Goal: Communication & Community: Answer question/provide support

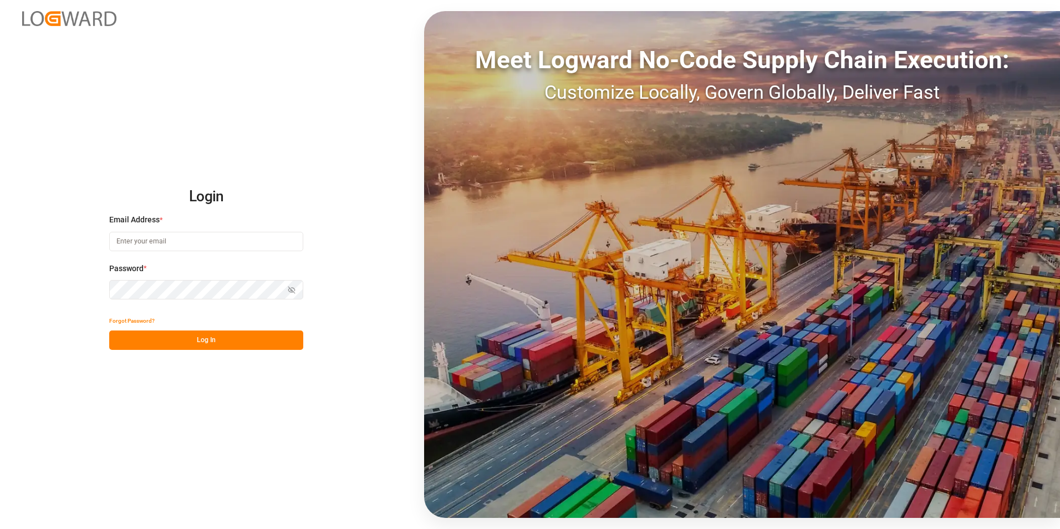
type input "[PERSON_NAME][EMAIL_ADDRESS][PERSON_NAME][DOMAIN_NAME]"
click at [231, 341] on button "Log In" at bounding box center [206, 339] width 194 height 19
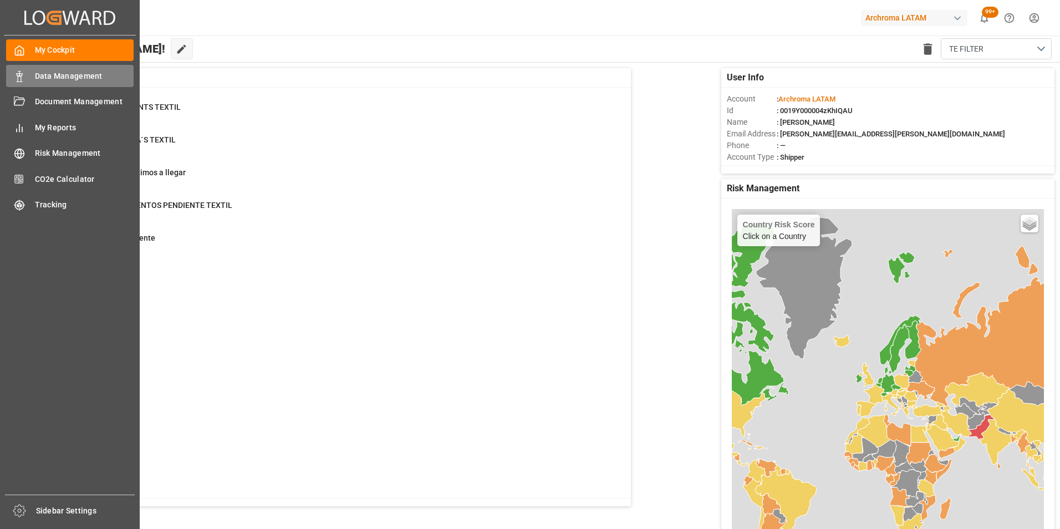
click at [17, 79] on icon at bounding box center [19, 76] width 11 height 11
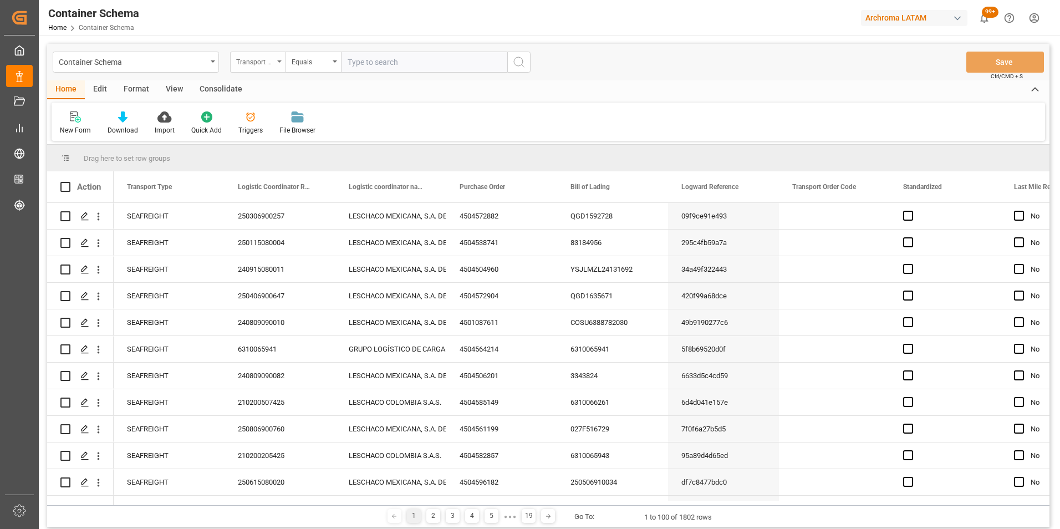
click at [269, 63] on div "Transport Type" at bounding box center [255, 60] width 38 height 13
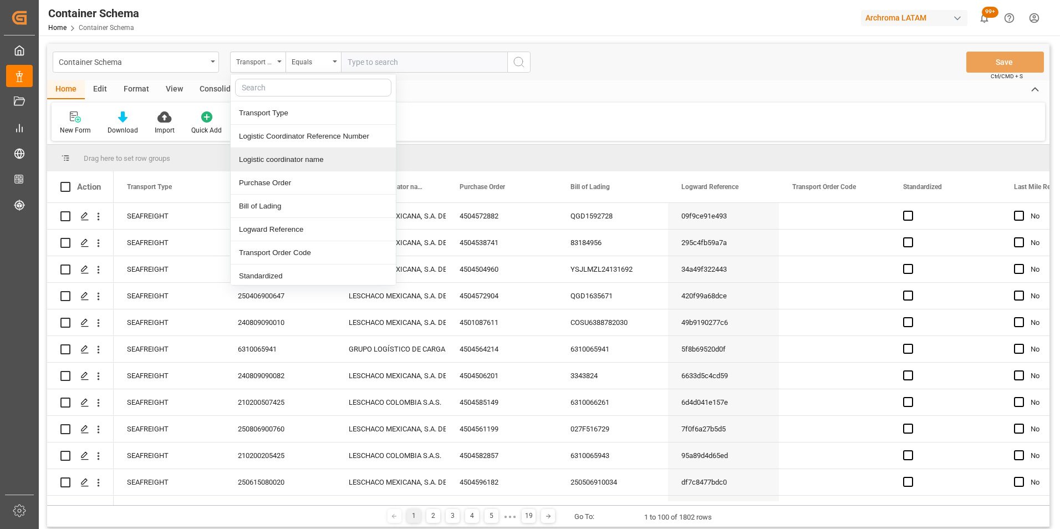
click at [283, 165] on div "Logistic coordinator name" at bounding box center [313, 159] width 165 height 23
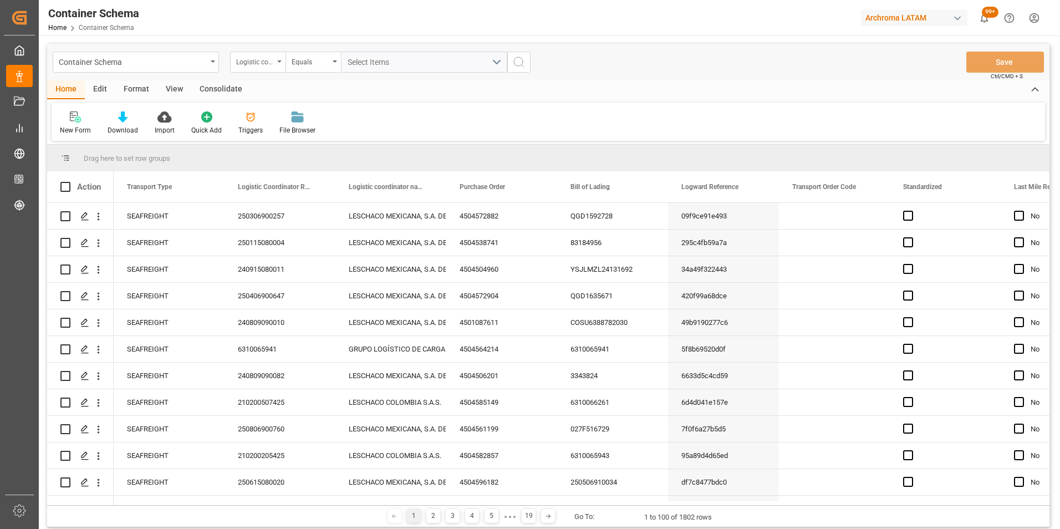
click at [257, 63] on div "Logistic coordinator name" at bounding box center [255, 60] width 38 height 13
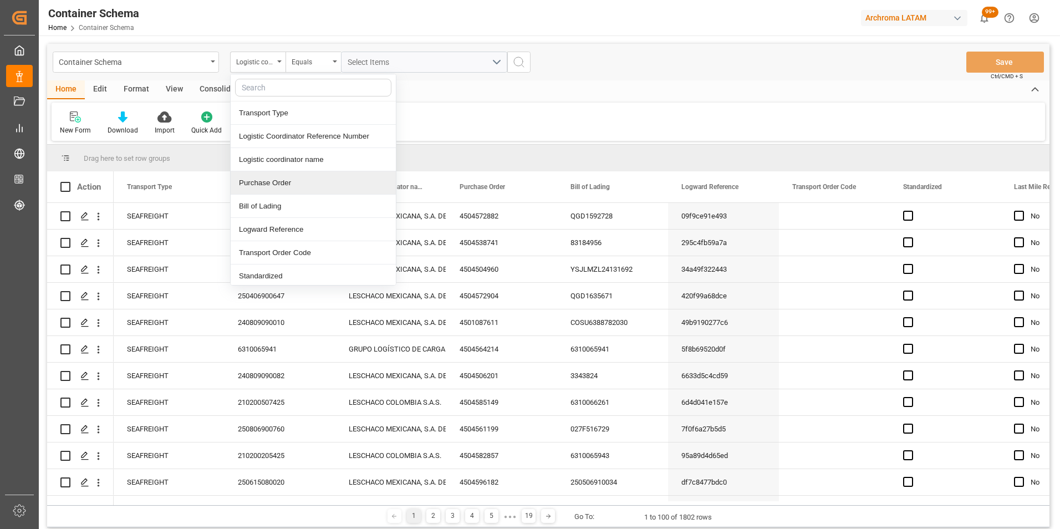
click at [265, 175] on div "Purchase Order" at bounding box center [313, 182] width 165 height 23
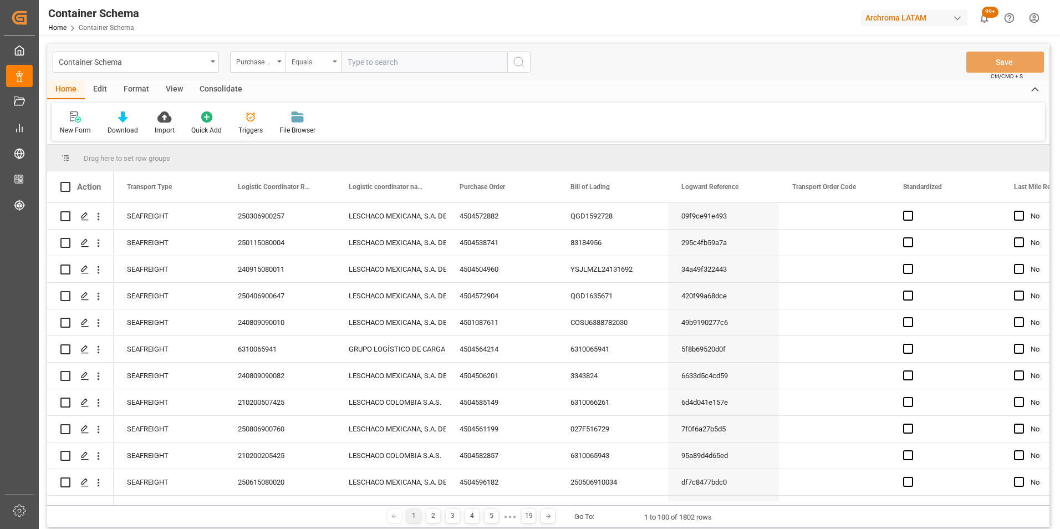
click at [302, 70] on div "Equals" at bounding box center [313, 62] width 55 height 21
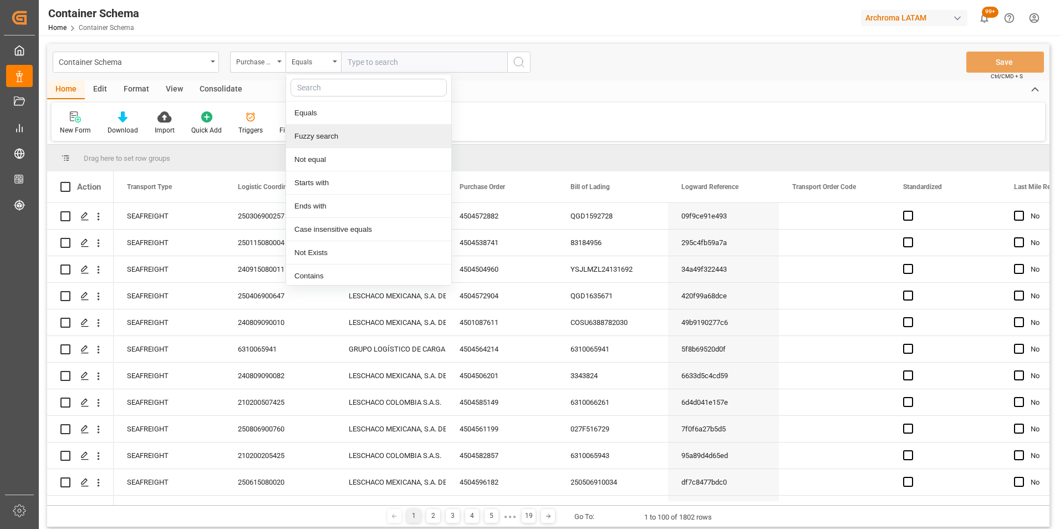
click at [323, 137] on div "Fuzzy search" at bounding box center [368, 136] width 165 height 23
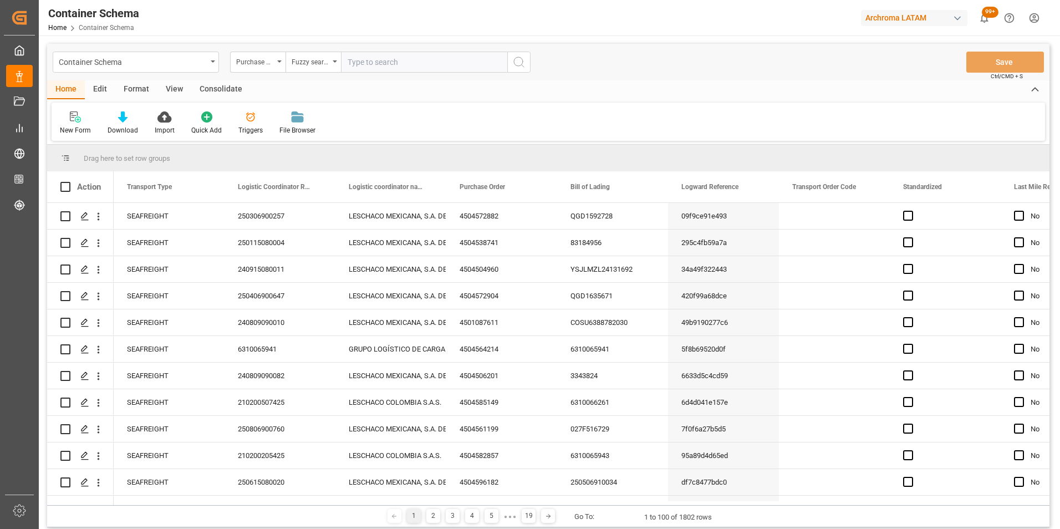
paste input "4504621575"
type input "4504621575"
click at [513, 62] on icon "search button" at bounding box center [518, 61] width 13 height 13
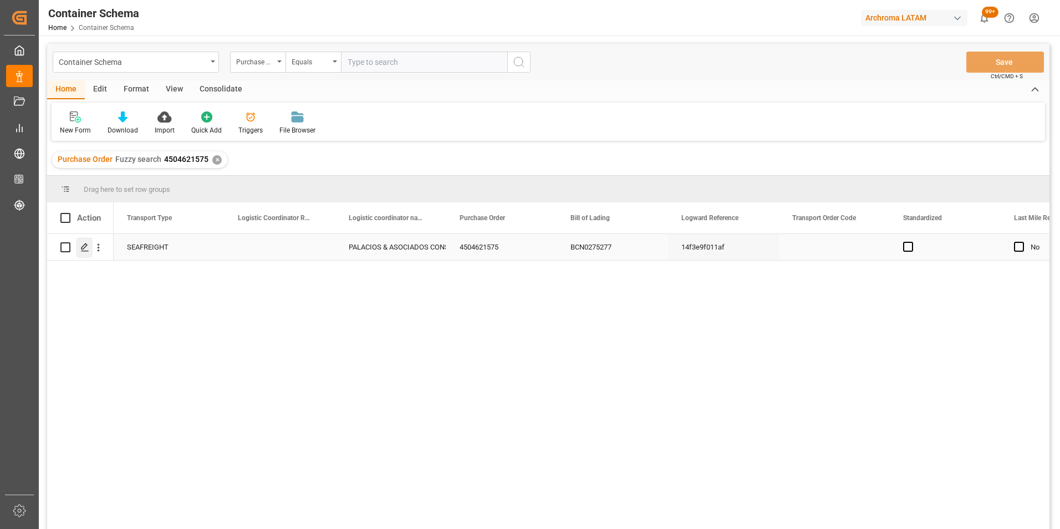
click at [85, 251] on icon "Press SPACE to select this row." at bounding box center [84, 247] width 9 height 9
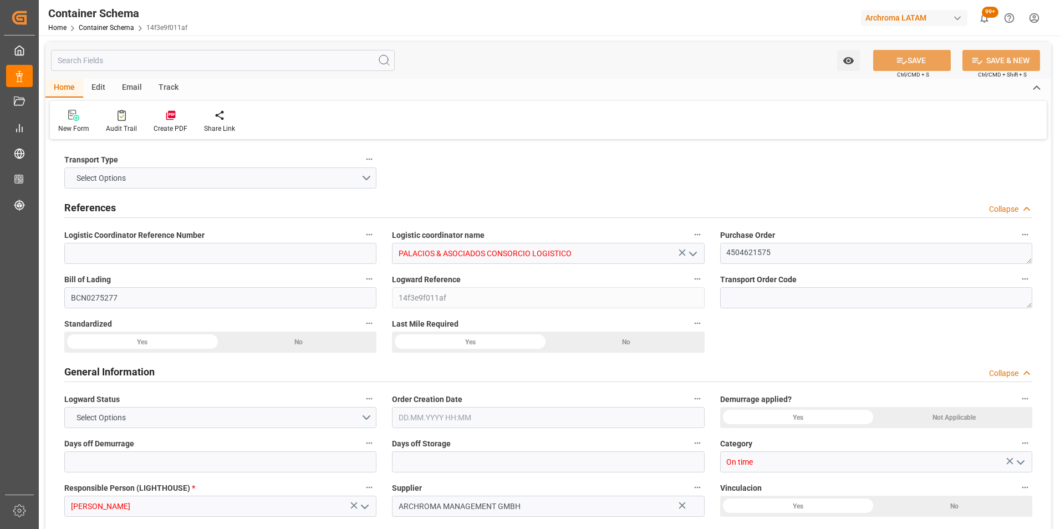
type input "0"
type input "1"
type input "2"
type input "2000"
type input "2128"
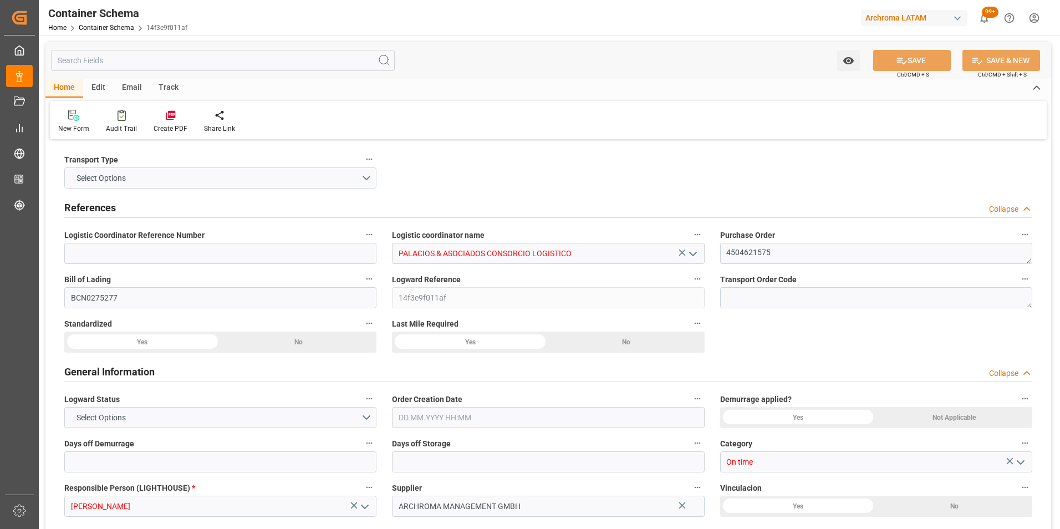
type input "CMACGM"
type input "CMA CGM Group"
type input "ESBCN"
type input "PECLL"
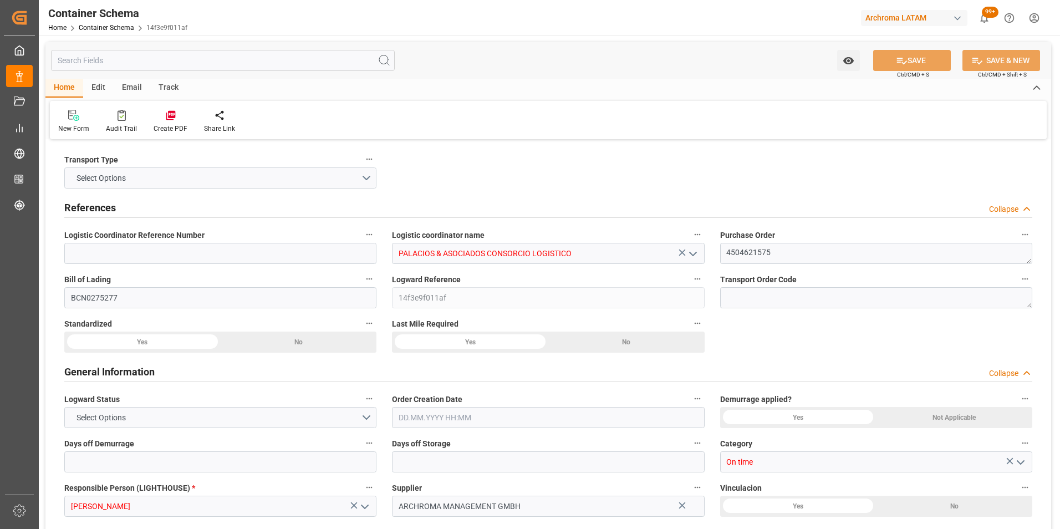
type input "9948217"
type input "[DATE] 14:45"
type input "[DATE]"
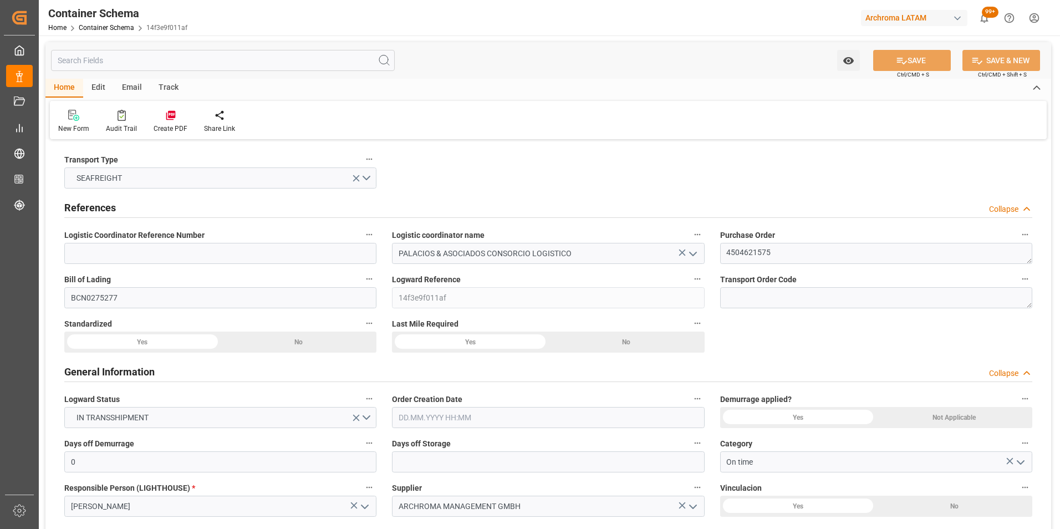
type input "[DATE]"
type input "[DATE] 00:00"
type input "[DATE] 02:00"
type input "[DATE] 00:00"
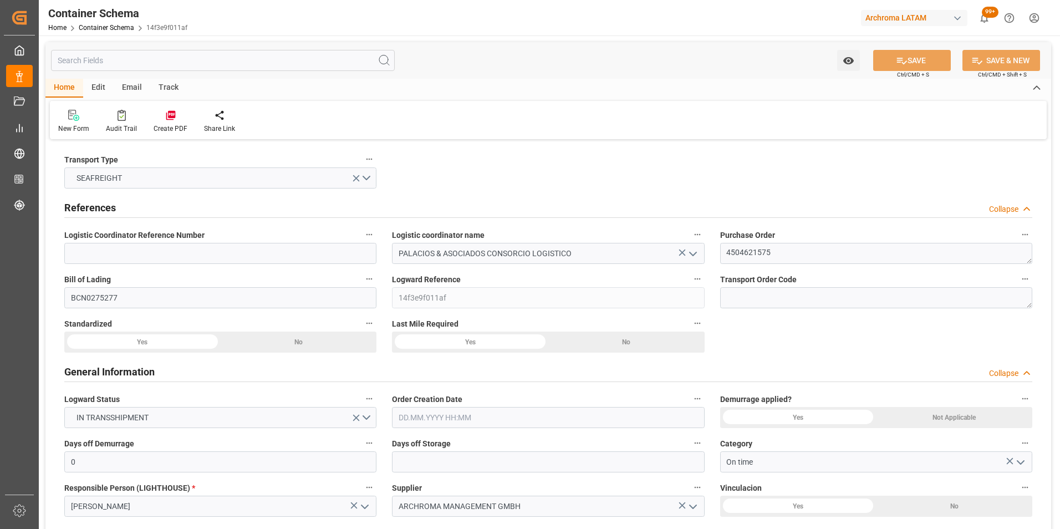
type input "[DATE] 00:00"
type input "[DATE] 08:00"
type input "[DATE] 00:00"
type input "[DATE] 08:00"
click at [131, 88] on div "Email" at bounding box center [132, 88] width 37 height 19
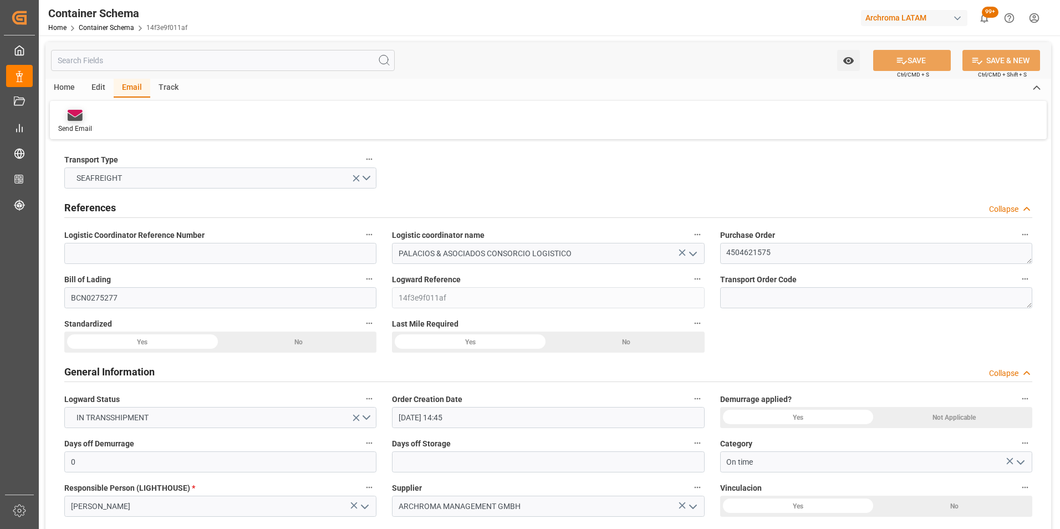
click at [78, 123] on div "Send Email" at bounding box center [75, 121] width 50 height 24
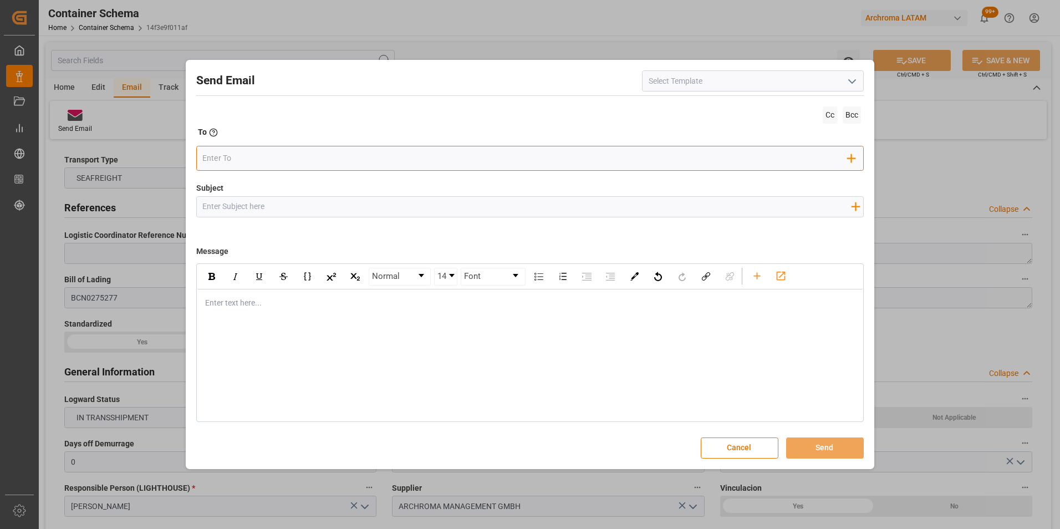
click at [322, 161] on input "email" at bounding box center [524, 158] width 645 height 17
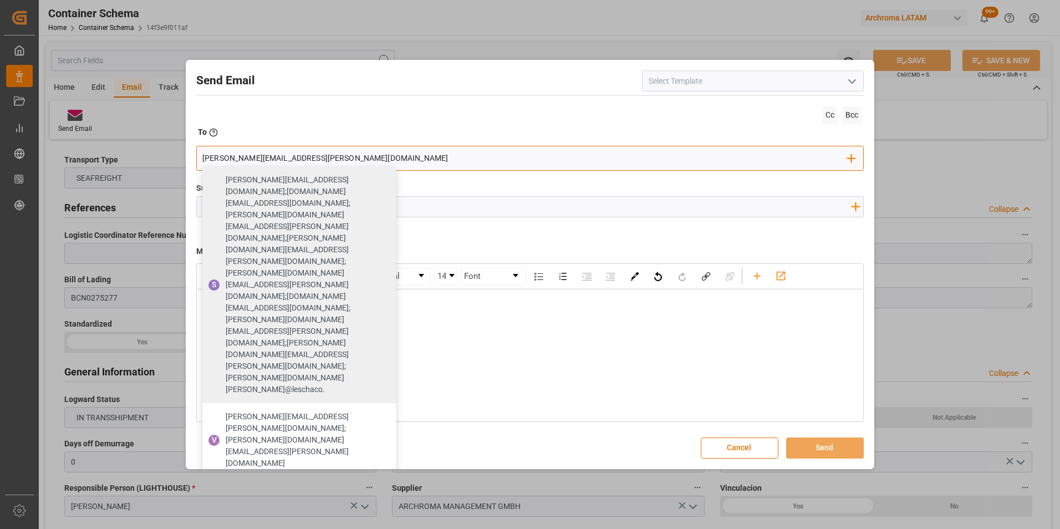
type input "[PERSON_NAME][EMAIL_ADDRESS][PERSON_NAME][DOMAIN_NAME]"
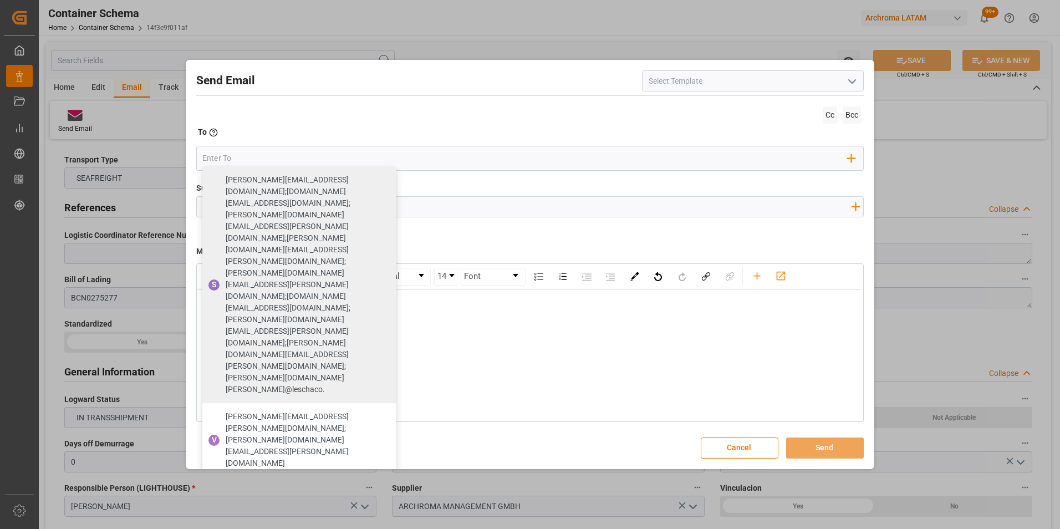
click at [475, 230] on div "Subject Add field to Subject" at bounding box center [530, 209] width 668 height 55
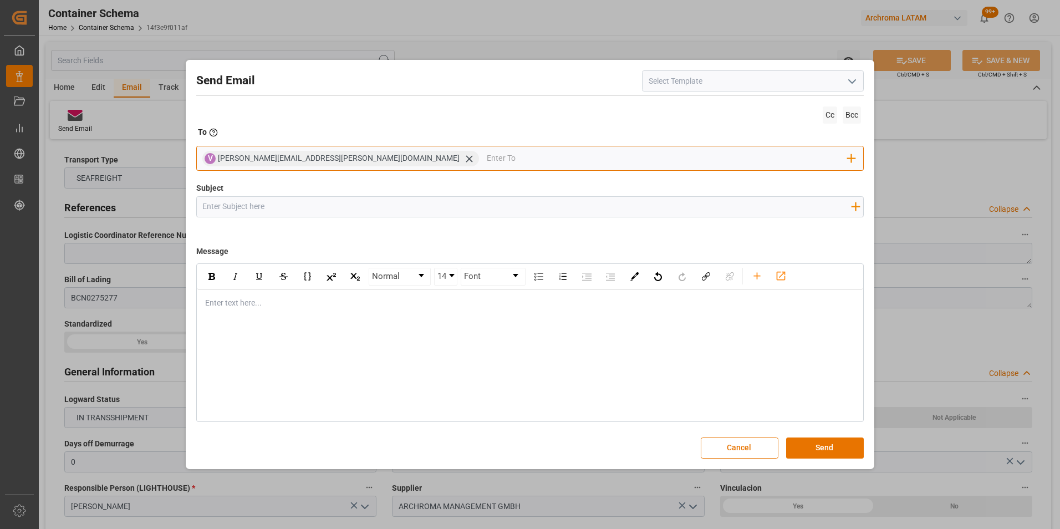
click at [487, 163] on input "email" at bounding box center [667, 158] width 361 height 17
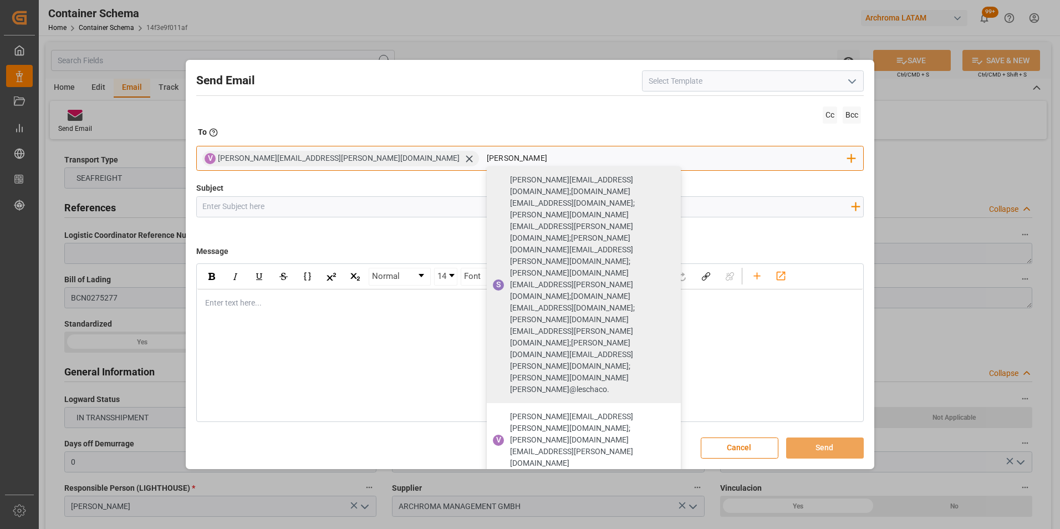
type input "angiee"
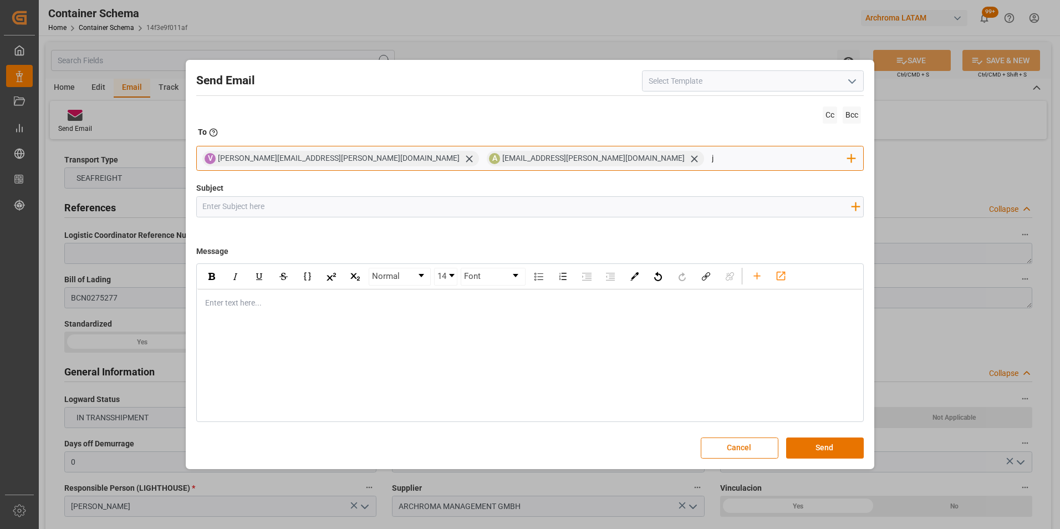
type input "jt"
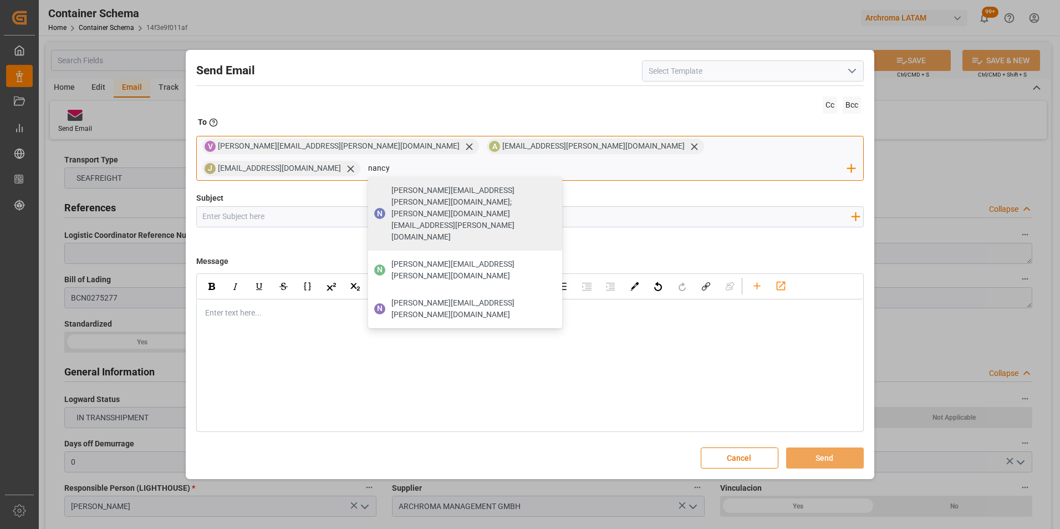
type input "[PERSON_NAME][EMAIL_ADDRESS][PERSON_NAME][DOMAIN_NAME]"
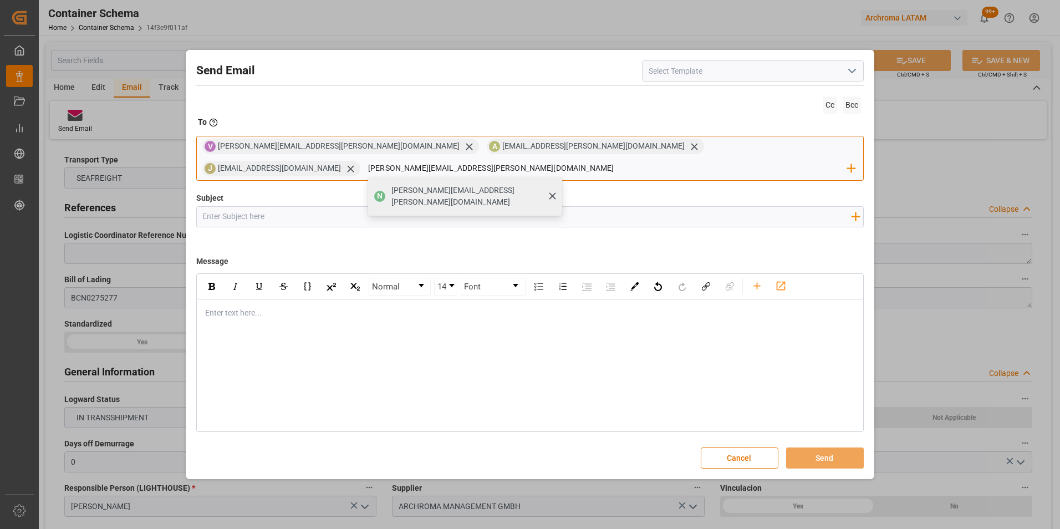
click at [554, 186] on span "[PERSON_NAME][EMAIL_ADDRESS][PERSON_NAME][DOMAIN_NAME]" at bounding box center [472, 196] width 163 height 23
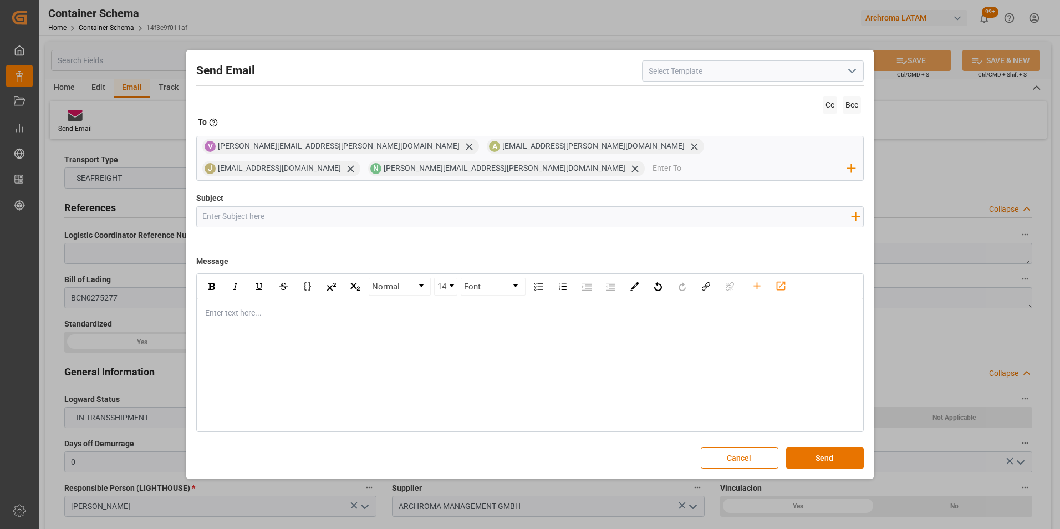
click at [622, 206] on div "Add field to Subject" at bounding box center [530, 216] width 668 height 21
click at [616, 213] on input "Subject" at bounding box center [527, 216] width 660 height 19
click at [315, 215] on input "Subject" at bounding box center [527, 216] width 660 height 19
paste input "PE || TRACKING | PO 4504621575 | Contenedor CMAU7175983 | TEXTIL | LCL"
type input "PE || TRACKING | PO 4504621575 | Contenedor CMAU7175983 | TEXTIL | LCL"
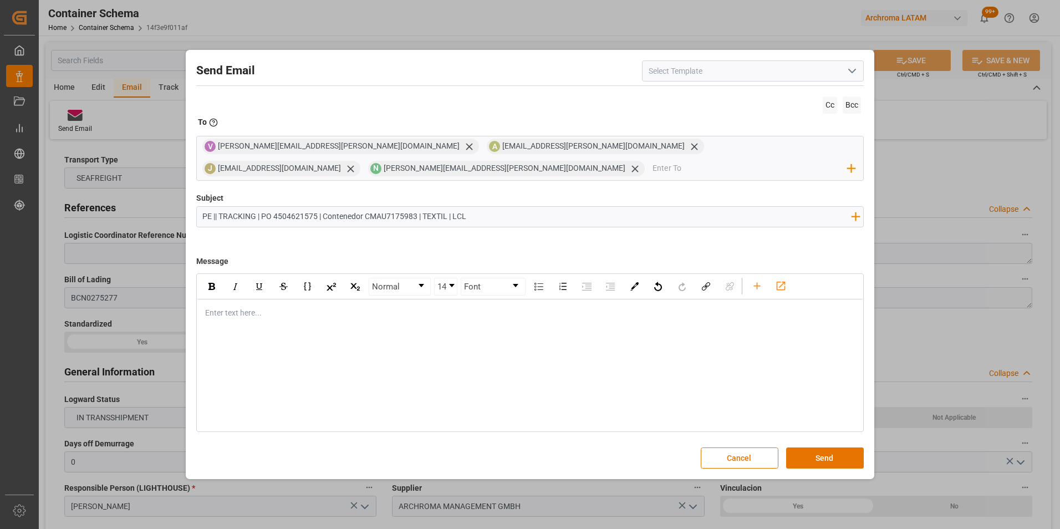
click at [274, 328] on div "Normal 14 Font Enter text here..." at bounding box center [530, 352] width 668 height 159
click at [263, 318] on div "rdw-editor" at bounding box center [531, 313] width 650 height 12
click at [388, 328] on div "Normal 14 Font Enter text here..." at bounding box center [530, 352] width 668 height 159
click at [362, 322] on div "Enter text here..." at bounding box center [530, 312] width 666 height 27
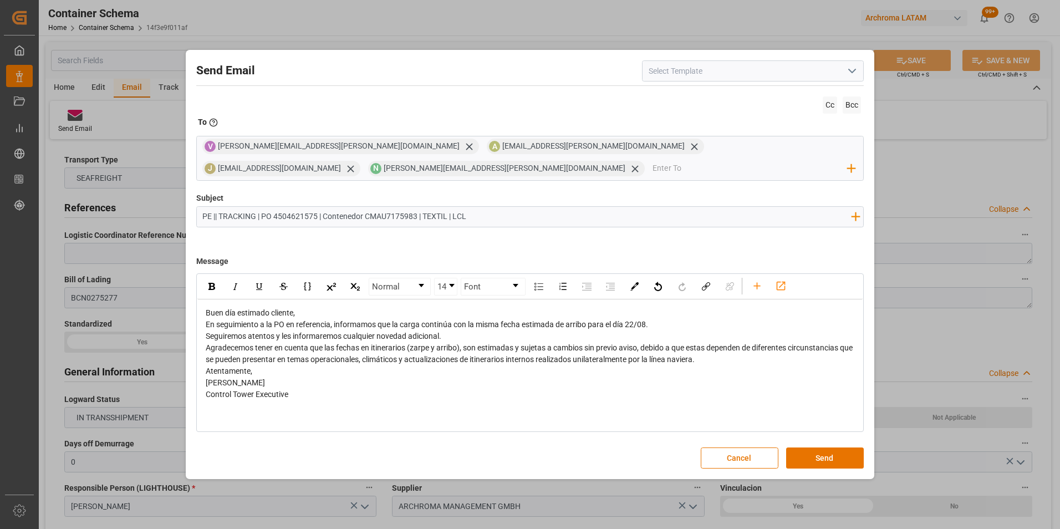
click at [322, 311] on div "Buen día estimado cliente," at bounding box center [531, 313] width 650 height 12
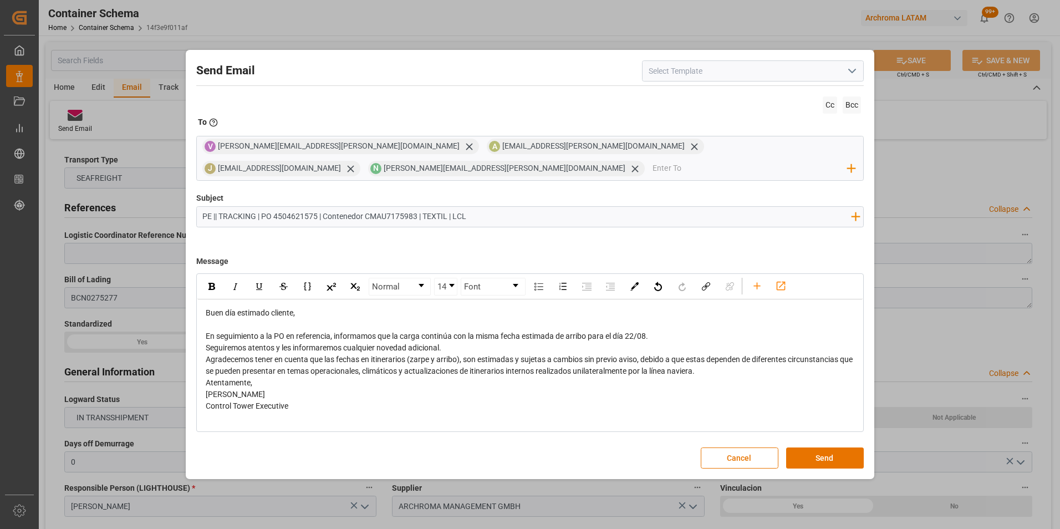
click at [671, 339] on div "En seguimiento a la PO en referencia, informamos que la carga continúa con la m…" at bounding box center [531, 336] width 650 height 12
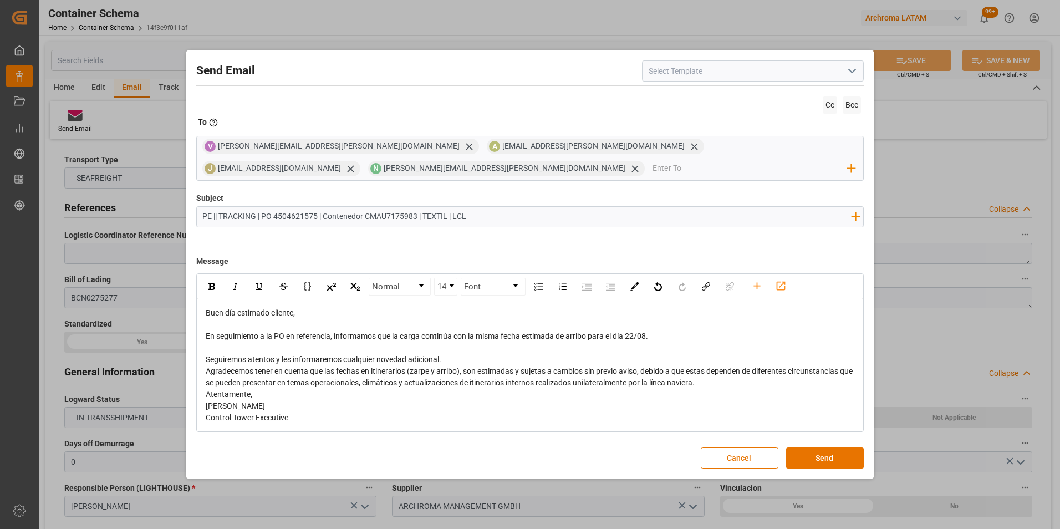
click at [474, 359] on div "Seguiremos atentos y les informaremos cualquier novedad adicional." at bounding box center [531, 360] width 650 height 12
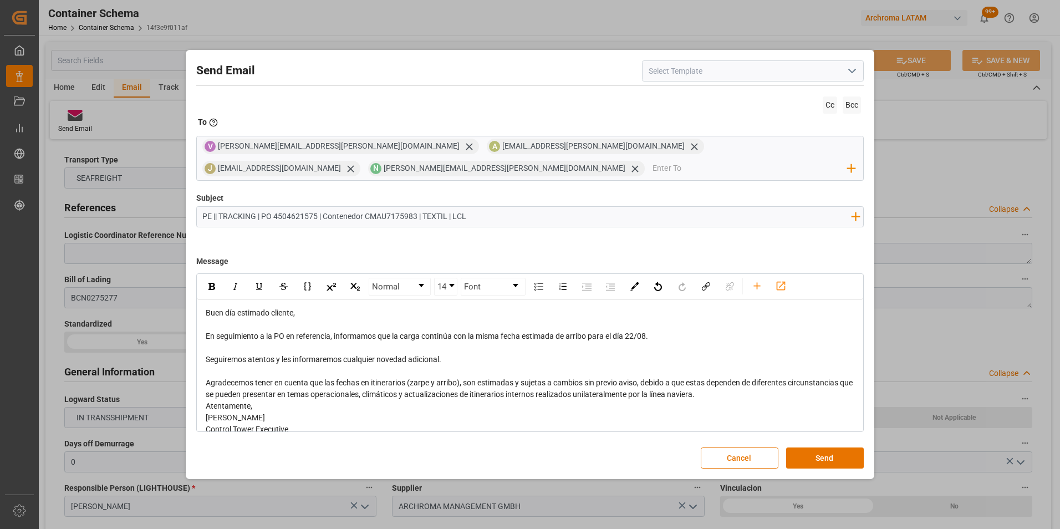
click at [716, 393] on div "Agradecemos tener en cuenta que las fechas en itinerarios (zarpe y arribo), son…" at bounding box center [531, 388] width 650 height 23
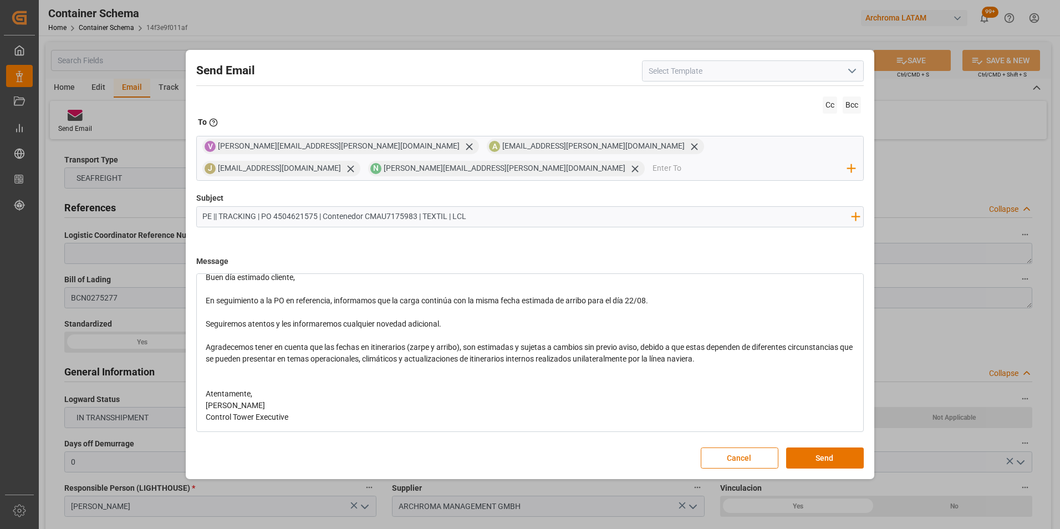
click at [288, 394] on div "Atentamente," at bounding box center [531, 394] width 650 height 12
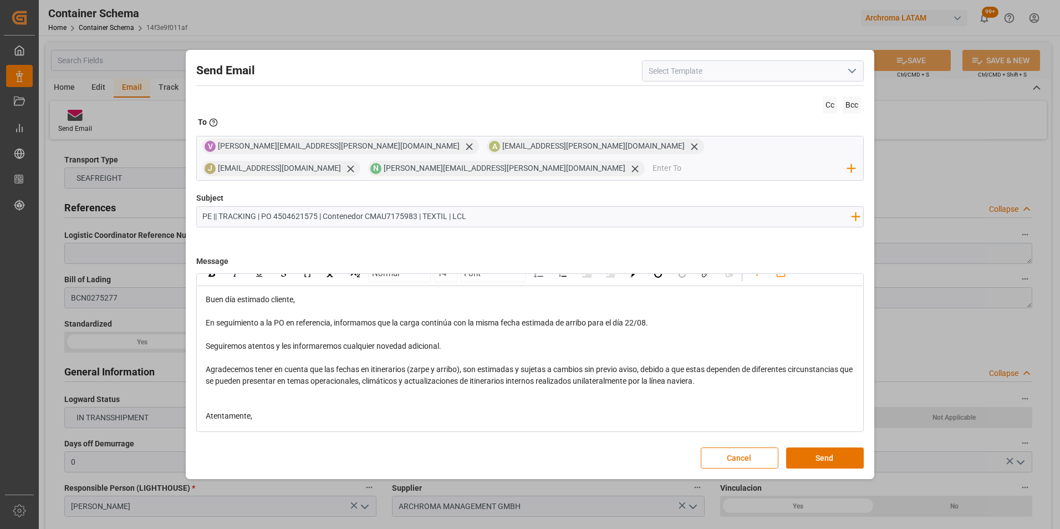
scroll to position [0, 0]
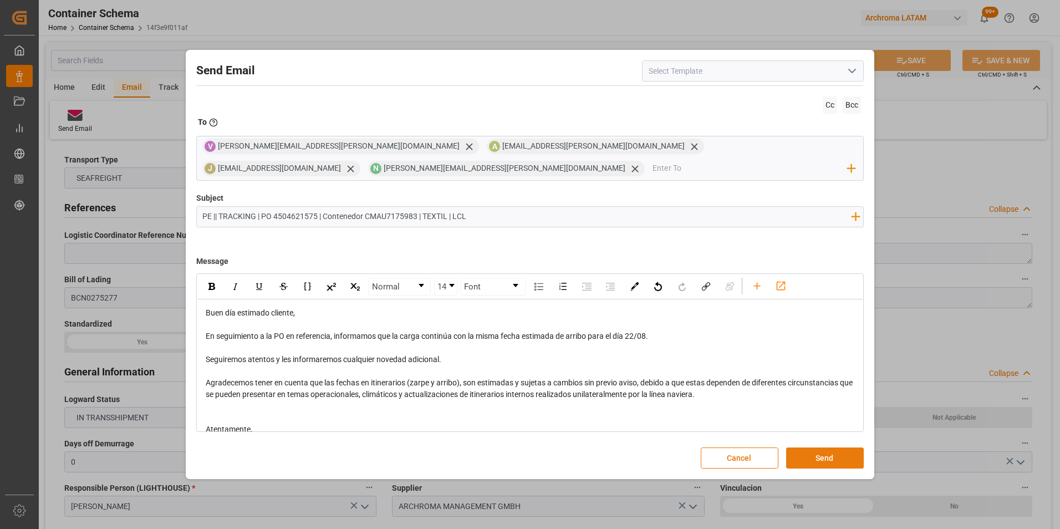
click at [817, 454] on button "Send" at bounding box center [825, 457] width 78 height 21
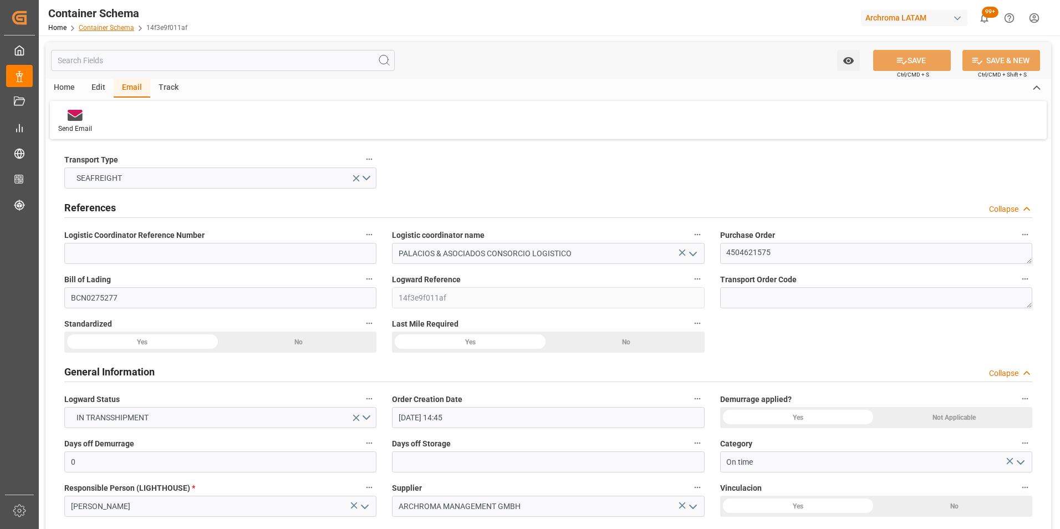
click at [124, 26] on link "Container Schema" at bounding box center [106, 28] width 55 height 8
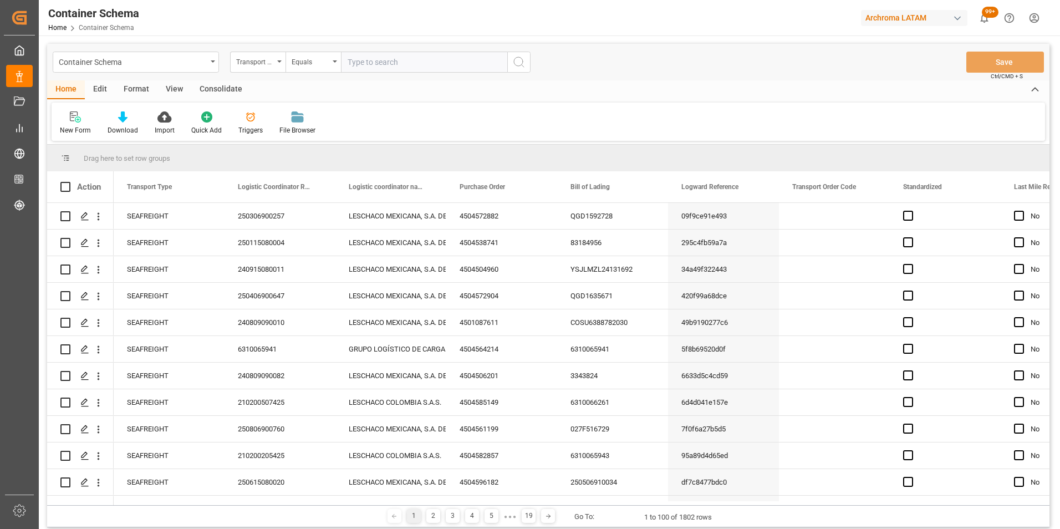
click at [274, 68] on div "Transport Type" at bounding box center [257, 62] width 55 height 21
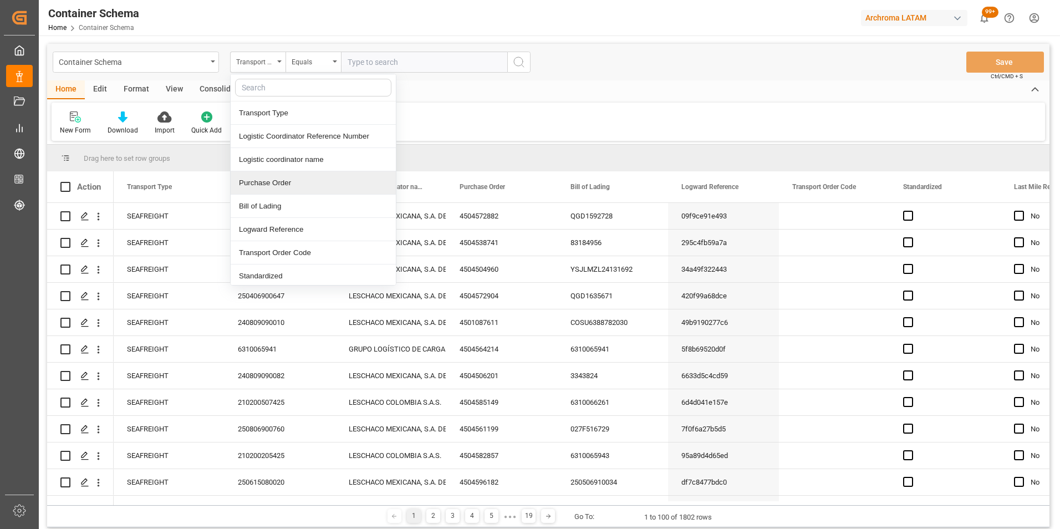
click at [280, 179] on div "Purchase Order" at bounding box center [313, 182] width 165 height 23
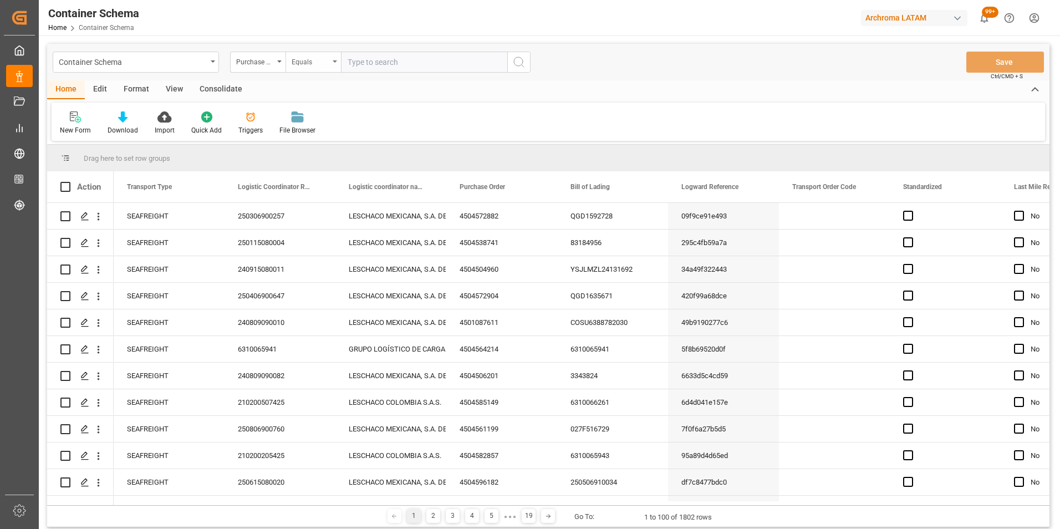
click at [323, 64] on div "Equals" at bounding box center [311, 60] width 38 height 13
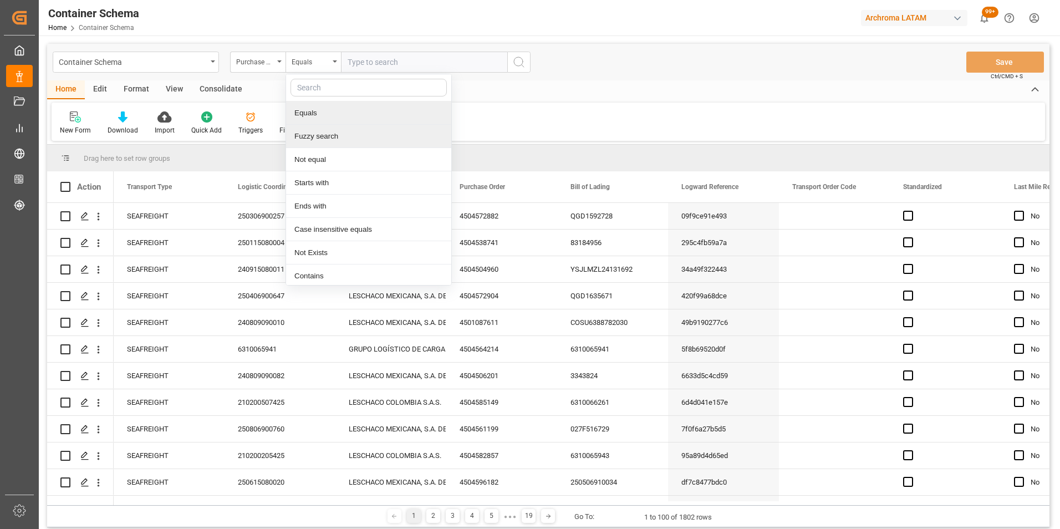
click at [338, 138] on div "Fuzzy search" at bounding box center [368, 136] width 165 height 23
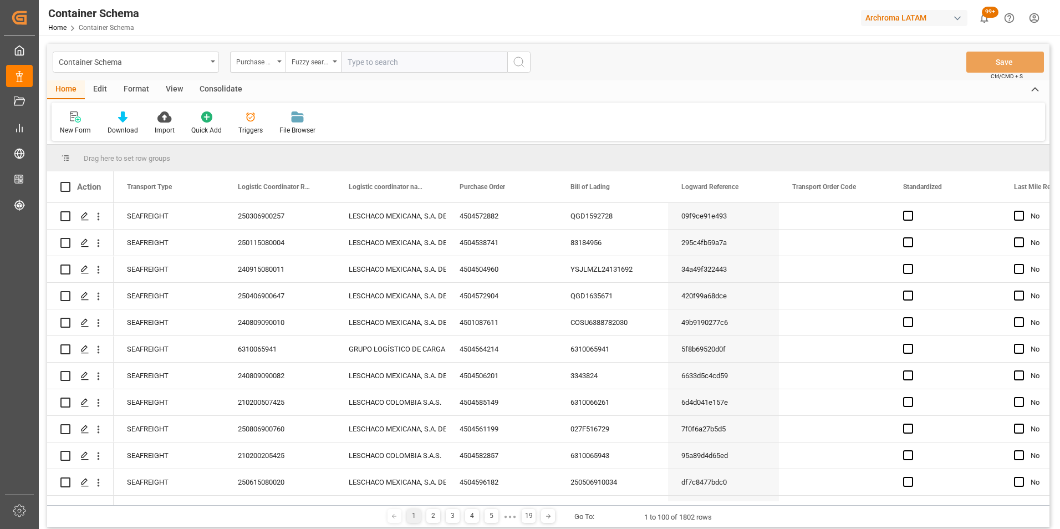
paste input "4504598573"
type input "4504598573"
click at [518, 67] on icon "search button" at bounding box center [518, 61] width 13 height 13
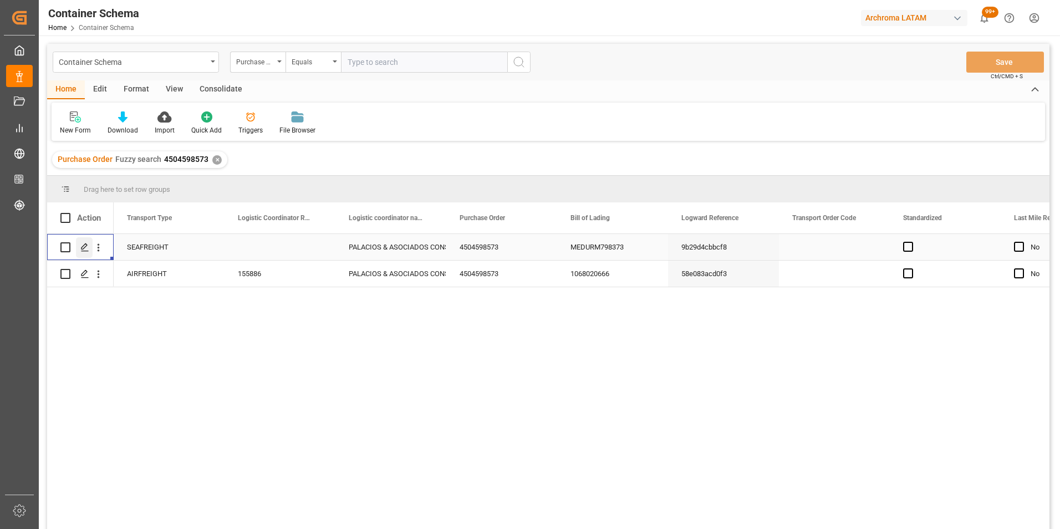
click at [84, 246] on icon "Press SPACE to select this row." at bounding box center [84, 247] width 9 height 9
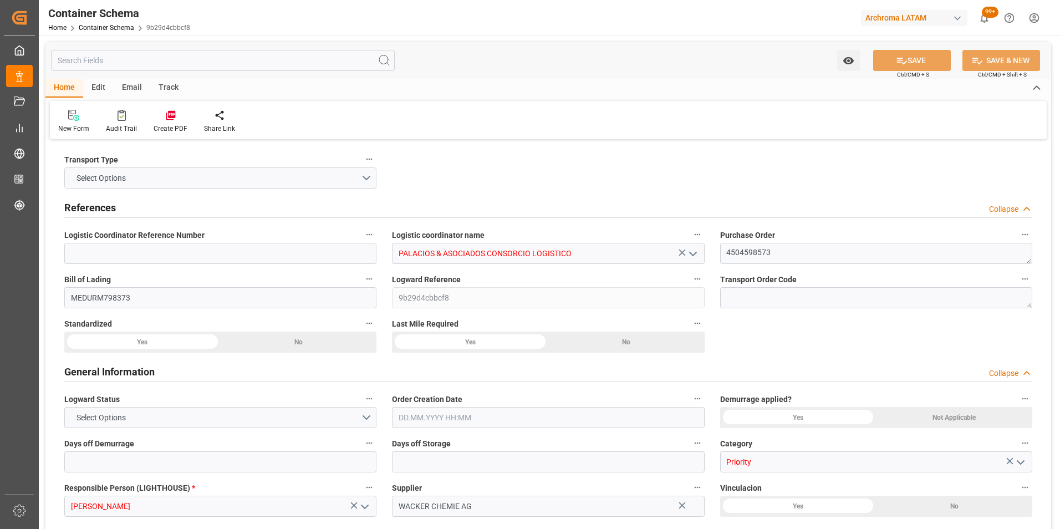
type input "0"
type input "1"
type input "12"
type input "11400"
type input "12072.6"
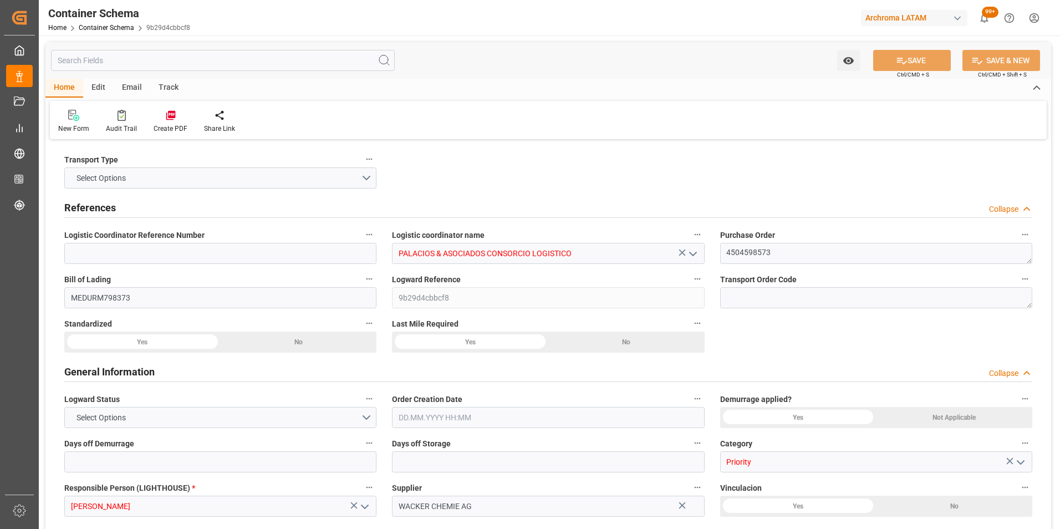
type input "MSC"
type input "Mediterranean Shipping Company"
type input "DEHAM"
type input "PECLL"
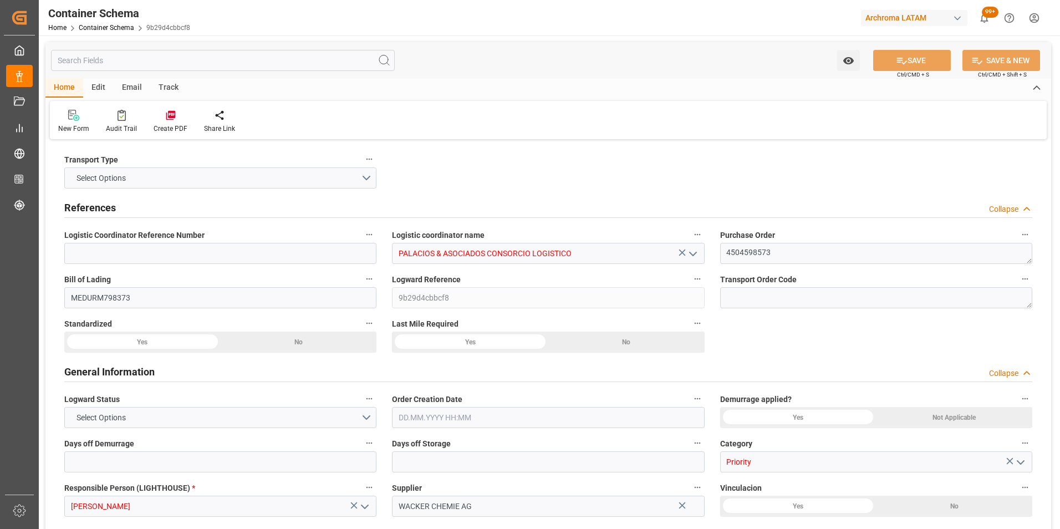
type input "9768007"
type input "[DATE] 11:30"
type input "[DATE]"
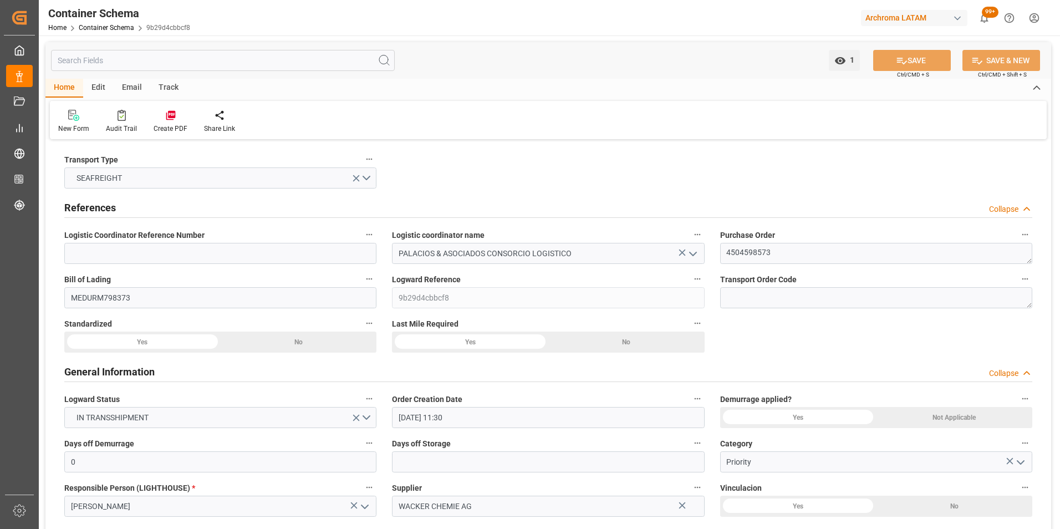
type input "[DATE]"
type input "[DATE] 00:00"
type input "[DATE] 11:30"
type input "[DATE] 00:00"
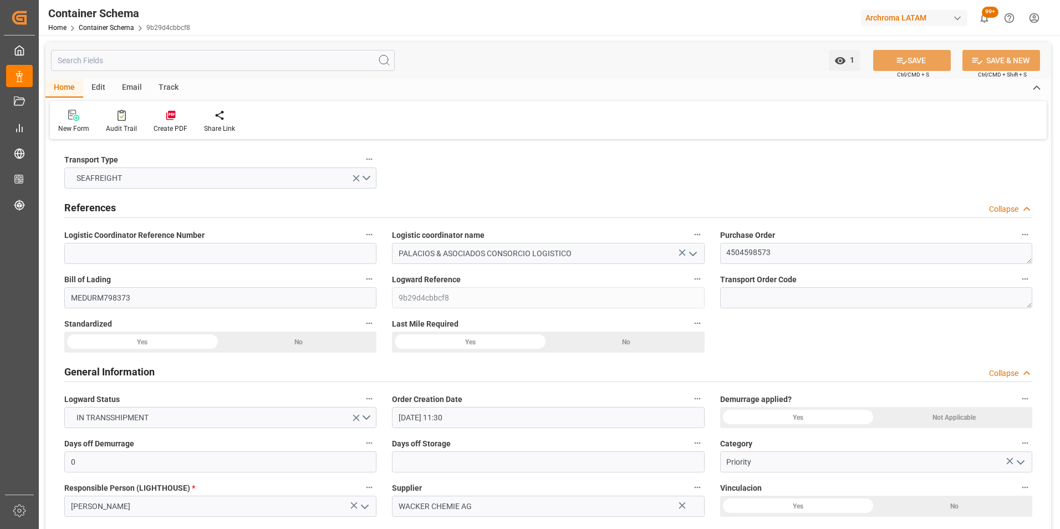
type input "[DATE] 00:00"
type input "[DATE] 12:00"
type input "[DATE] 00:00"
type input "[DATE] 12:00"
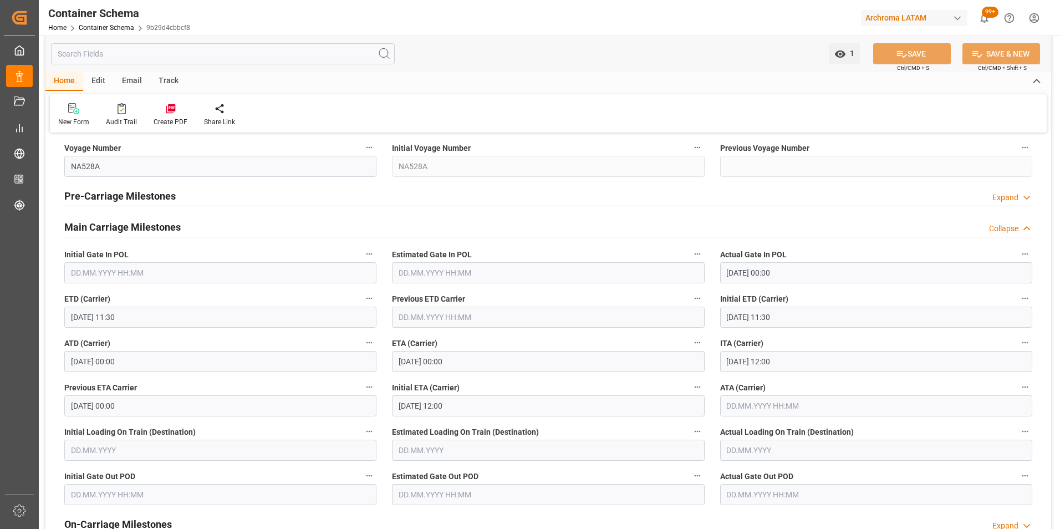
scroll to position [1331, 0]
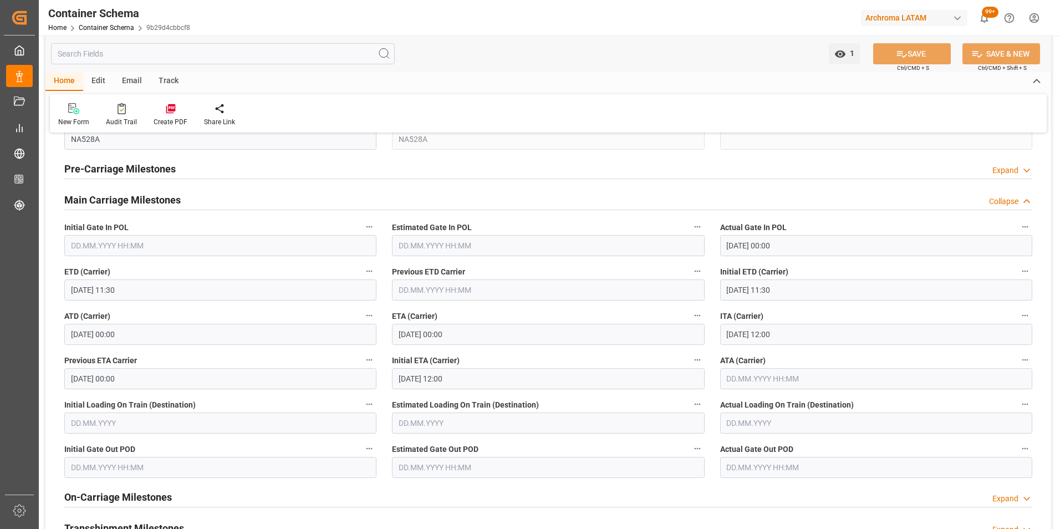
click at [741, 381] on input "text" at bounding box center [876, 378] width 312 height 21
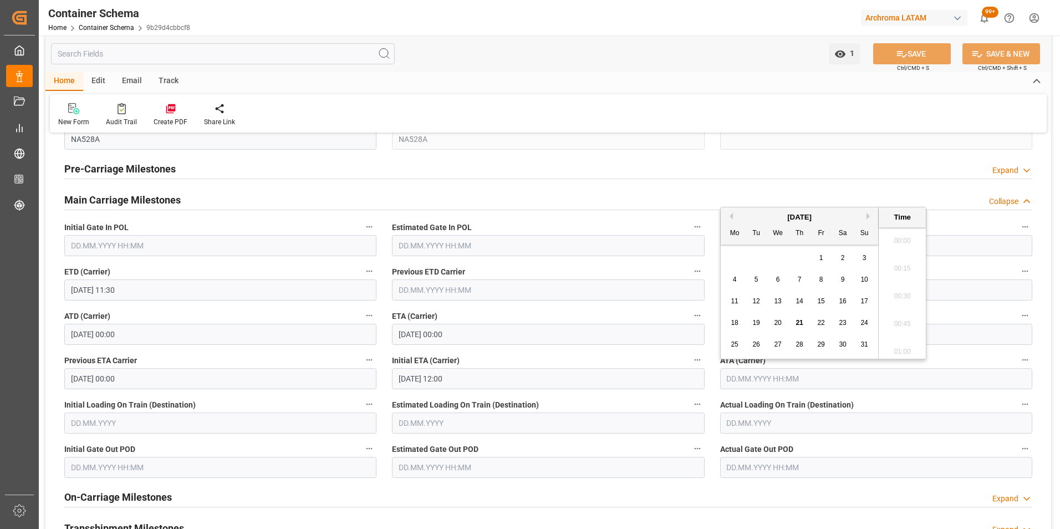
scroll to position [780, 0]
click at [799, 322] on span "21" at bounding box center [799, 323] width 7 height 8
click at [903, 299] on li "01:00" at bounding box center [902, 293] width 47 height 28
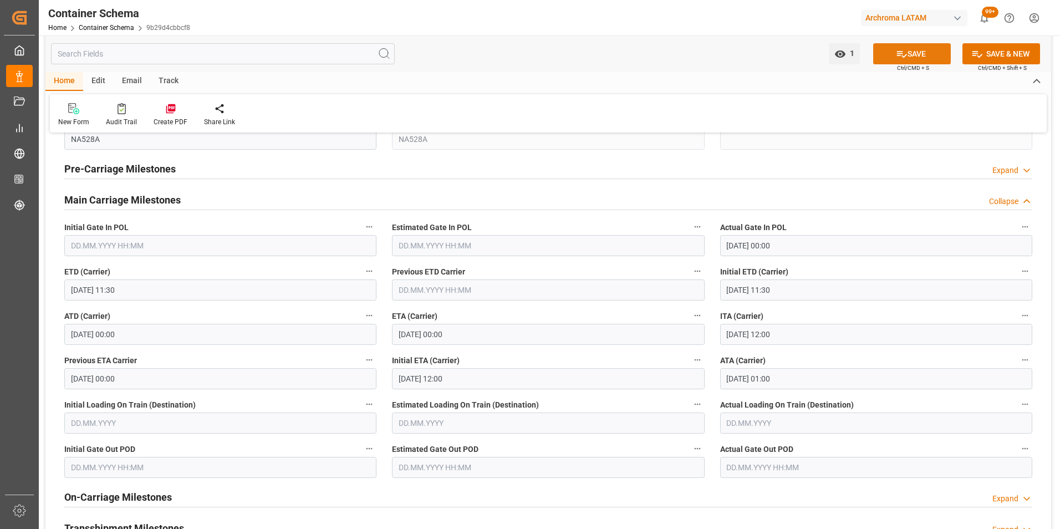
click at [909, 63] on button "SAVE" at bounding box center [912, 53] width 78 height 21
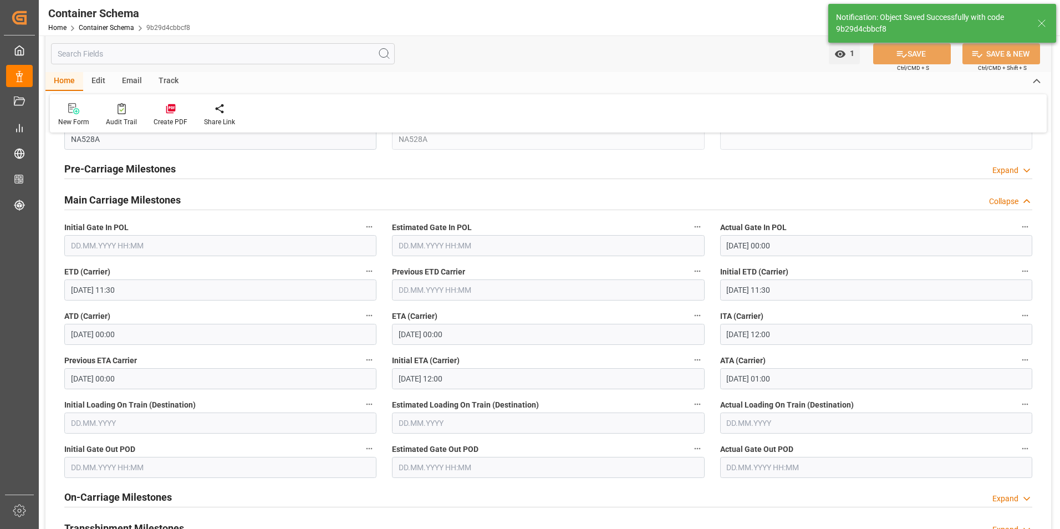
type input "[DATE] 00:00"
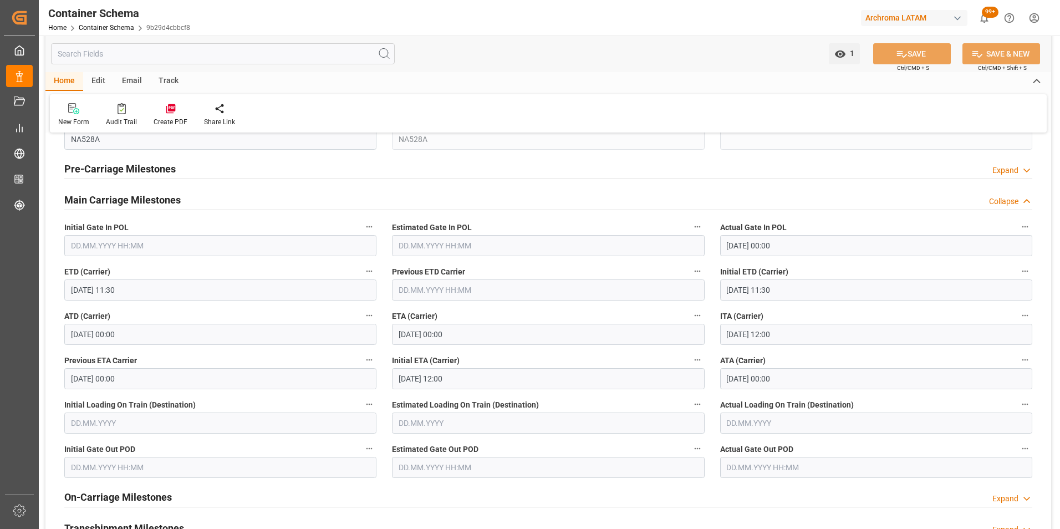
click at [135, 82] on div "Email" at bounding box center [132, 81] width 37 height 19
click at [79, 111] on icon at bounding box center [75, 110] width 15 height 8
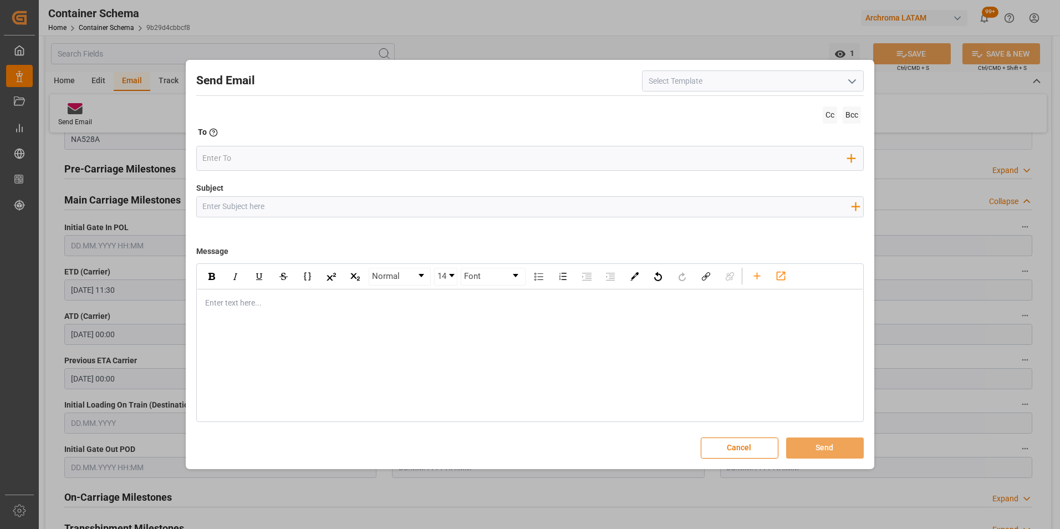
click at [850, 81] on icon "open menu" at bounding box center [851, 81] width 13 height 13
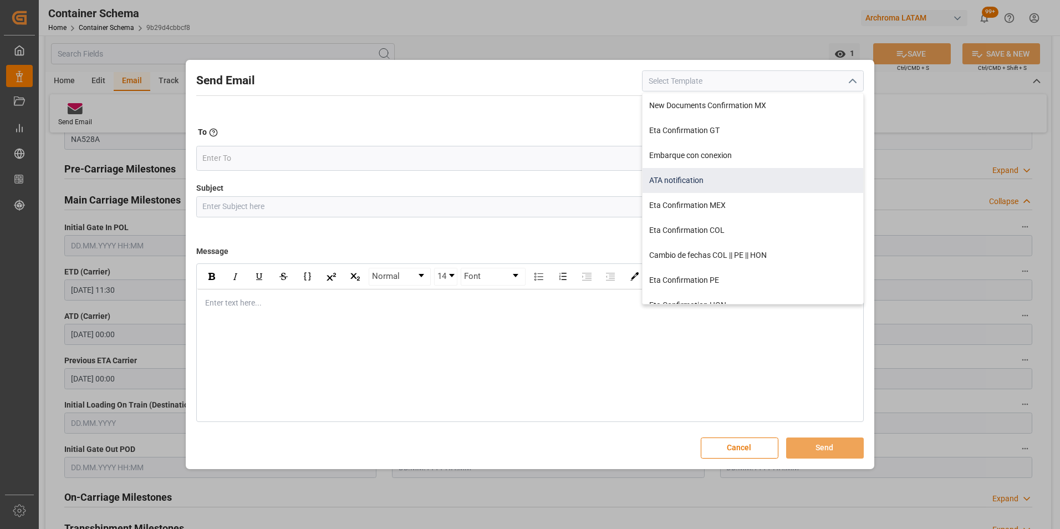
click at [714, 181] on div "ATA notification" at bounding box center [753, 180] width 221 height 25
type input "ATA notification"
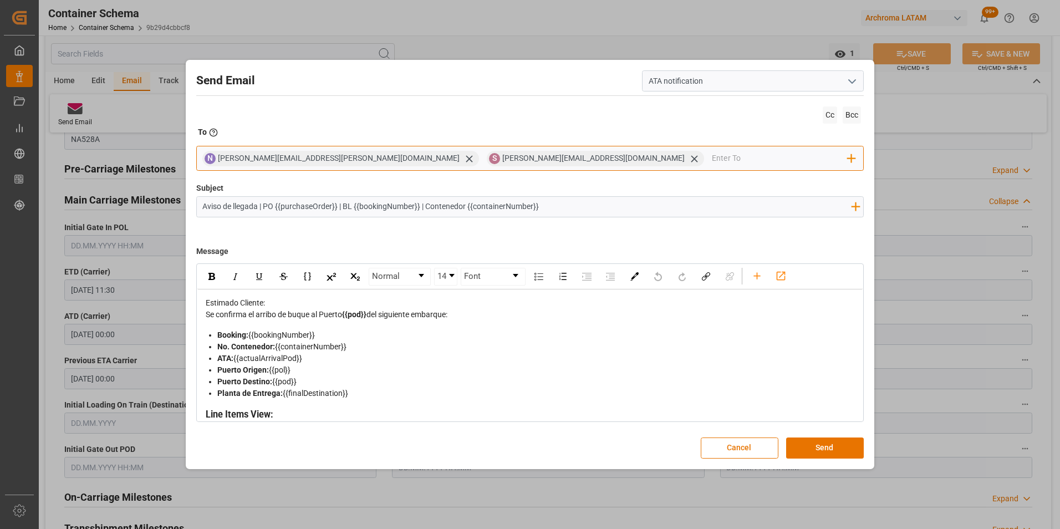
click at [466, 158] on icon at bounding box center [469, 158] width 7 height 7
click at [404, 157] on icon at bounding box center [410, 159] width 12 height 12
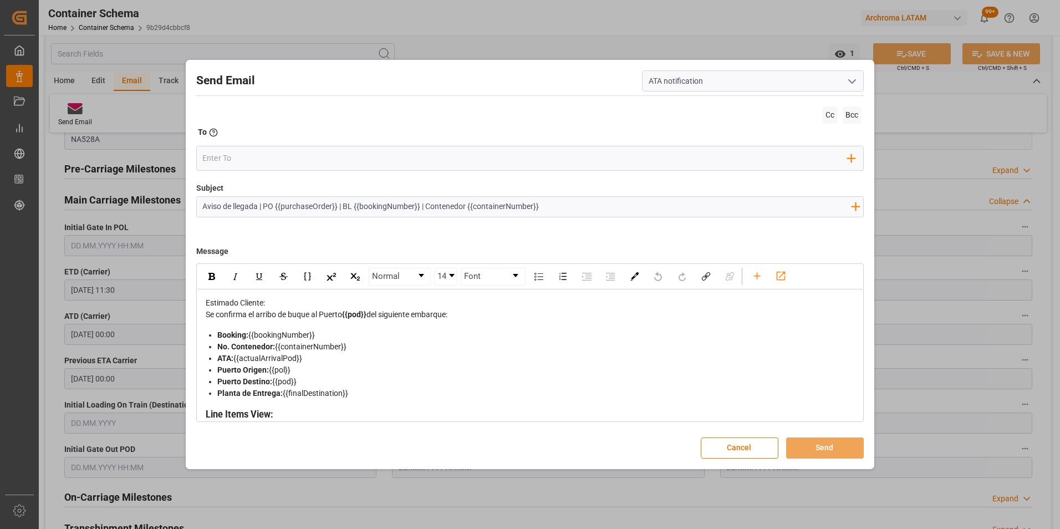
click at [570, 201] on input "Aviso de llegada | PO {{purchaseOrder}} | BL {{bookingNumber}} | Contenedor {{c…" at bounding box center [527, 206] width 660 height 19
paste input "| TEXTIL | Prioridad | FCL"
type input "Aviso de llegada | PO {{purchaseOrder}} | BL {{bookingNumber}} | Contenedor {{c…"
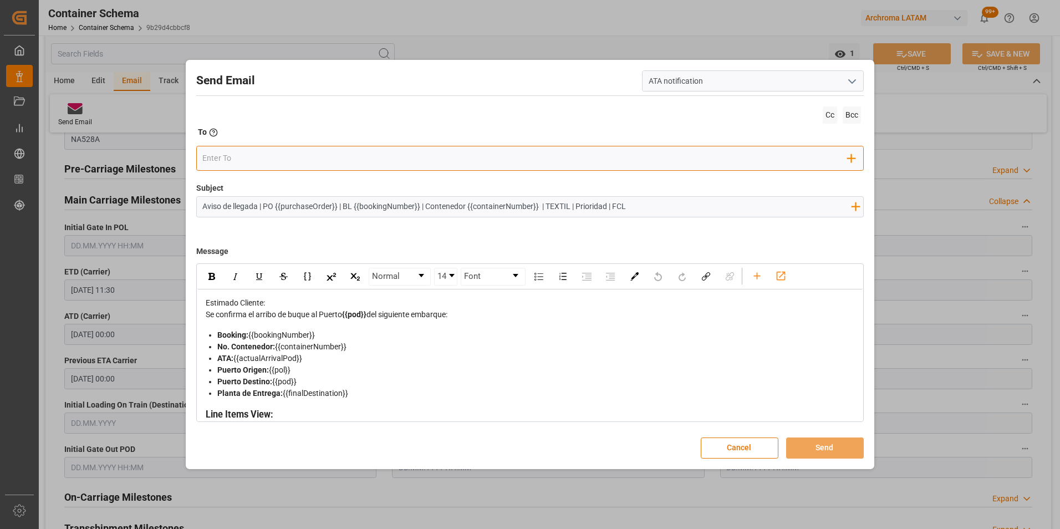
click at [315, 160] on input "email" at bounding box center [524, 158] width 645 height 17
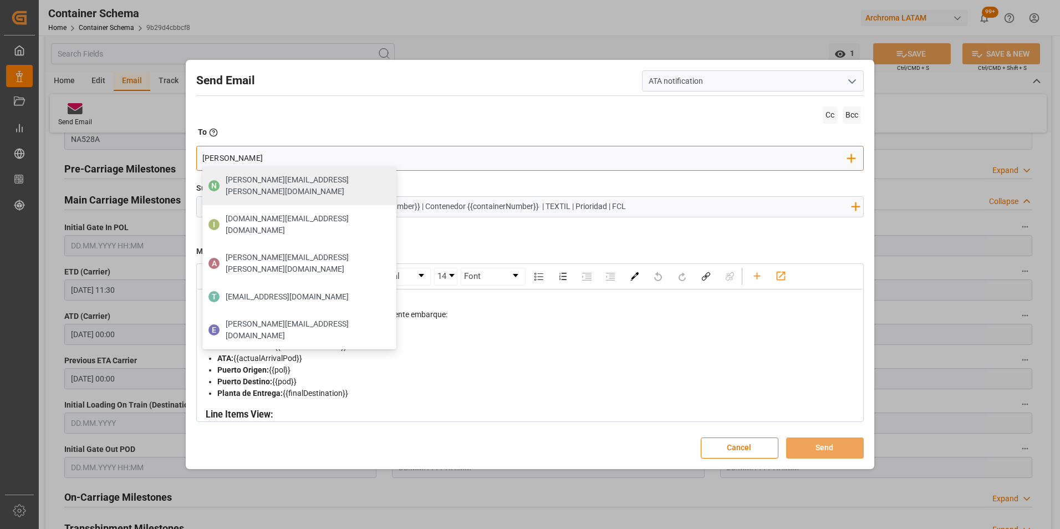
type input "angiee"
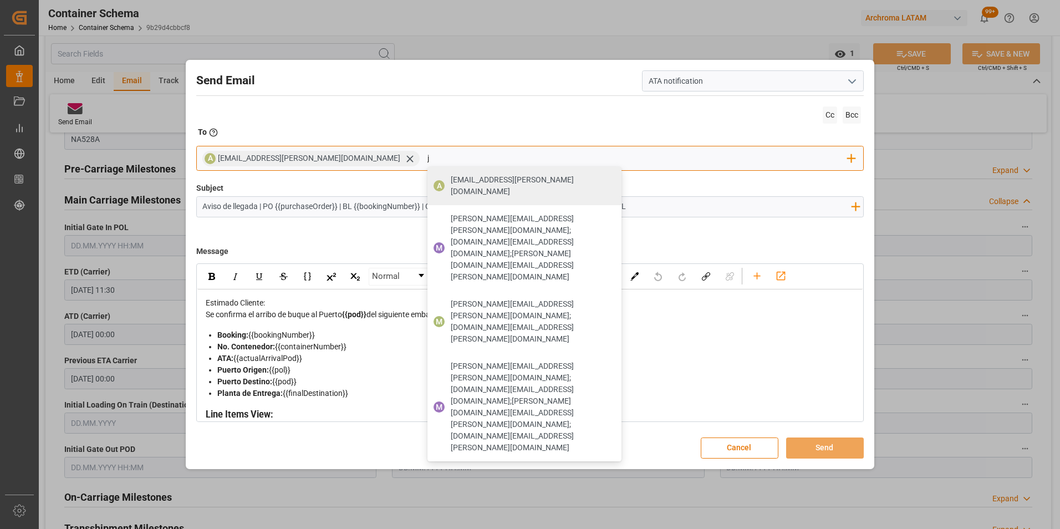
type input "jt"
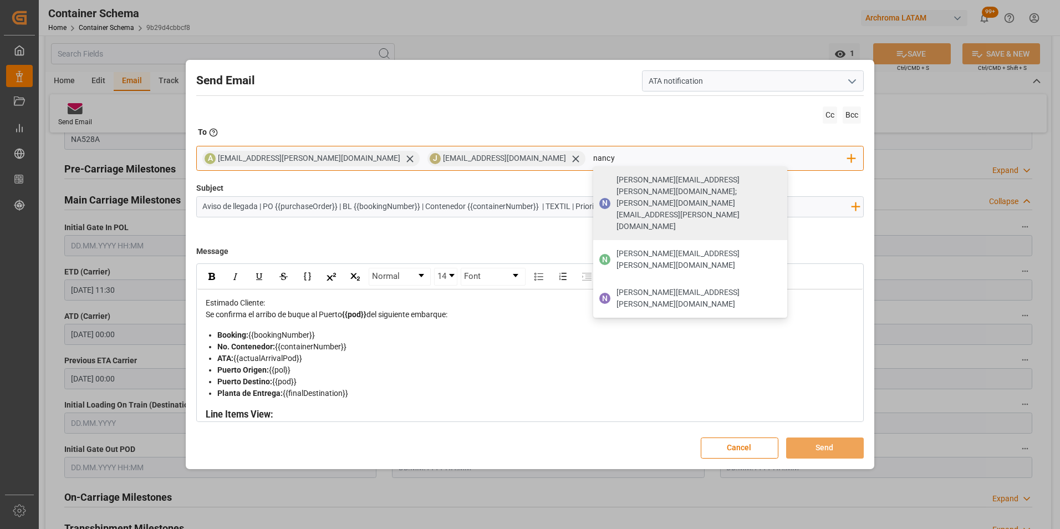
type input "[PERSON_NAME][EMAIL_ADDRESS][PERSON_NAME][DOMAIN_NAME]"
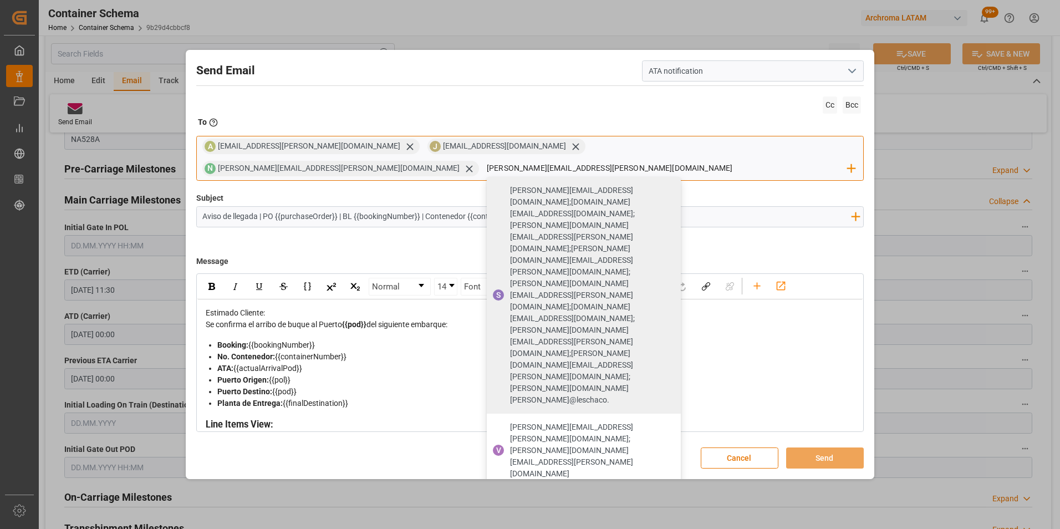
type input "[PERSON_NAME][EMAIL_ADDRESS][PERSON_NAME][DOMAIN_NAME]"
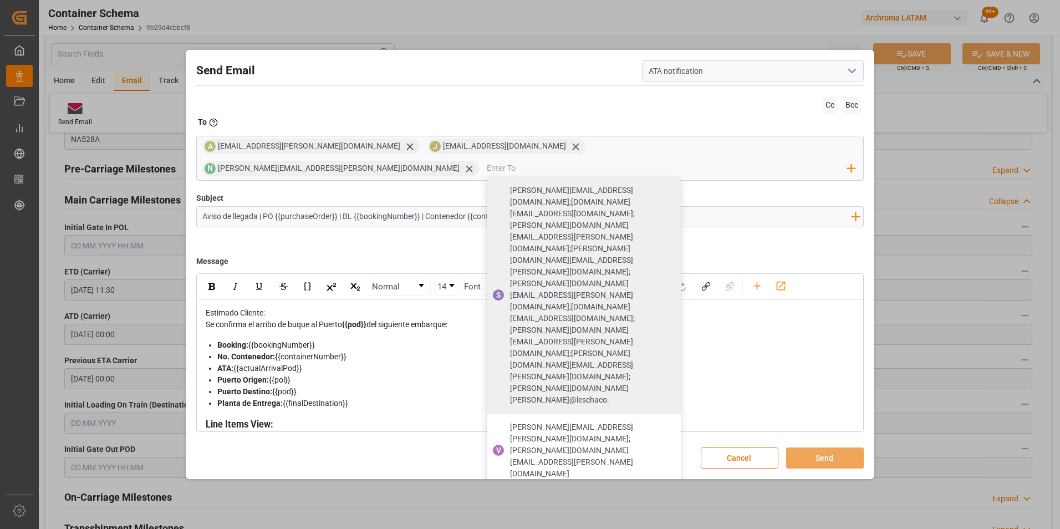
click at [832, 183] on div "Send Email ATA notification Cc Bcc To Enter the TO Email address A [EMAIL_ADDRE…" at bounding box center [530, 265] width 684 height 424
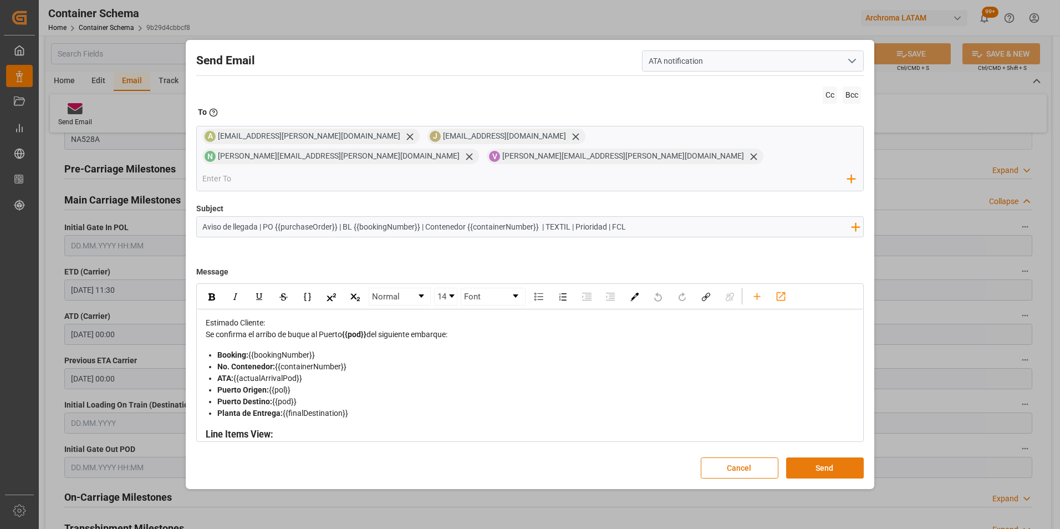
click at [835, 457] on button "Send" at bounding box center [825, 467] width 78 height 21
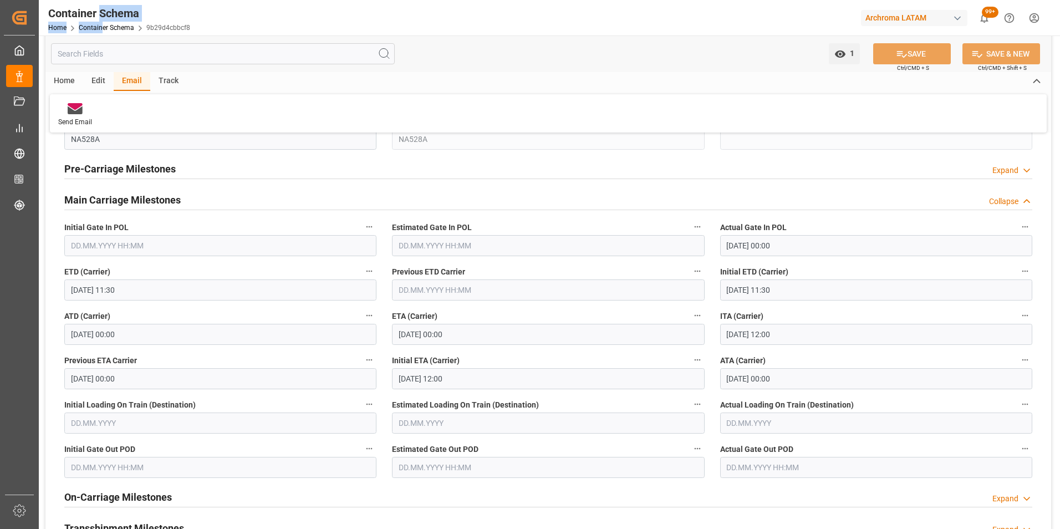
click at [102, 21] on div "Container Schema Home Container Schema 9b29d4cbbcf8" at bounding box center [119, 17] width 150 height 35
click at [103, 26] on link "Container Schema" at bounding box center [106, 28] width 55 height 8
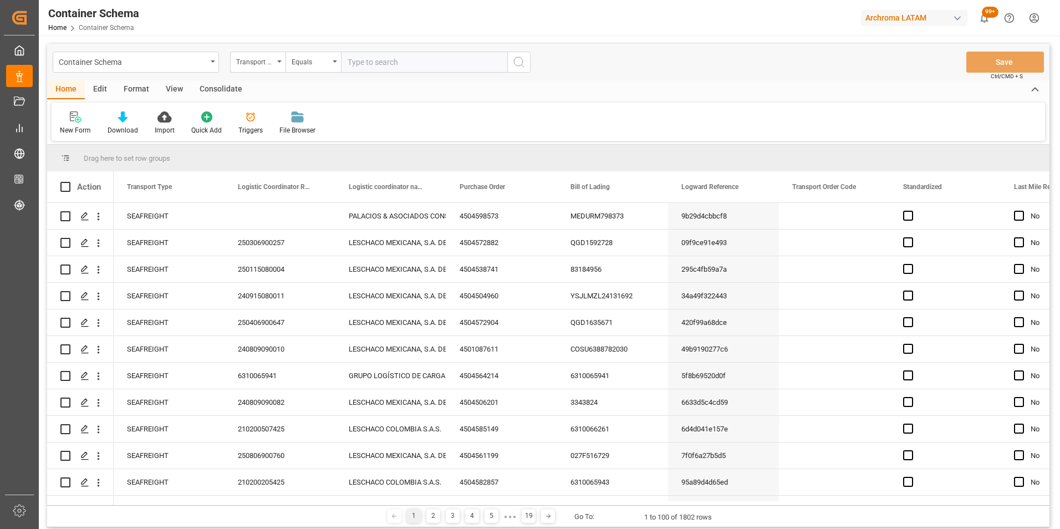
click at [271, 69] on div "Transport Type" at bounding box center [257, 62] width 55 height 21
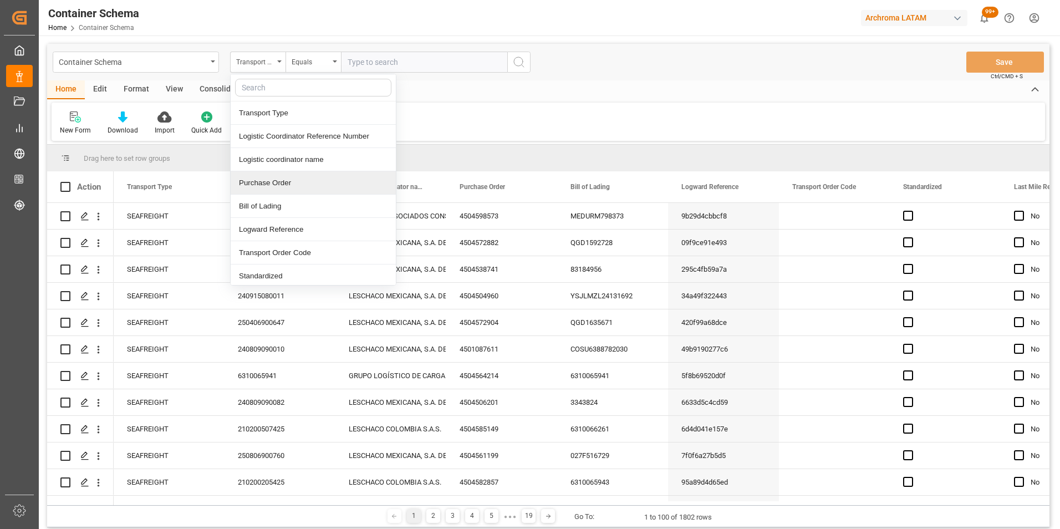
click at [278, 184] on div "Purchase Order" at bounding box center [313, 182] width 165 height 23
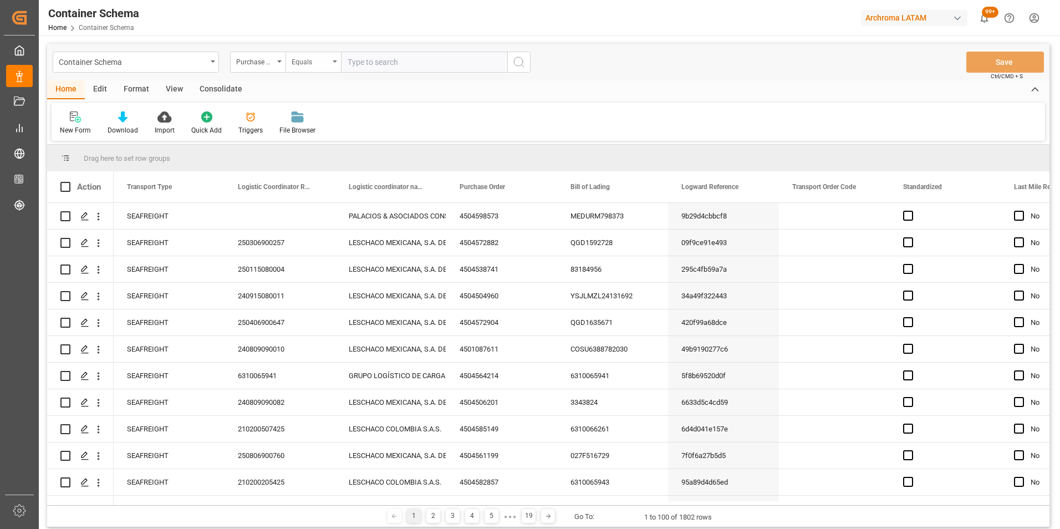
click at [312, 64] on div "Equals" at bounding box center [311, 60] width 38 height 13
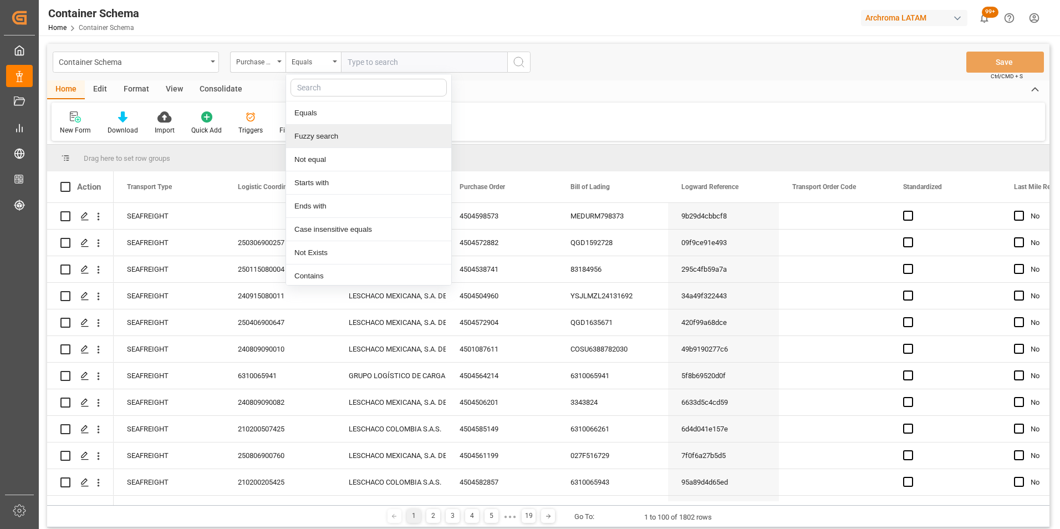
click at [326, 139] on div "Fuzzy search" at bounding box center [368, 136] width 165 height 23
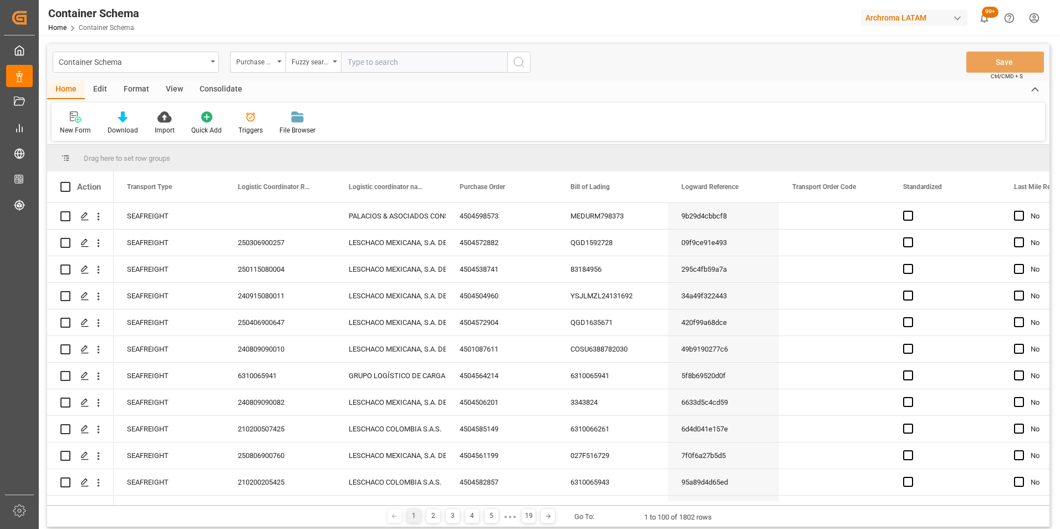
paste input "4504620174"
type input "4504620174"
drag, startPoint x: 511, startPoint y: 62, endPoint x: 453, endPoint y: 68, distance: 58.5
click at [512, 62] on button "search button" at bounding box center [518, 62] width 23 height 21
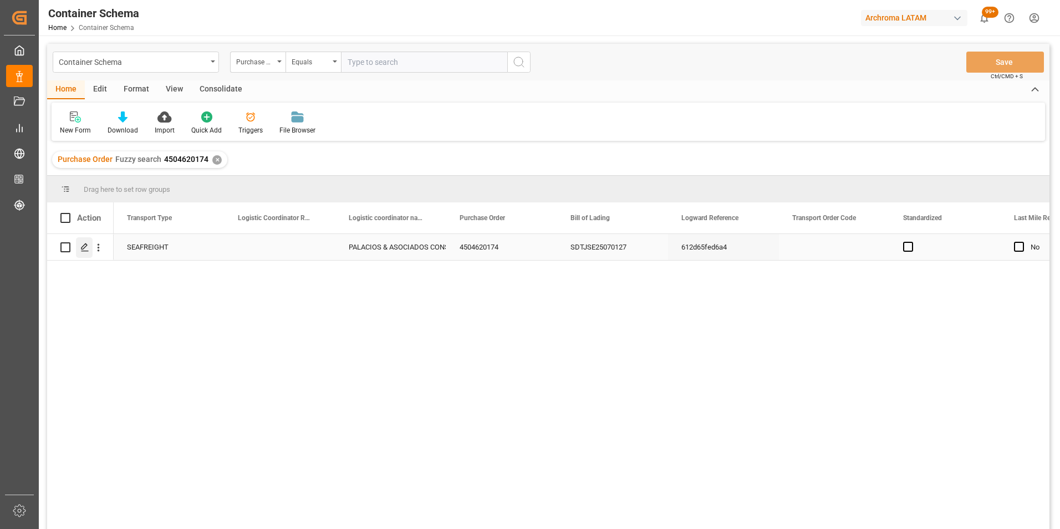
click at [84, 249] on icon "Press SPACE to select this row." at bounding box center [84, 247] width 9 height 9
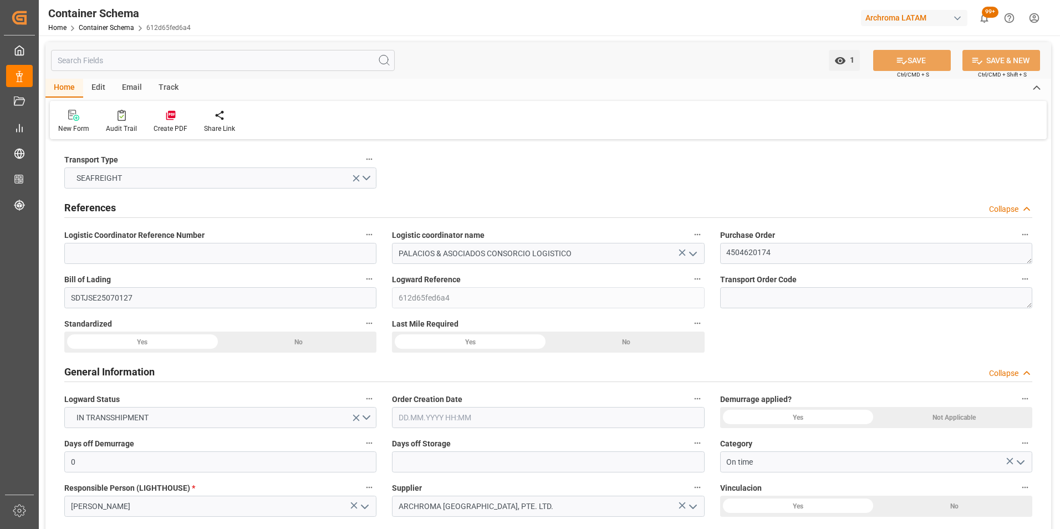
type input "0"
type input "1"
type input "80"
type input "2000"
type input "2122"
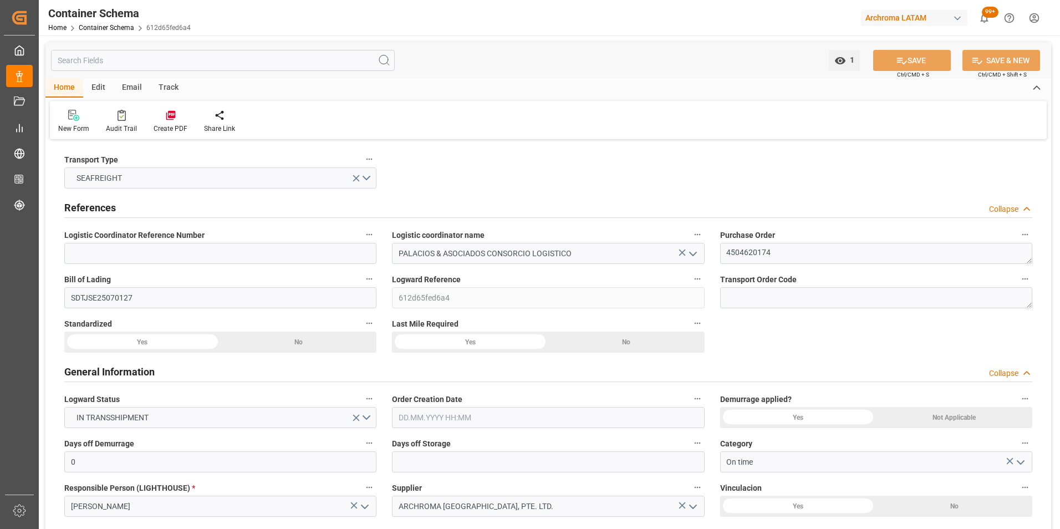
type input "Maersk"
type input "Maersk Line AS"
type input "CNTXG"
type input "CNXGA"
type input "PECLL"
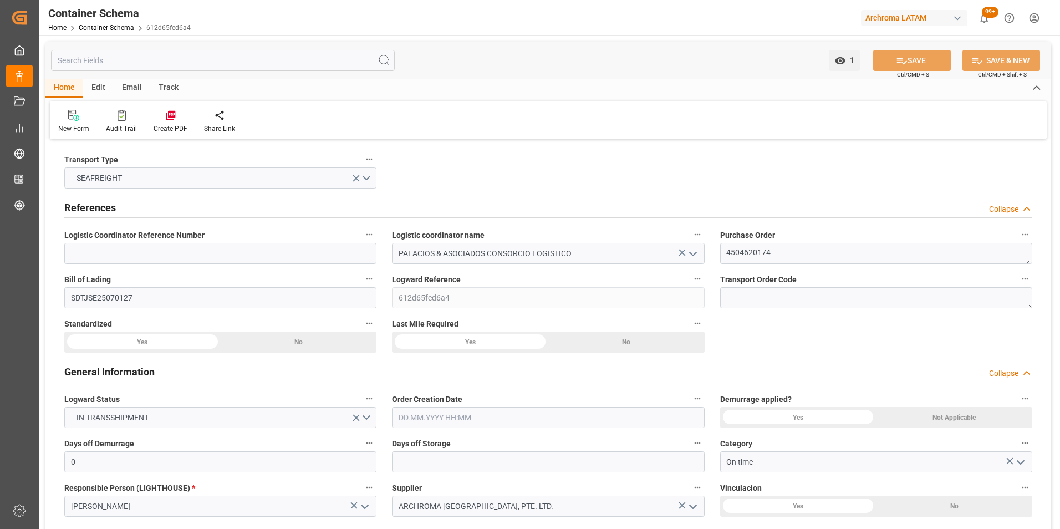
type input "PECLL"
type input "9623661"
type input "[DATE] 08:00"
type input "[DATE]"
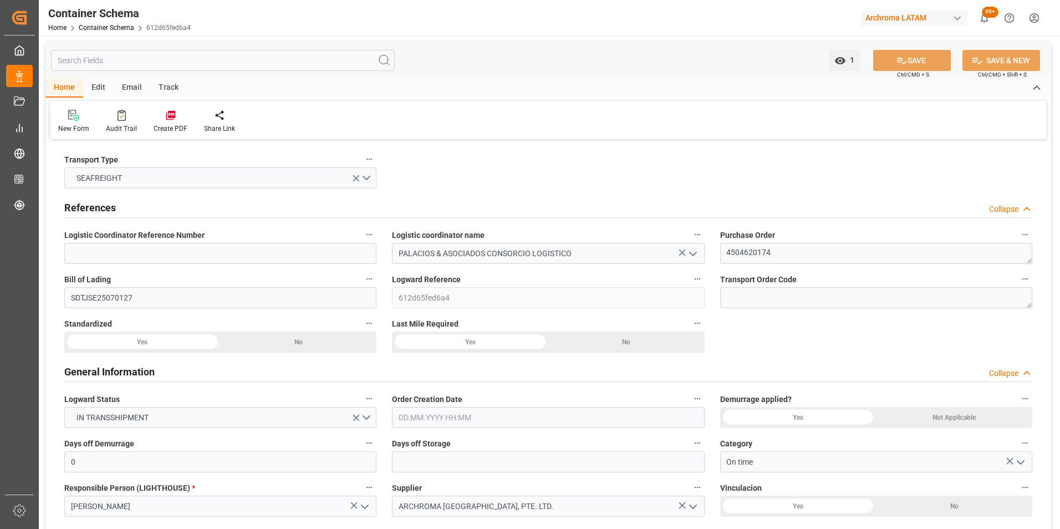
type input "[DATE]"
type input "[DATE] 00:00"
type input "[DATE] 04:15"
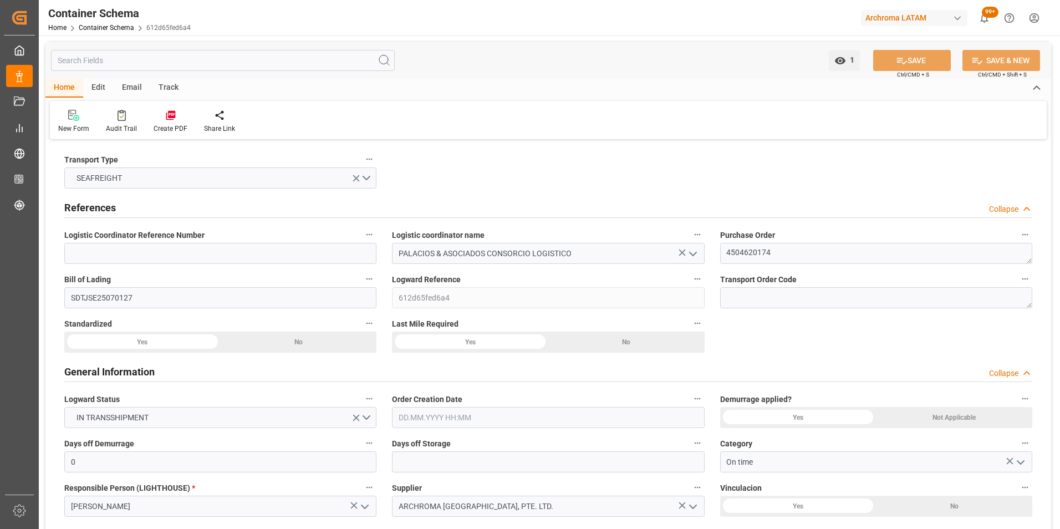
type input "[DATE] 00:00"
type input "[DATE] 23:00"
drag, startPoint x: 126, startPoint y: 81, endPoint x: 168, endPoint y: 104, distance: 47.7
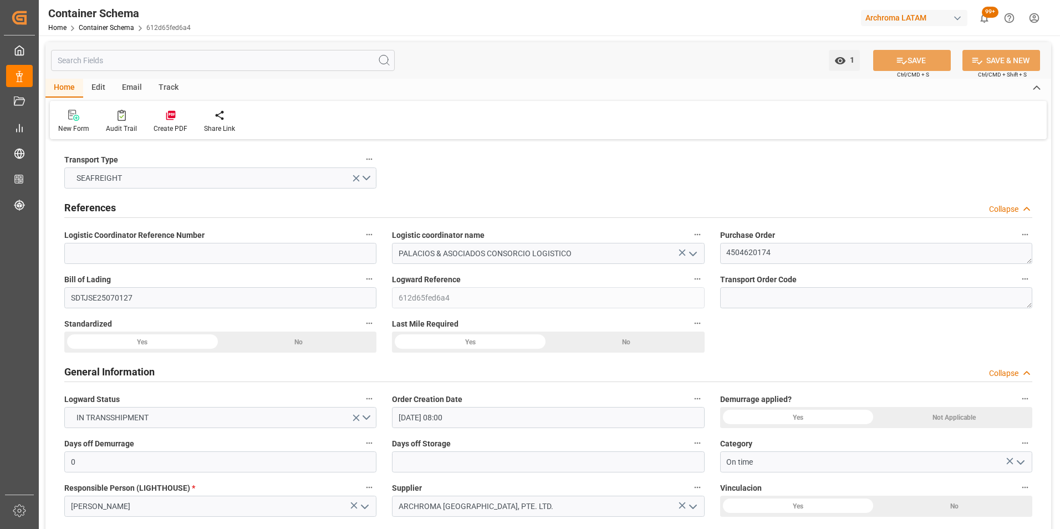
click at [127, 81] on div "Email" at bounding box center [132, 88] width 37 height 19
click at [83, 113] on div at bounding box center [75, 115] width 34 height 12
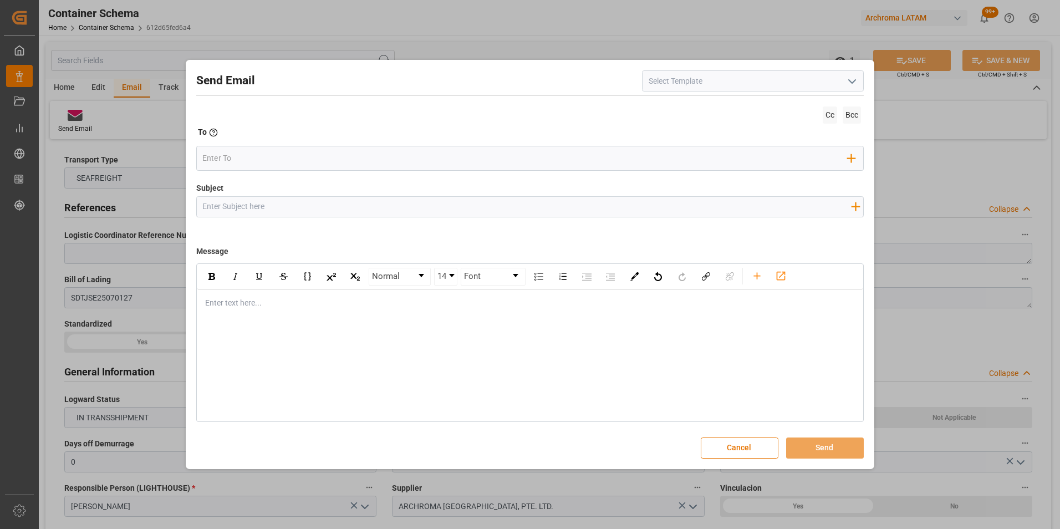
click at [282, 315] on div "Enter text here..." at bounding box center [530, 302] width 666 height 27
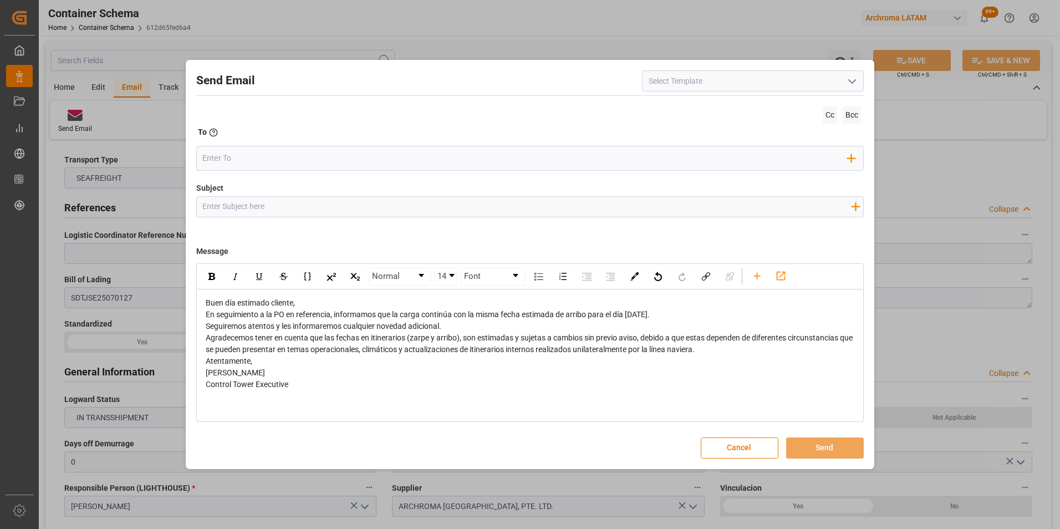
click at [299, 305] on div "Buen día estimado cliente," at bounding box center [531, 303] width 650 height 12
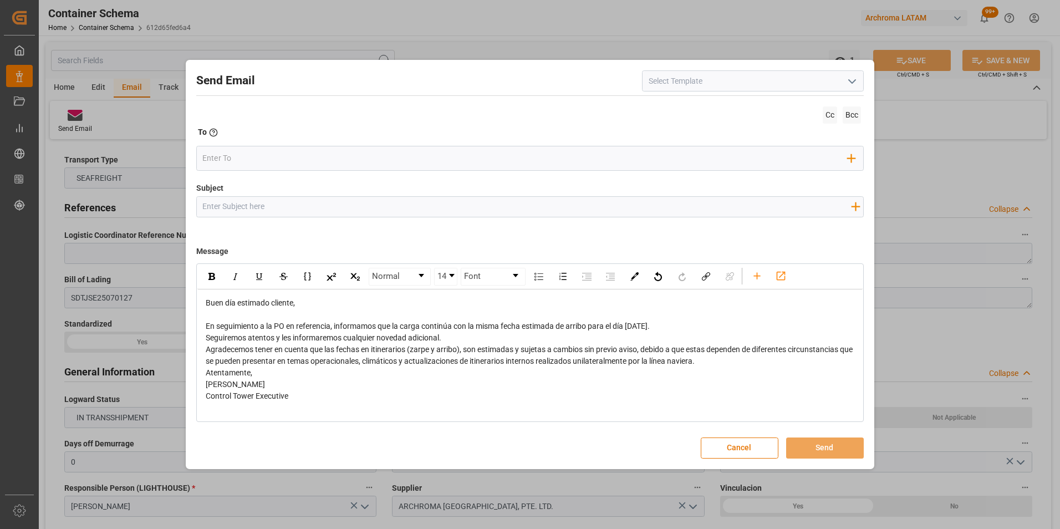
click at [682, 327] on div "En seguimiento a la PO en referencia, informamos que la carga continúa con la m…" at bounding box center [531, 326] width 650 height 12
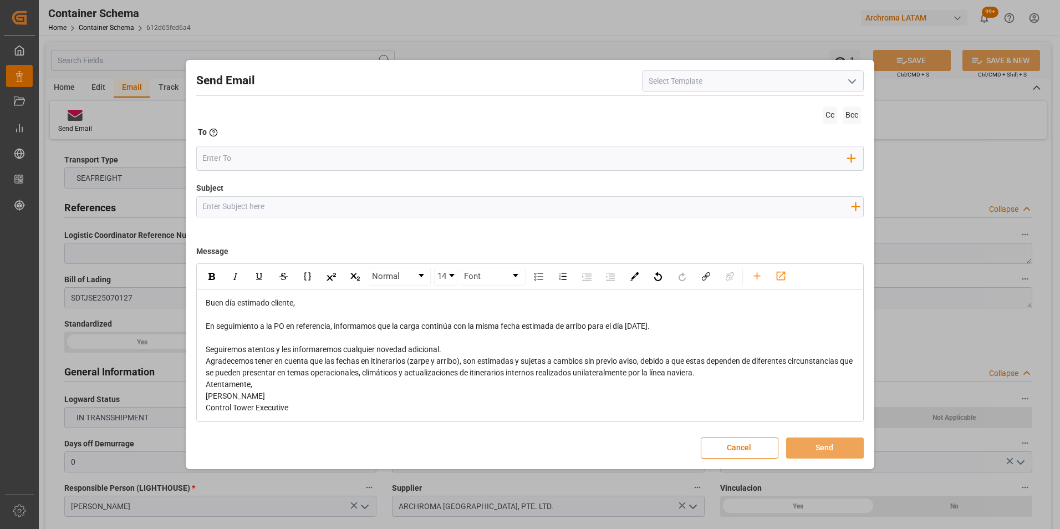
click at [559, 348] on div "Seguiremos atentos y les informaremos cualquier novedad adicional." at bounding box center [531, 350] width 650 height 12
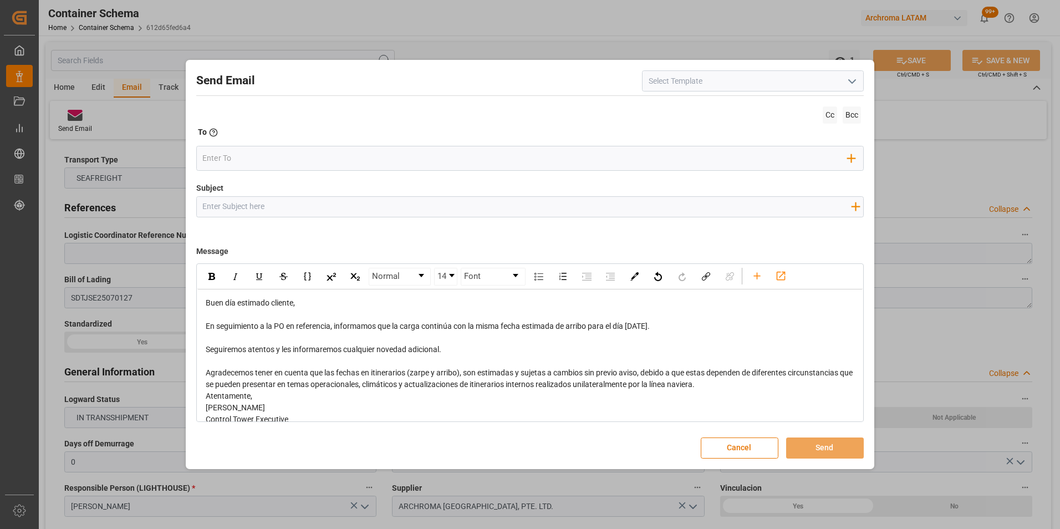
click at [771, 388] on div "Agradecemos tener en cuenta que las fechas en itinerarios (zarpe y arribo), son…" at bounding box center [531, 378] width 650 height 23
click at [416, 415] on div "Atentamente," at bounding box center [531, 420] width 650 height 12
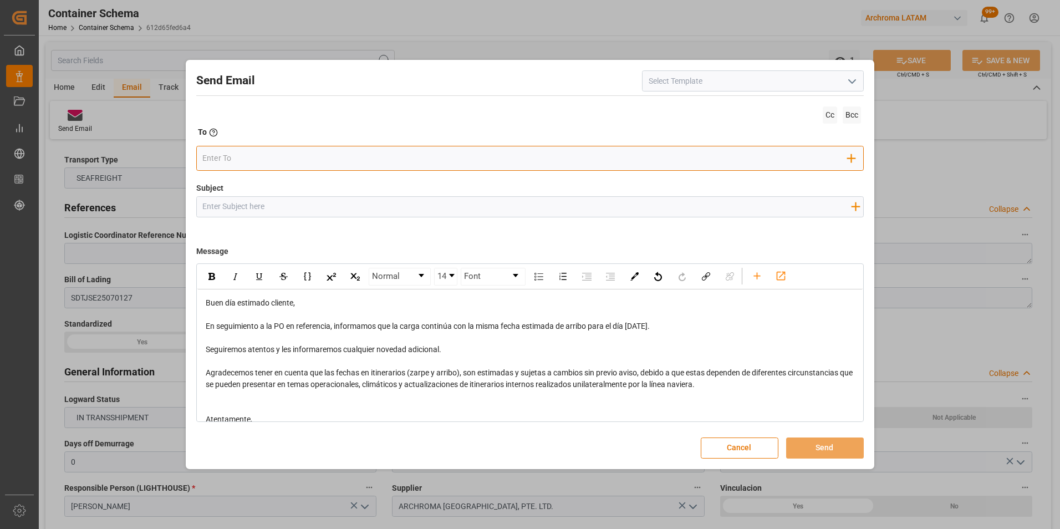
click at [340, 155] on input "email" at bounding box center [524, 158] width 645 height 17
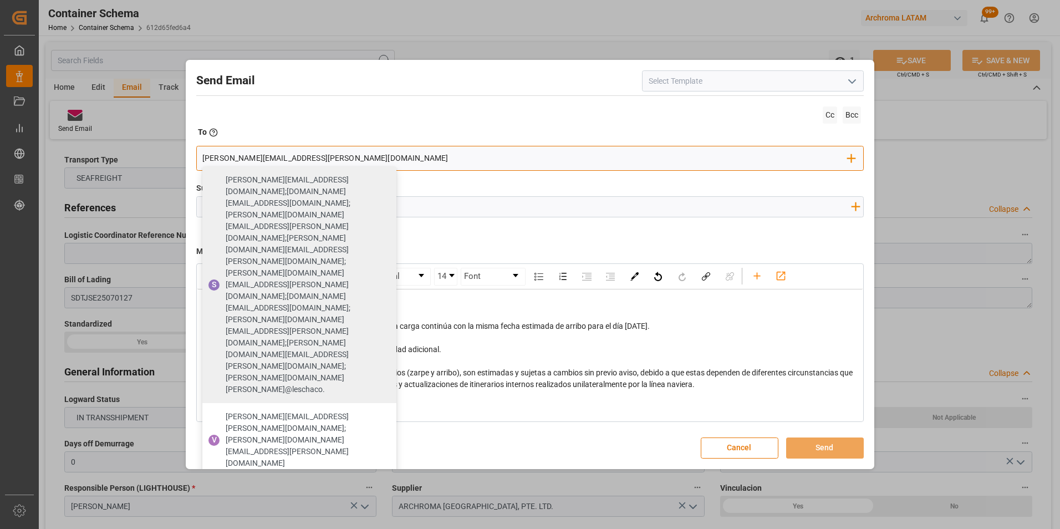
type input "[PERSON_NAME][EMAIL_ADDRESS][PERSON_NAME][DOMAIN_NAME]"
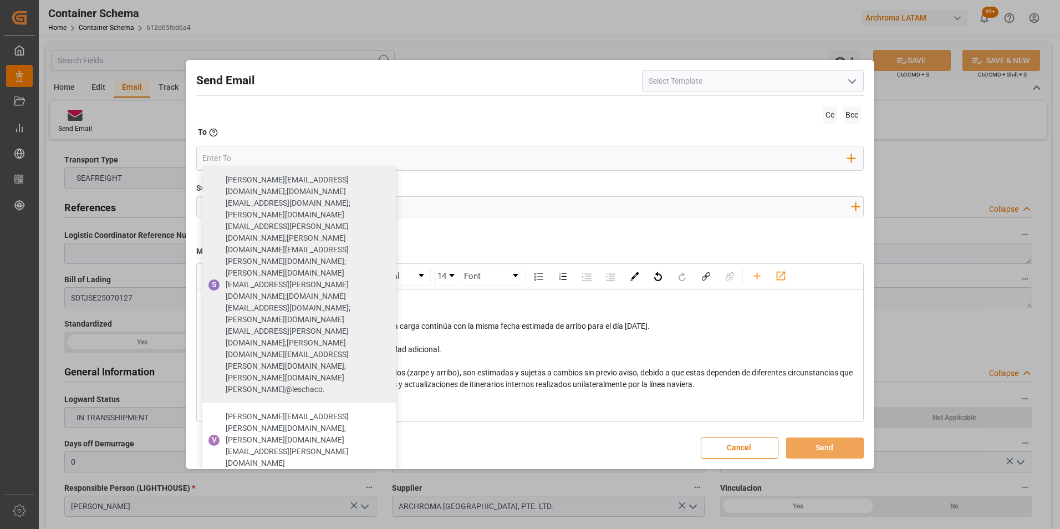
click at [424, 181] on span at bounding box center [530, 177] width 668 height 12
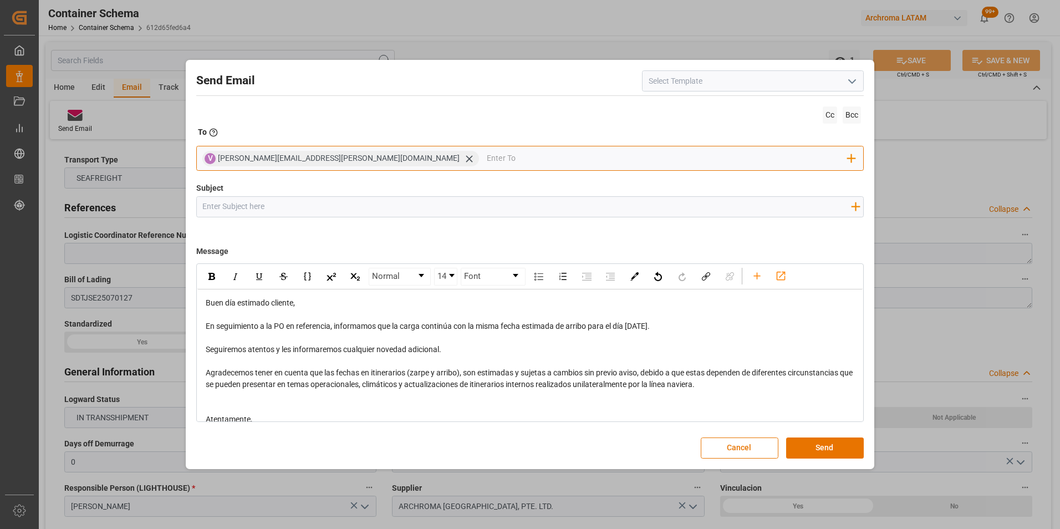
click at [487, 157] on input "email" at bounding box center [667, 158] width 361 height 17
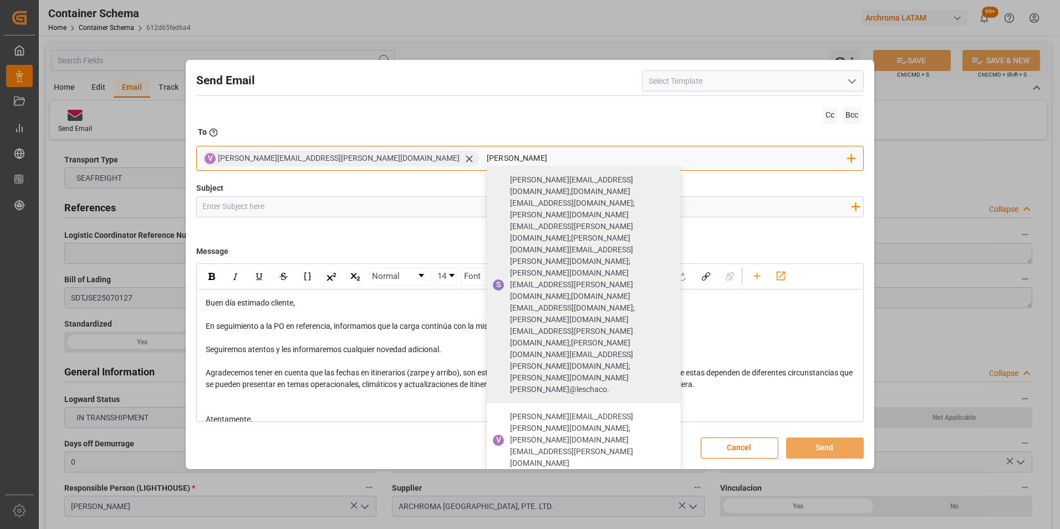
type input "angiee"
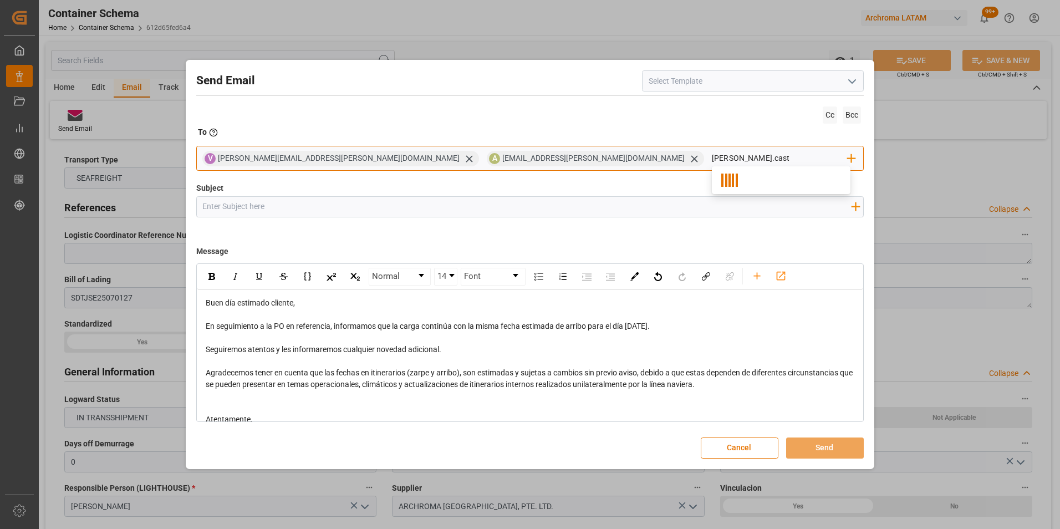
type input "[PERSON_NAME].caste"
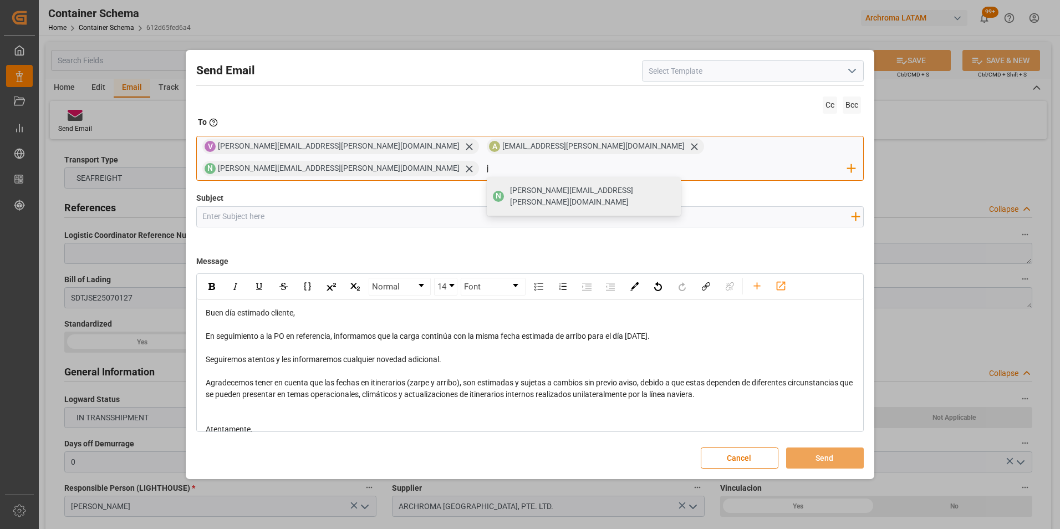
type input "jt"
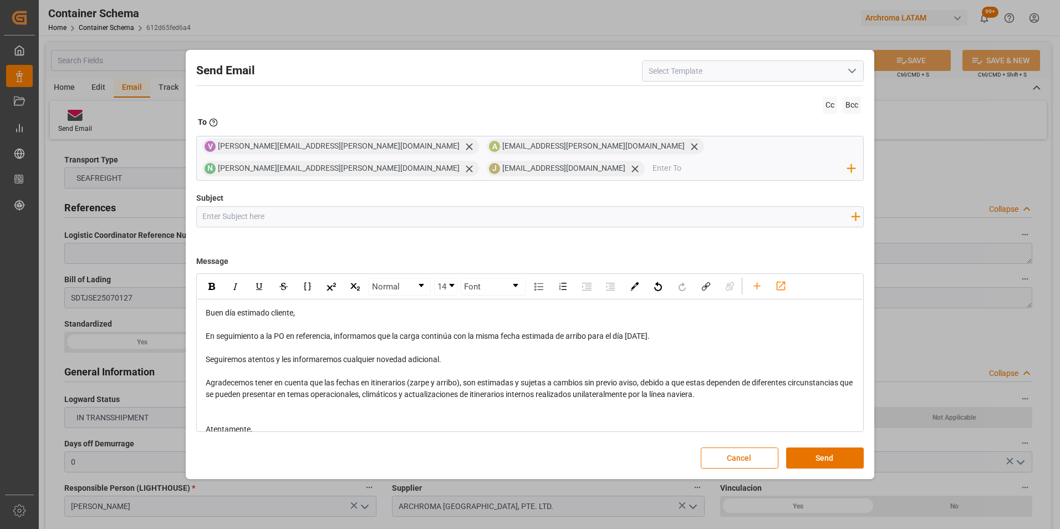
click at [317, 220] on input "Subject" at bounding box center [527, 216] width 660 height 19
click at [346, 216] on input "Subject" at bounding box center [527, 216] width 660 height 19
paste input "PE || TRACKING | PO 4504620174 | Contenedor MNBU9099182 | TEXTIL | LCL"
type input "PE || TRACKING | PO 4504620174 | Contenedor MNBU9099182 | TEXTIL | LCL"
click at [830, 451] on button "Send" at bounding box center [825, 457] width 78 height 21
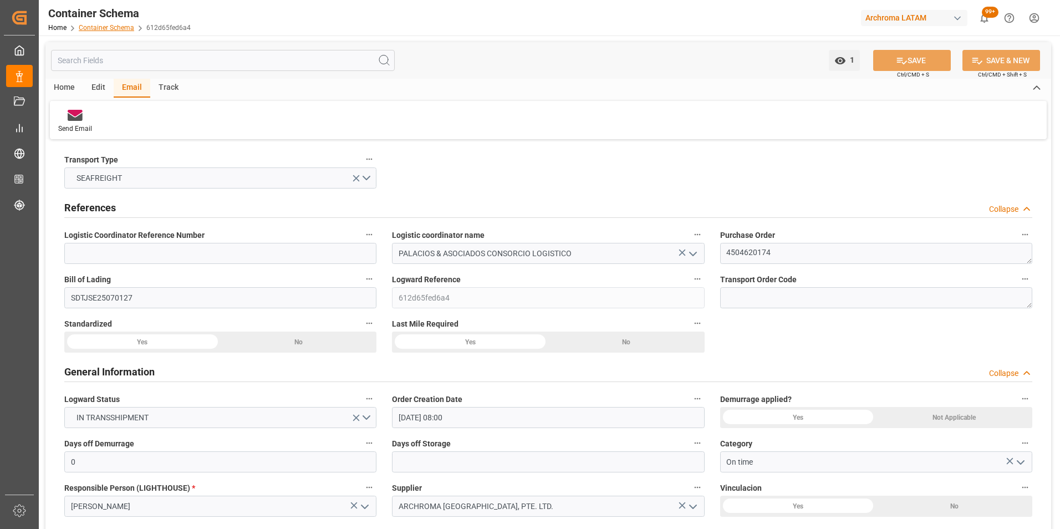
click at [105, 30] on link "Container Schema" at bounding box center [106, 28] width 55 height 8
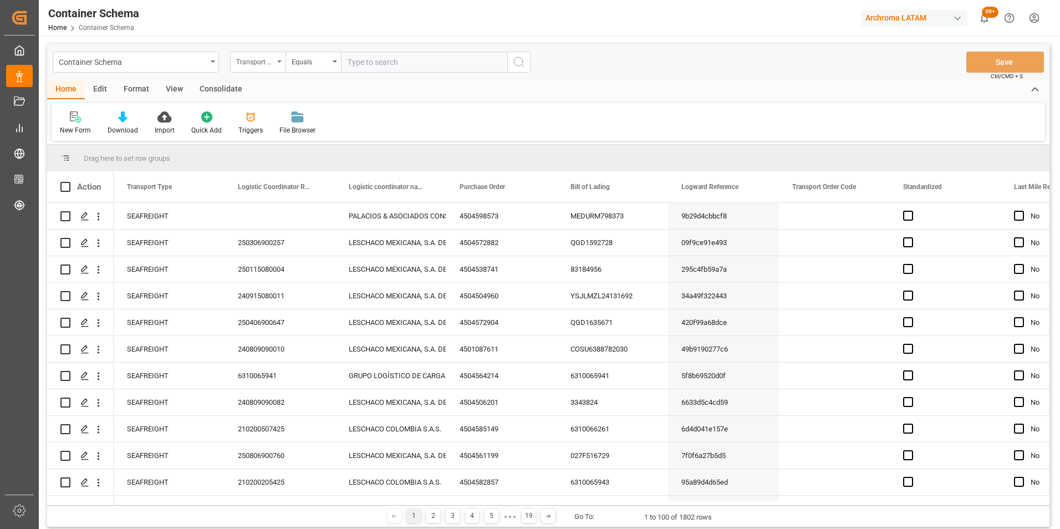
click at [248, 67] on div "Transport Type" at bounding box center [257, 62] width 55 height 21
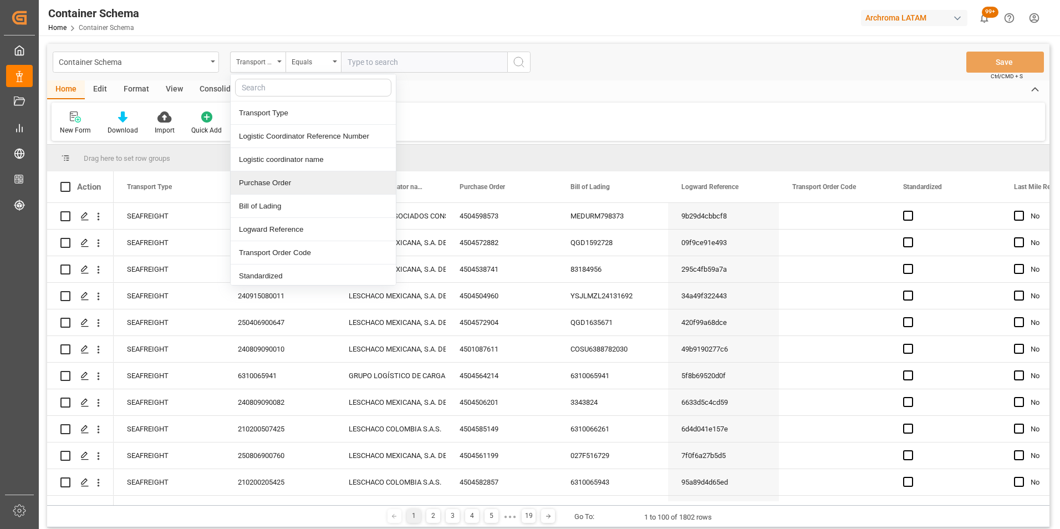
click at [271, 185] on div "Purchase Order" at bounding box center [313, 182] width 165 height 23
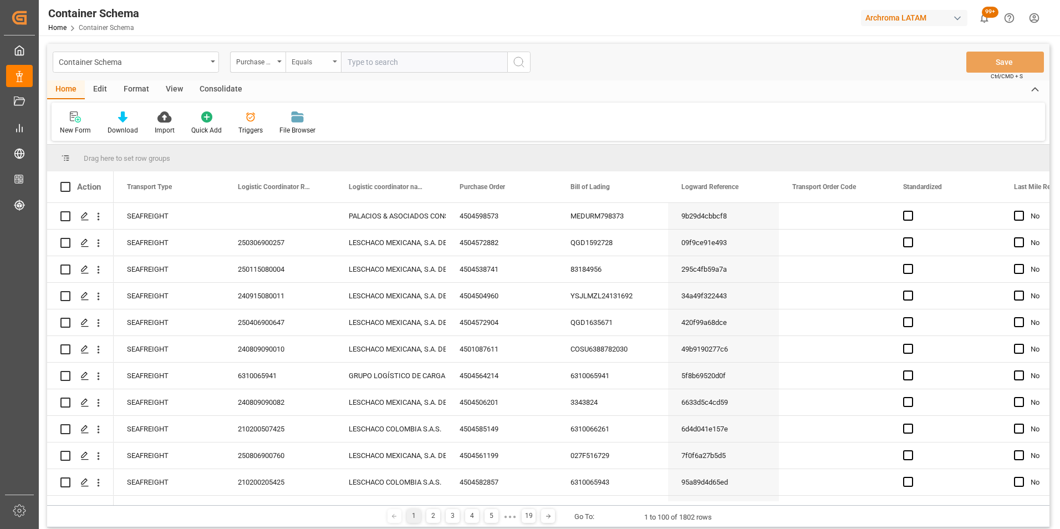
click at [314, 62] on div "Equals" at bounding box center [311, 60] width 38 height 13
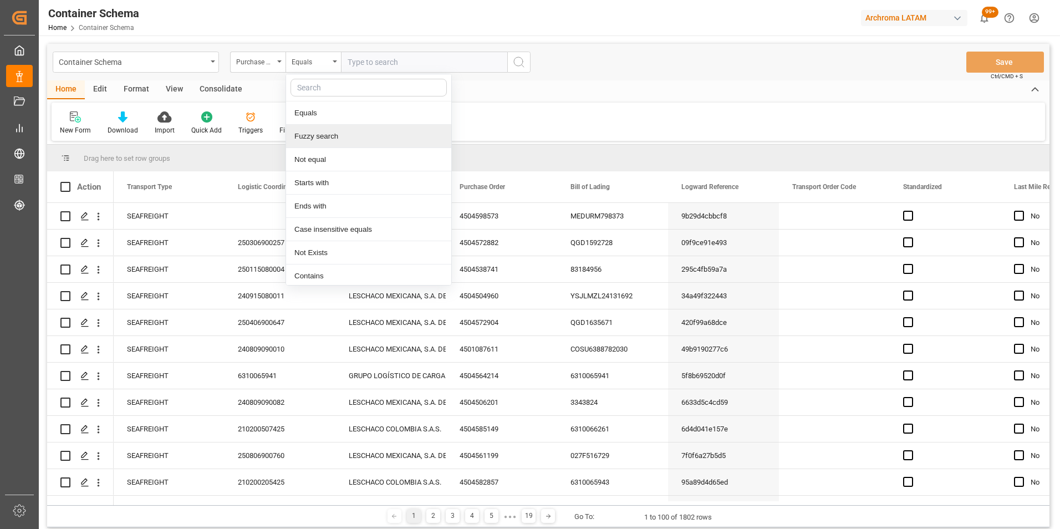
click at [329, 137] on div "Fuzzy search" at bounding box center [368, 136] width 165 height 23
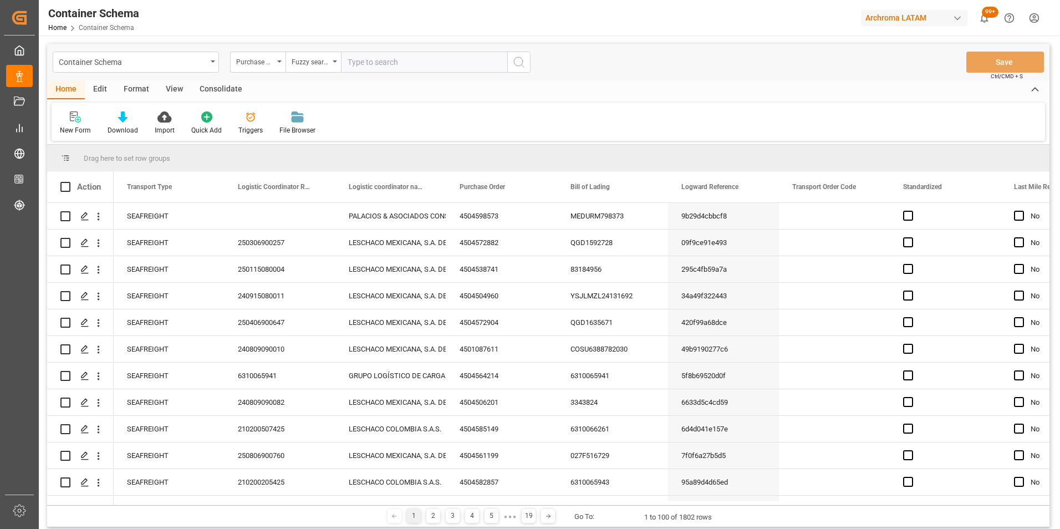
paste input "4504613645"
type input "4504613645"
click at [536, 60] on div "Container Schema Purchase Order Fuzzy search 4504613645 Save Ctrl/CMD + S" at bounding box center [548, 62] width 1002 height 37
click at [524, 62] on icon "search button" at bounding box center [518, 61] width 13 height 13
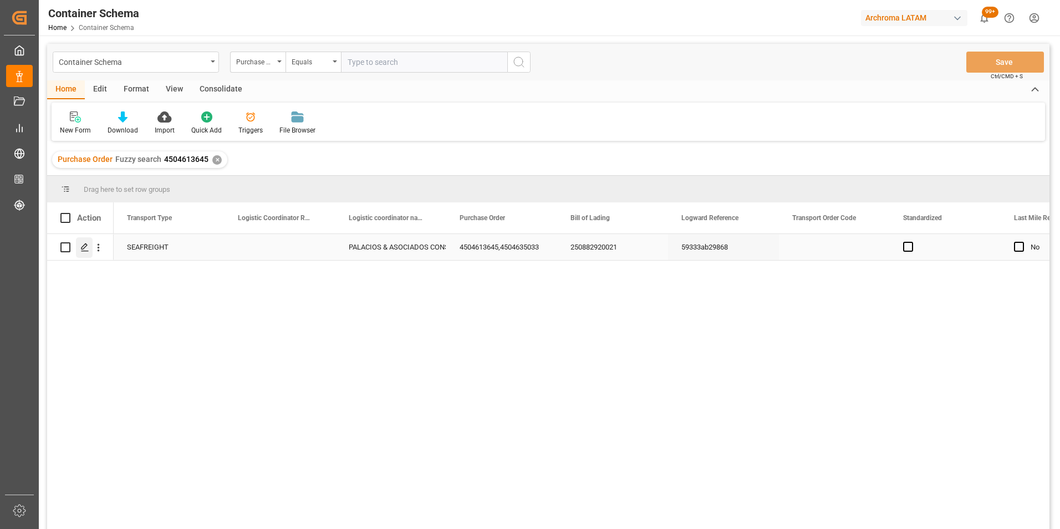
click at [88, 249] on icon "Press SPACE to select this row." at bounding box center [84, 247] width 9 height 9
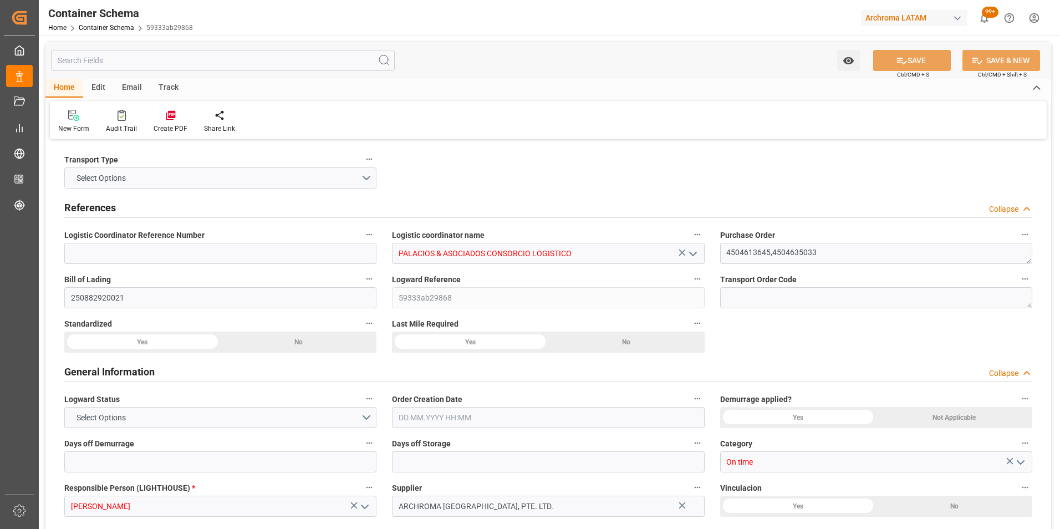
type input "0"
type input "2"
type input "48"
type input "1200"
type input "1273.2"
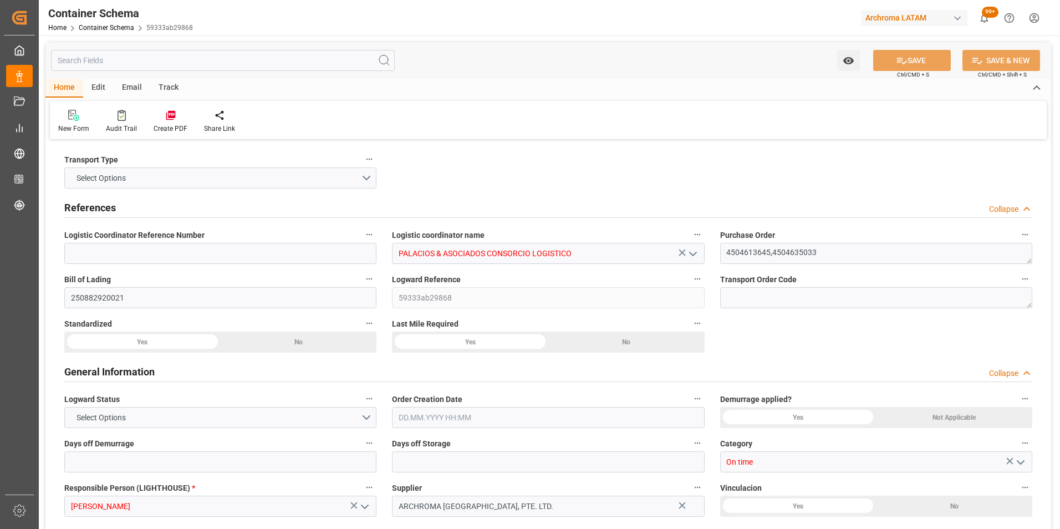
type input "CNSGH"
type input "CNSHA"
type input "PECLL"
type input "9198575"
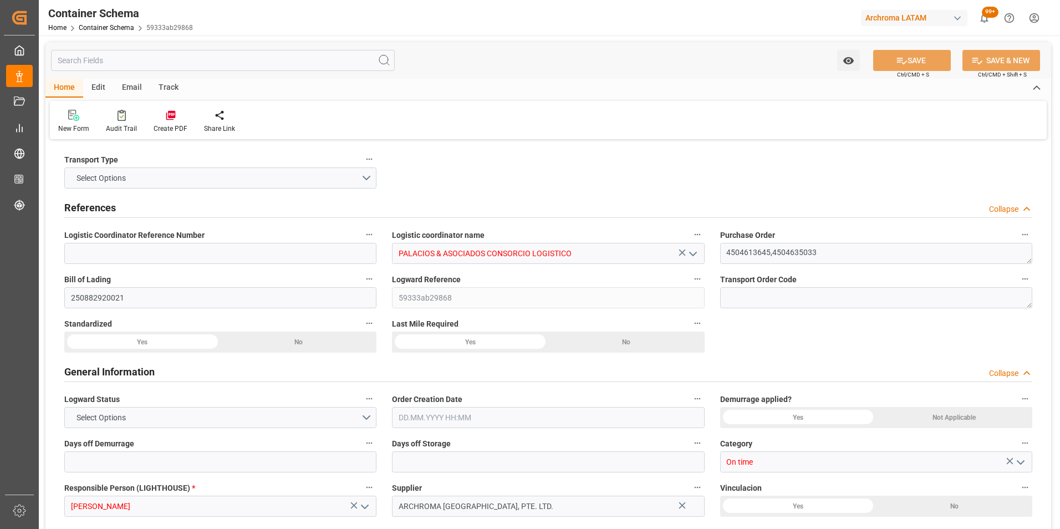
type input "9198575"
type input "[DATE] 10:30"
type input "[DATE]"
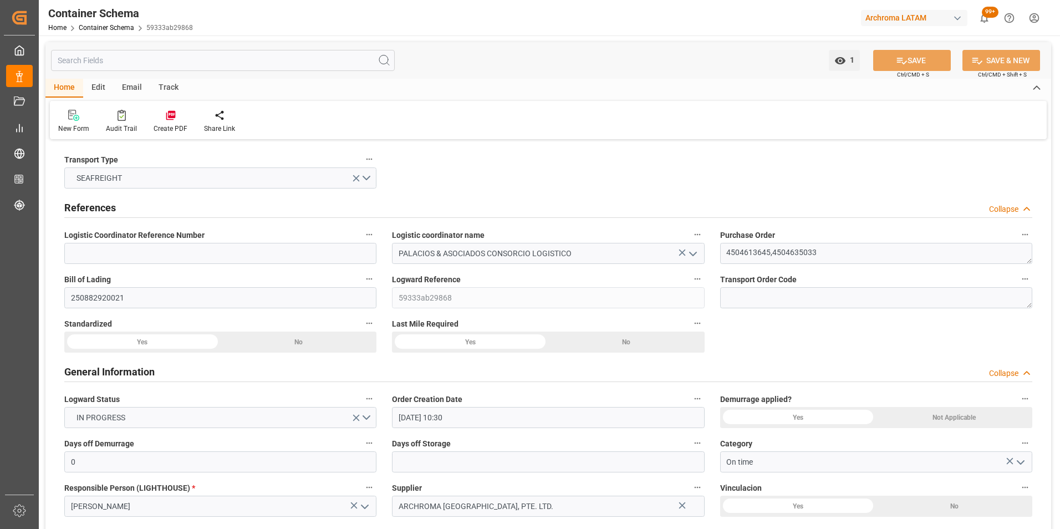
type input "[DATE] 10:15"
type input "[DATE] 00:00"
type input "[DATE] 10:30"
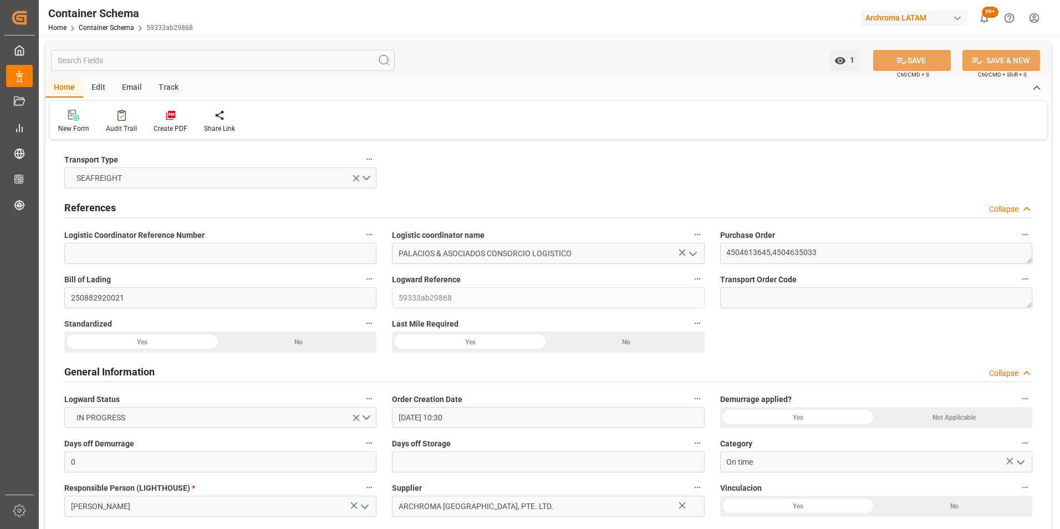
type input "[DATE] 10:30"
click at [128, 88] on div "Email" at bounding box center [132, 88] width 37 height 19
click at [76, 125] on div "Send Email" at bounding box center [75, 129] width 34 height 10
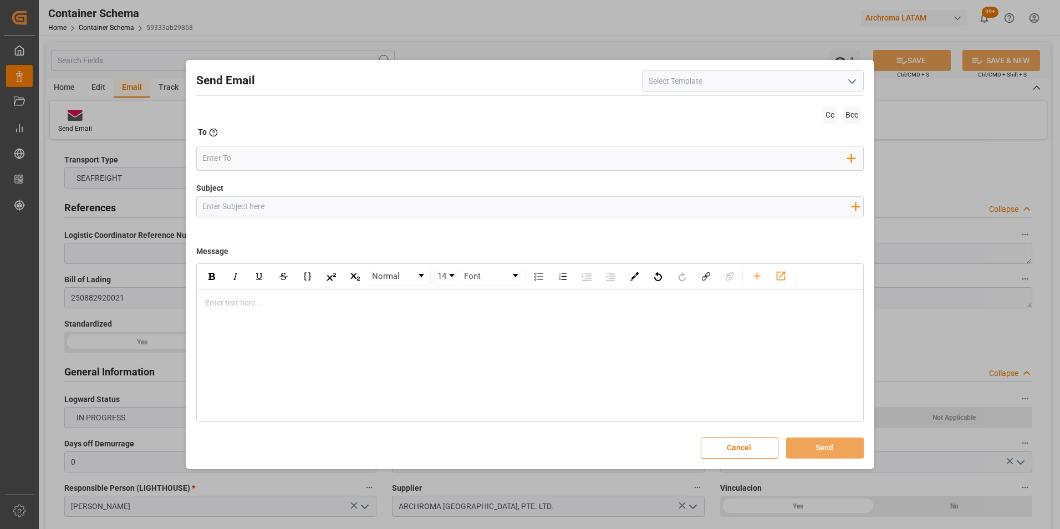
click at [230, 305] on div "rdw-editor" at bounding box center [531, 303] width 650 height 12
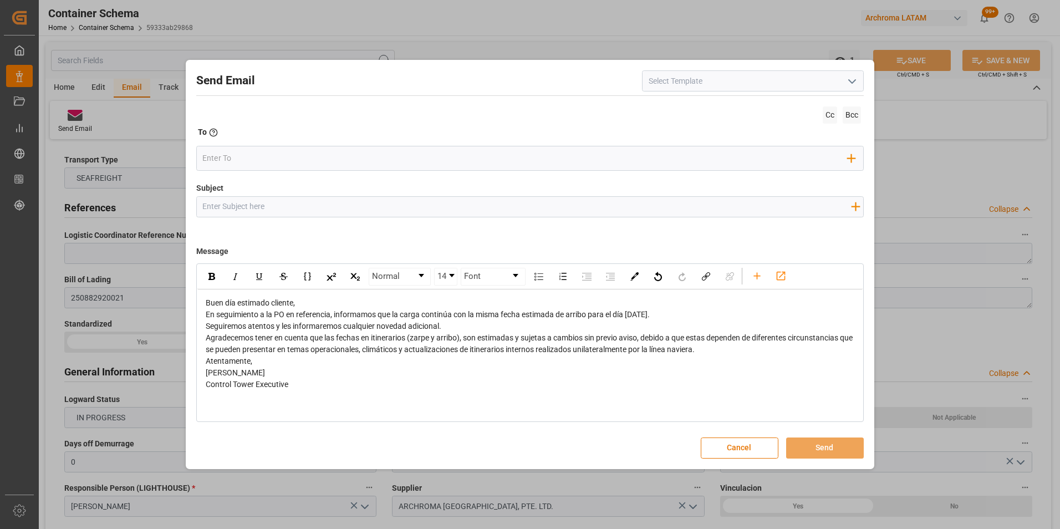
click at [305, 303] on div "Buen día estimado cliente," at bounding box center [531, 303] width 650 height 12
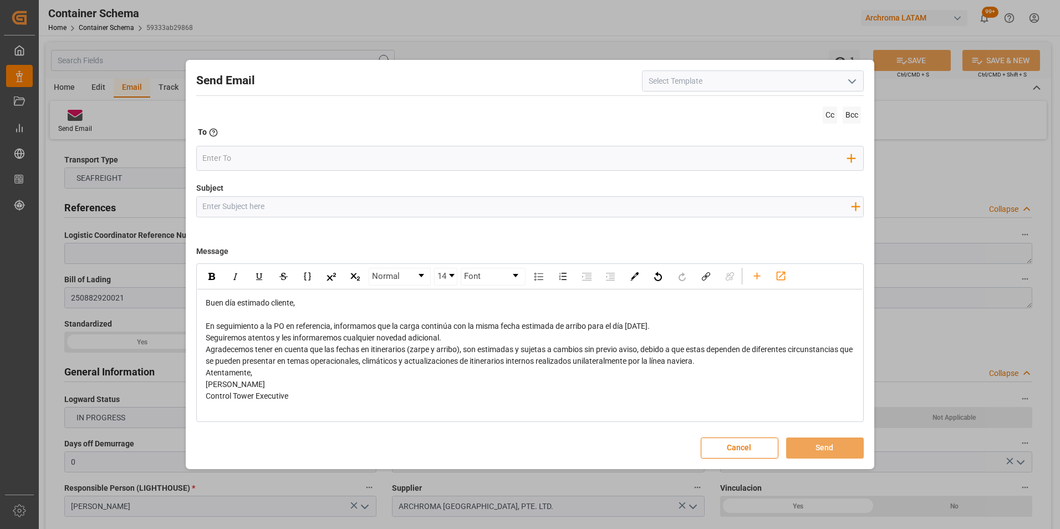
click at [681, 327] on div "En seguimiento a la PO en referencia, informamos que la carga continúa con la m…" at bounding box center [531, 326] width 650 height 12
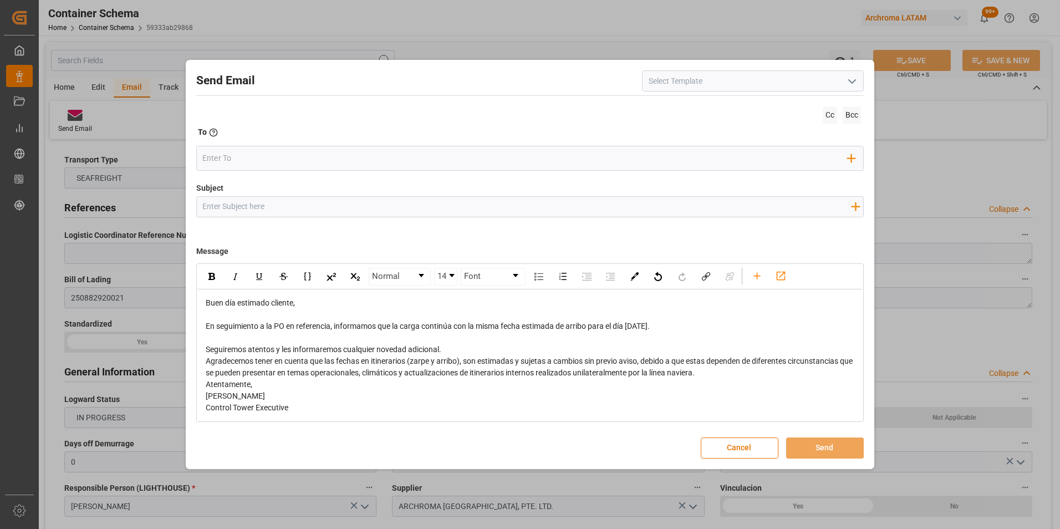
click at [530, 350] on div "Seguiremos atentos y les informaremos cualquier novedad adicional." at bounding box center [531, 350] width 650 height 12
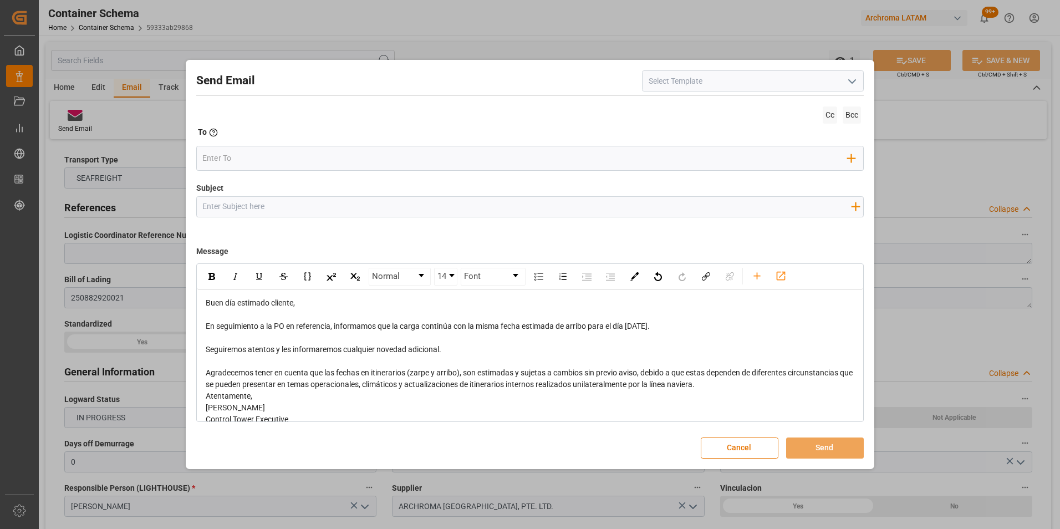
click at [719, 381] on div "Agradecemos tener en cuenta que las fechas en itinerarios (zarpe y arribo), son…" at bounding box center [531, 378] width 650 height 23
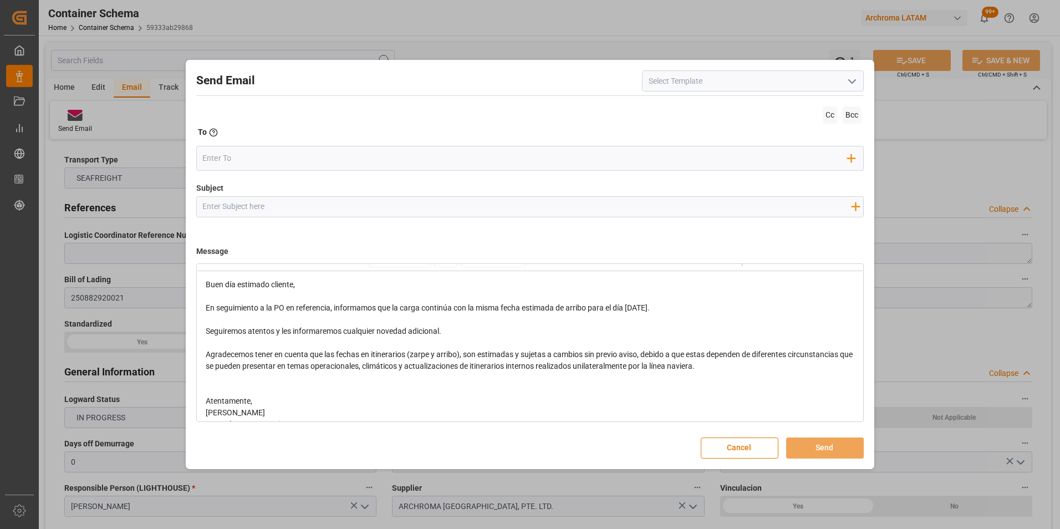
scroll to position [35, 0]
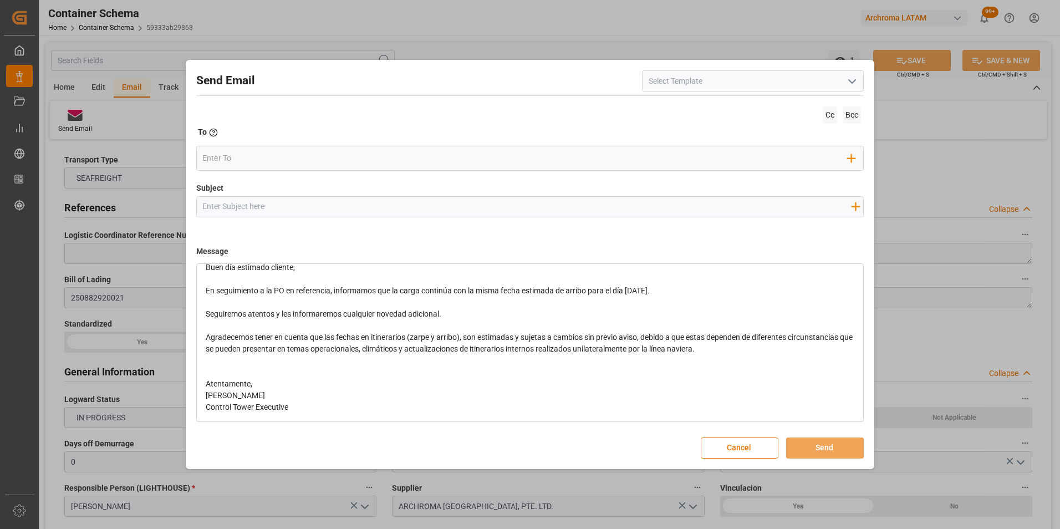
click at [353, 380] on div "Atentamente," at bounding box center [531, 384] width 650 height 12
click at [314, 205] on input "Subject" at bounding box center [527, 206] width 660 height 19
paste input "PE || TRACKING | PO 4504613645,4504635033 | Contenedor MRSU7164656 | TEXTIL | P…"
type input "PE || TRACKING | PO 4504613645,4504635033 | Contenedor MRSU7164656 | TEXTIL | P…"
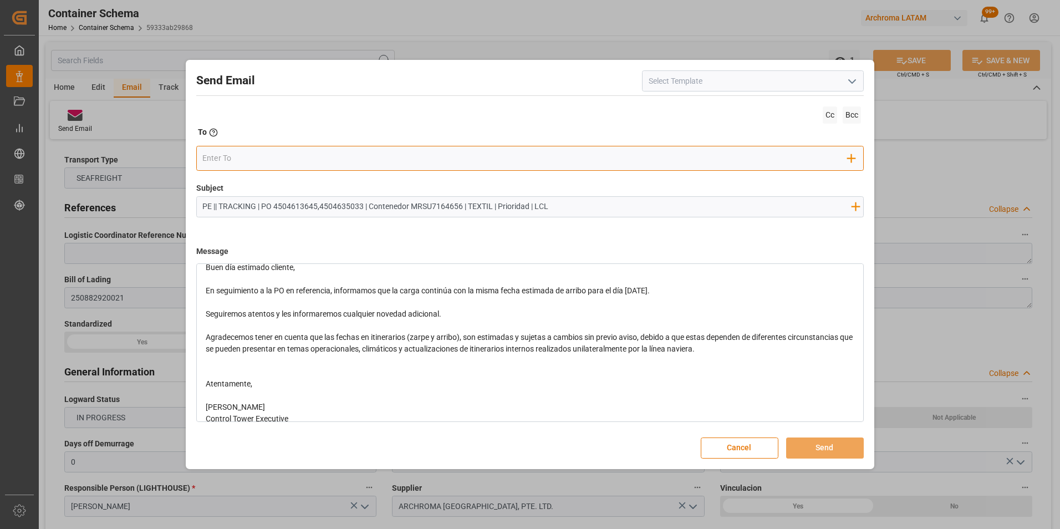
click at [286, 160] on input "email" at bounding box center [524, 158] width 645 height 17
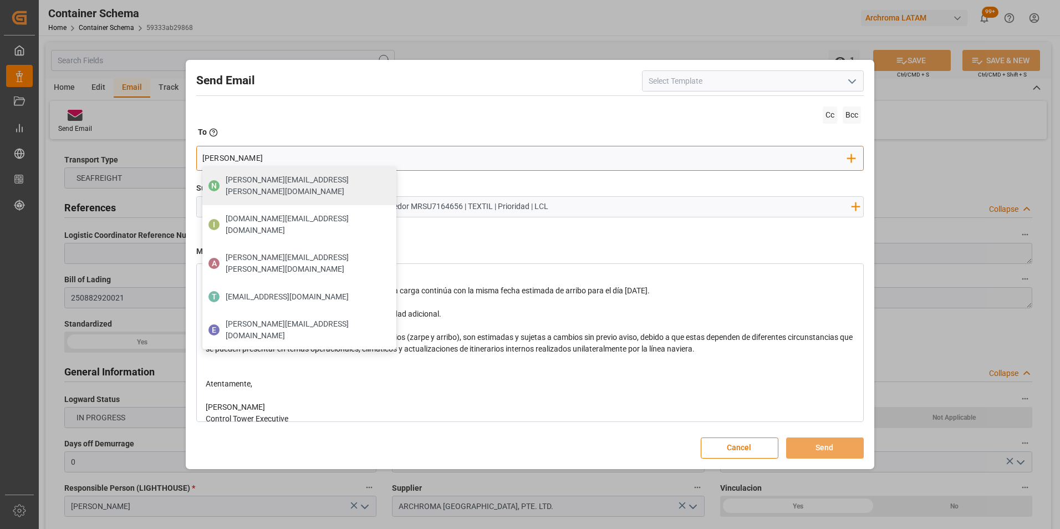
type input "angiee"
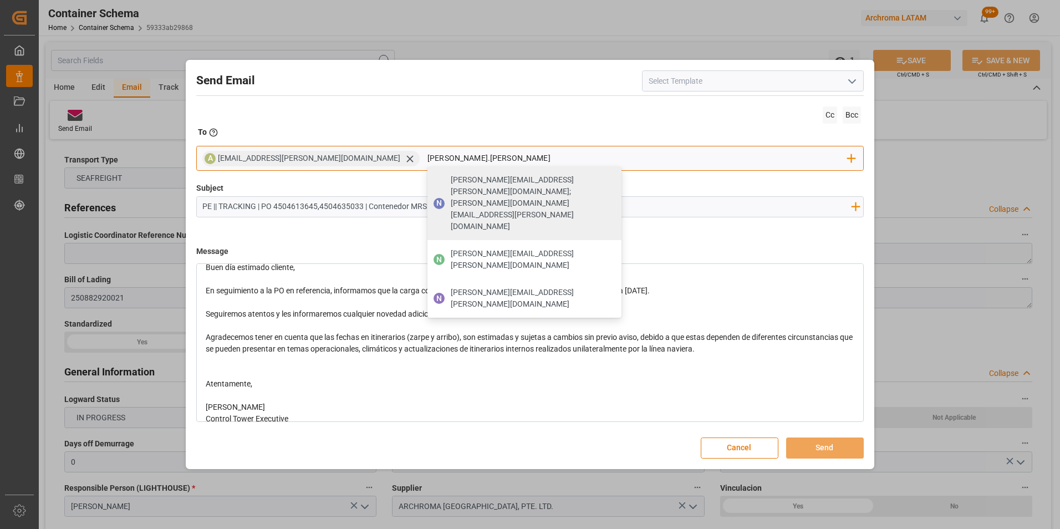
type input "[PERSON_NAME].castella"
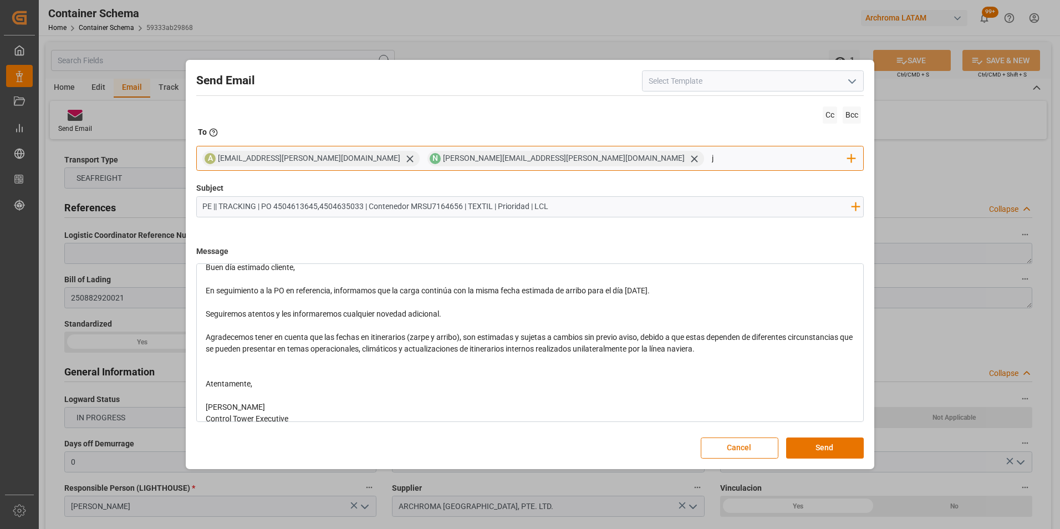
type input "jt"
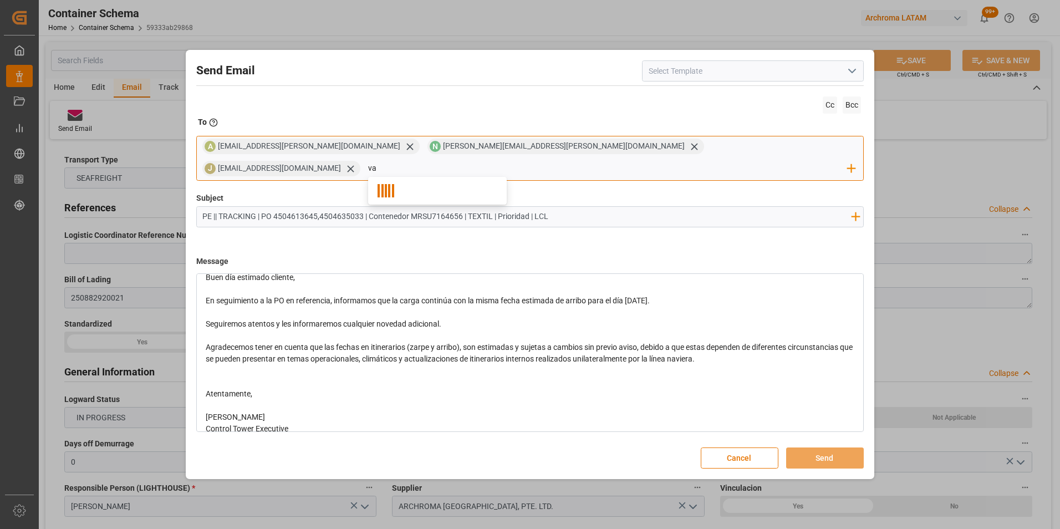
type input "v"
click at [638, 160] on input "email" at bounding box center [608, 168] width 480 height 17
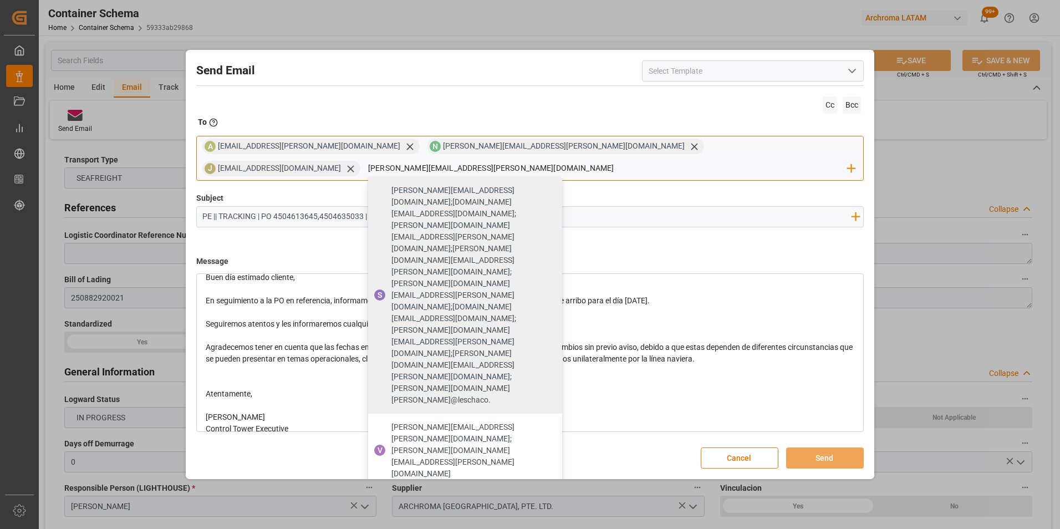
type input "[PERSON_NAME][EMAIL_ADDRESS][PERSON_NAME][DOMAIN_NAME]"
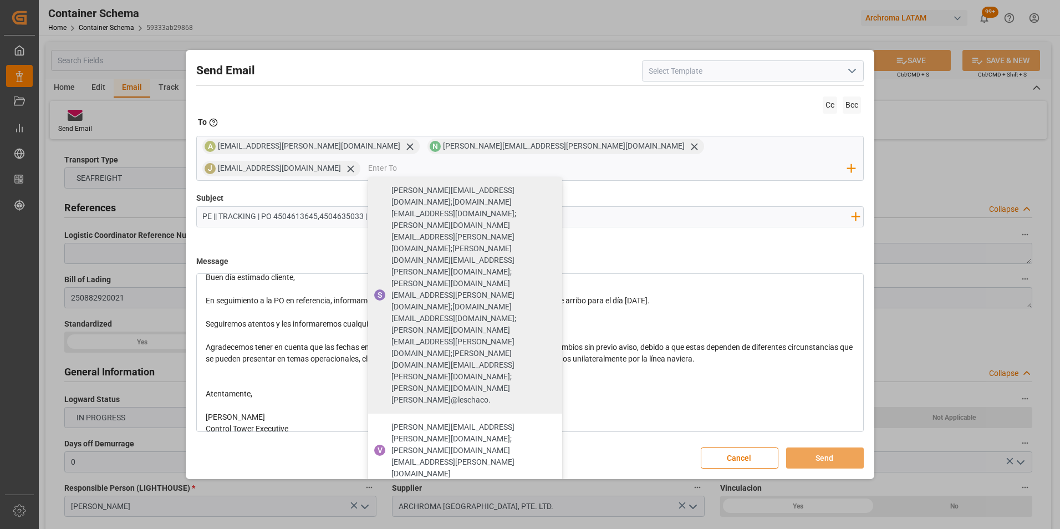
click at [583, 237] on div "Subject PE || TRACKING | PO 4504613645,4504635033 | Contenedor MRSU7164656 | TE…" at bounding box center [530, 219] width 668 height 55
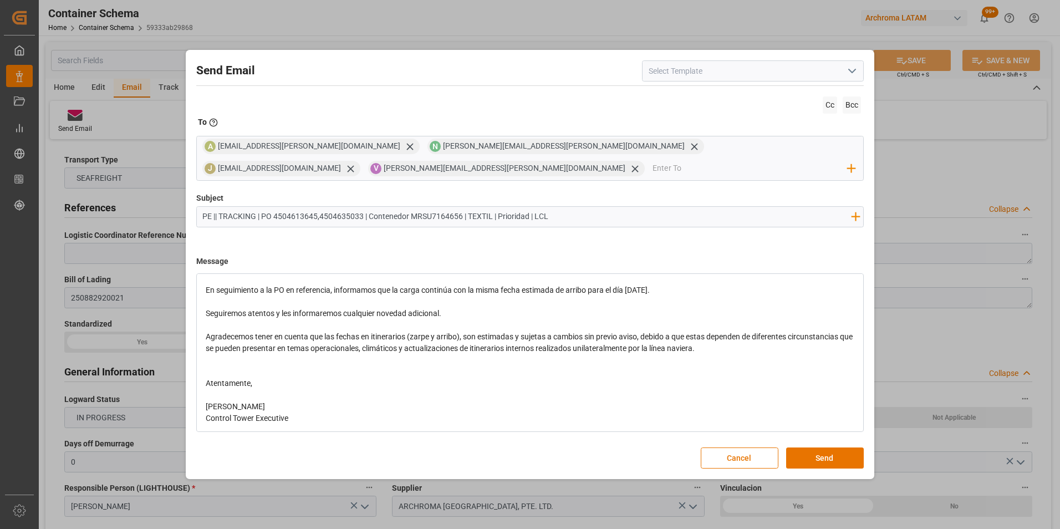
scroll to position [47, 0]
click at [833, 451] on button "Send" at bounding box center [825, 457] width 78 height 21
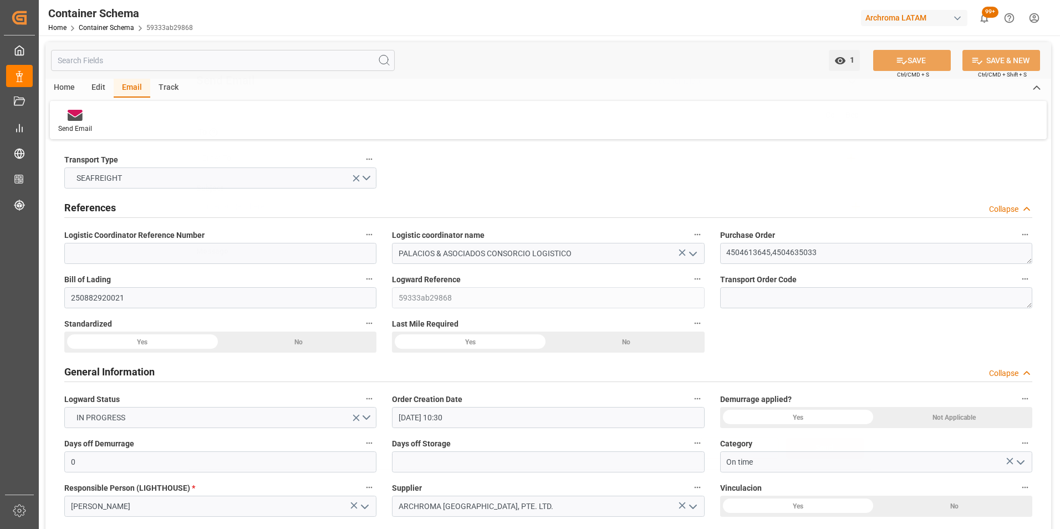
scroll to position [0, 0]
click at [105, 29] on link "Container Schema" at bounding box center [106, 28] width 55 height 8
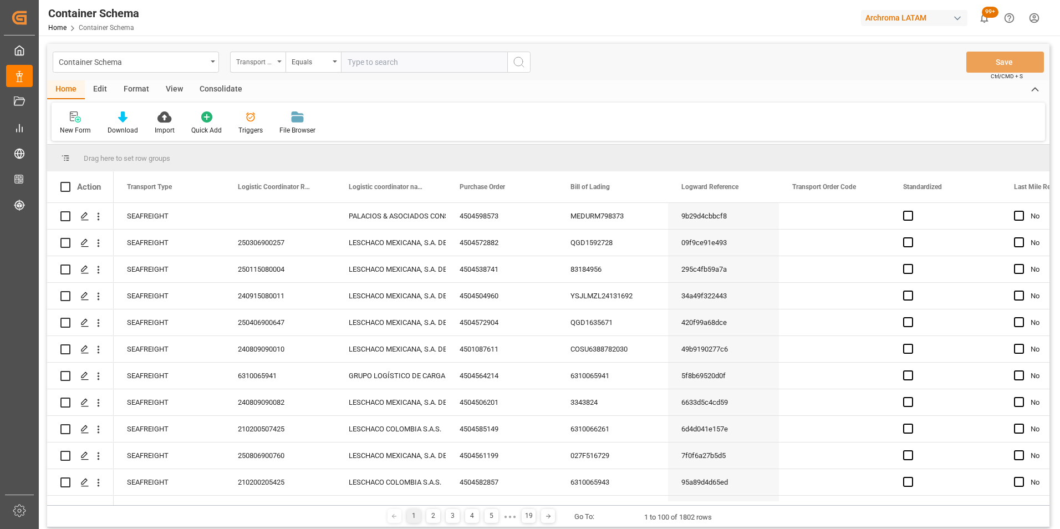
click at [250, 65] on div "Transport Type" at bounding box center [255, 60] width 38 height 13
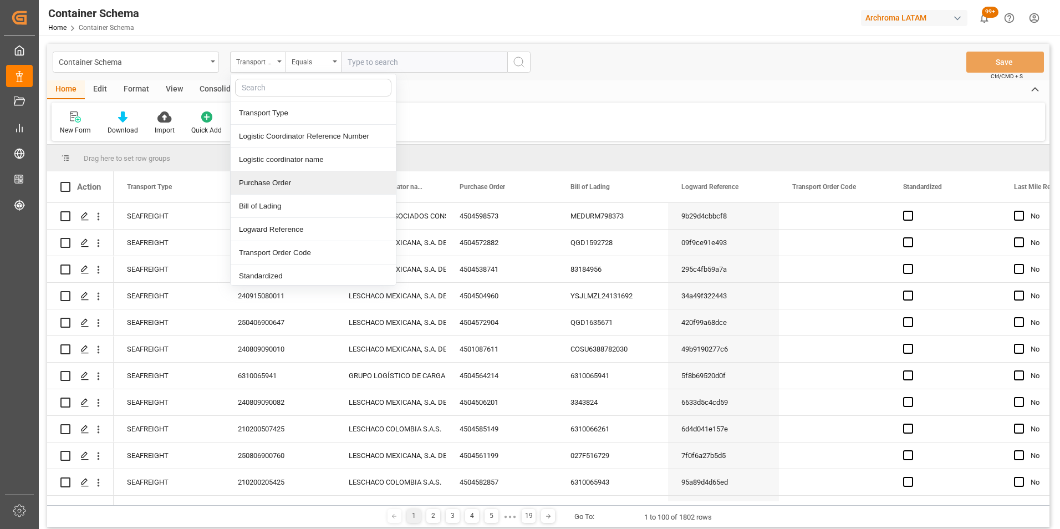
click at [286, 177] on div "Purchase Order" at bounding box center [313, 182] width 165 height 23
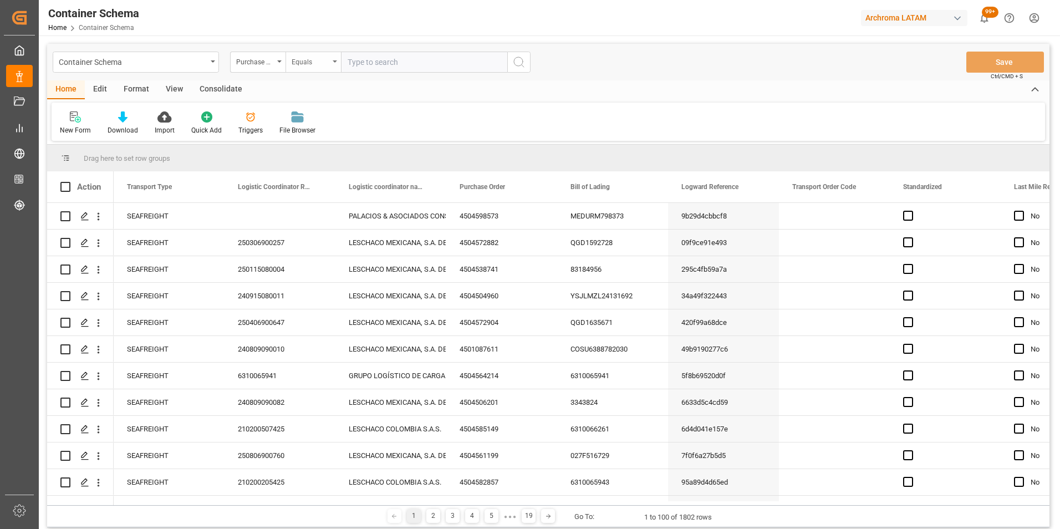
click at [313, 55] on div "Equals" at bounding box center [311, 60] width 38 height 13
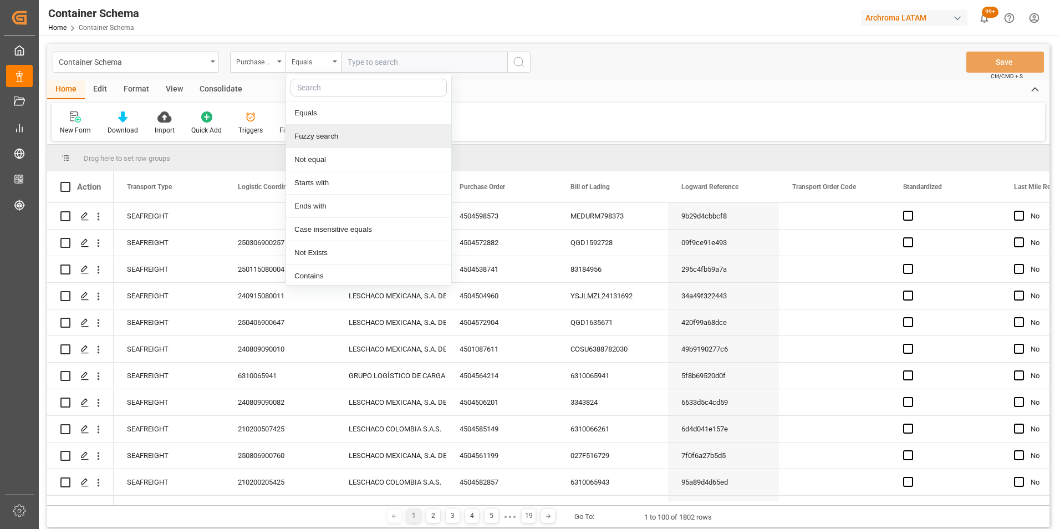
click at [328, 134] on div "Fuzzy search" at bounding box center [368, 136] width 165 height 23
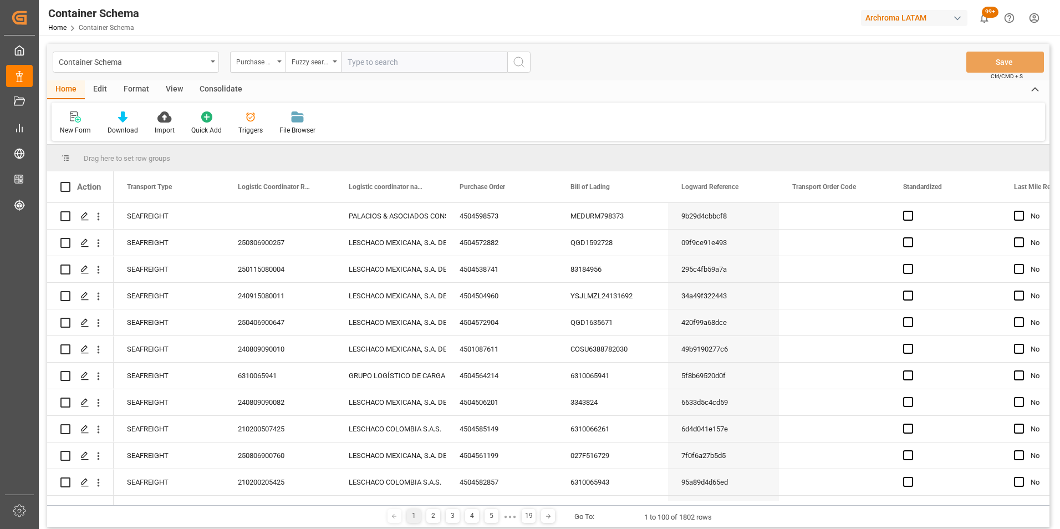
paste input "4504634064"
type input "4504634064"
click at [523, 58] on icon "search button" at bounding box center [518, 61] width 13 height 13
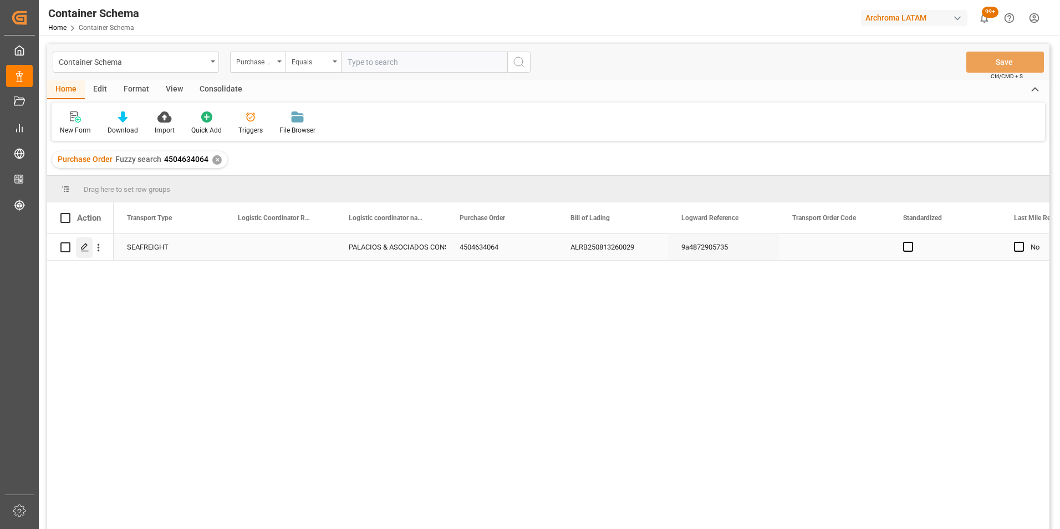
click at [87, 244] on icon "Press SPACE to select this row." at bounding box center [84, 247] width 9 height 9
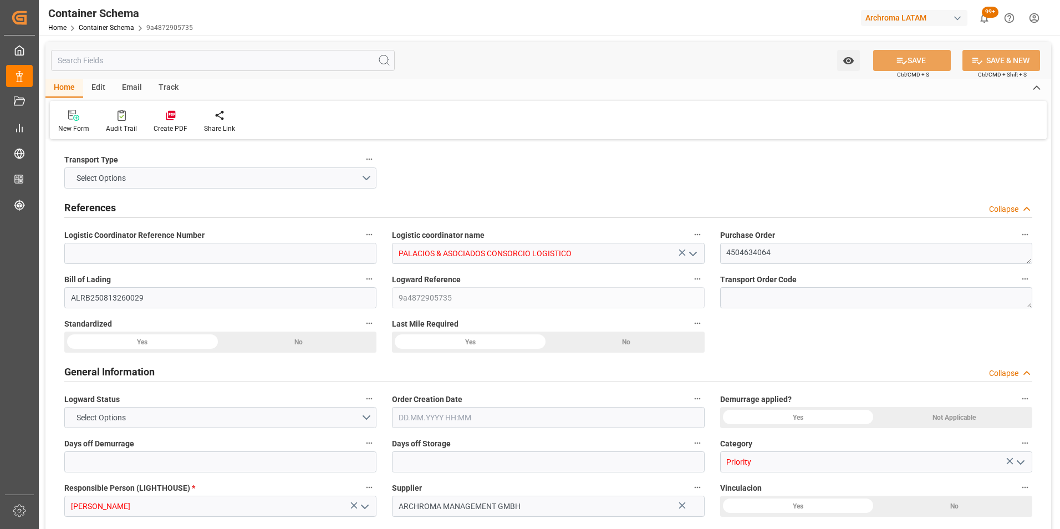
type input "0"
type input "1"
type input "8"
type input "400"
type input "428"
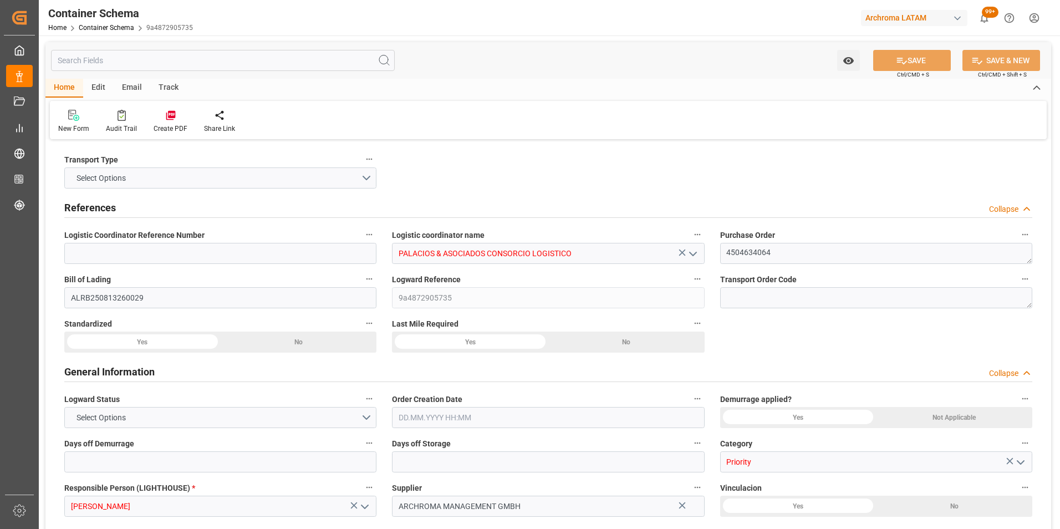
type input "Maersk"
type input "Maersk Line AS"
type input "DEBRV"
type input "PECLL"
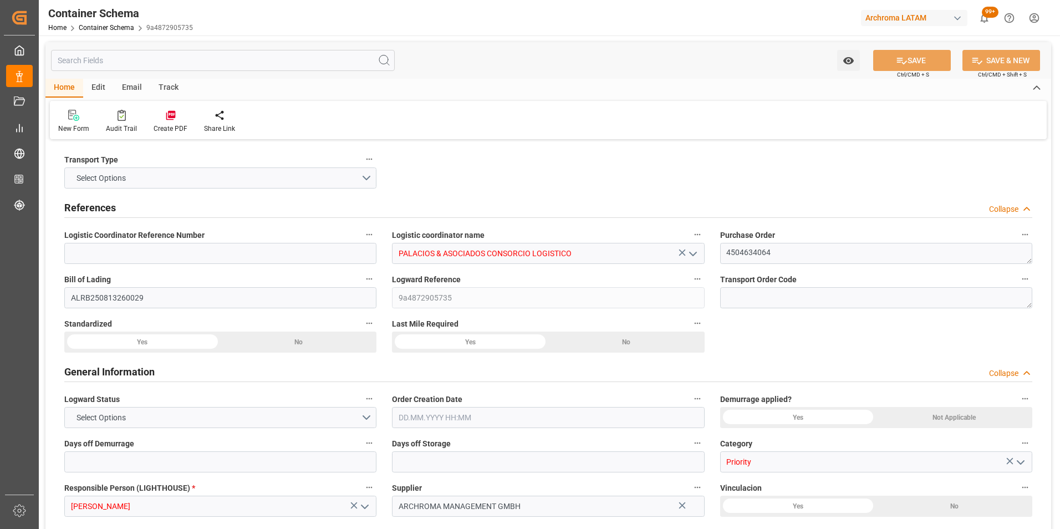
type input "9697026"
type input "[DATE] 16:30"
type input "[DATE]"
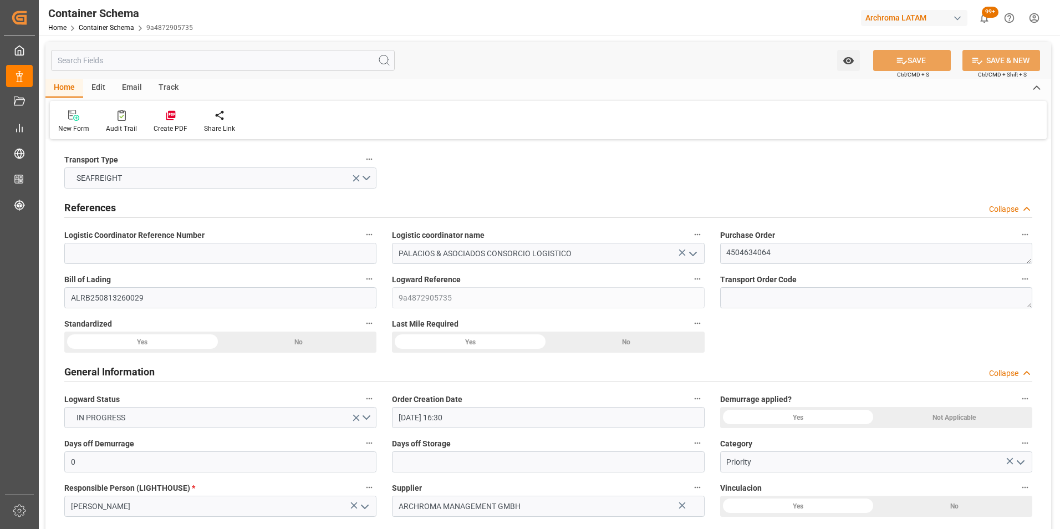
type input "[DATE]"
type input "[DATE] 00:00"
type input "[DATE] 21:00"
type input "[DATE] 00:00"
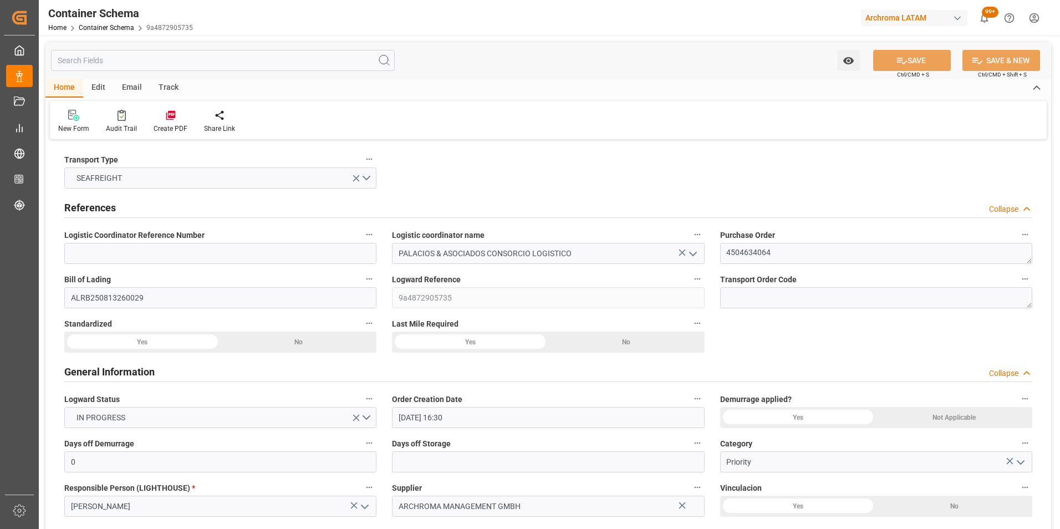
type input "[DATE] 16:00"
click at [131, 90] on div "Email" at bounding box center [132, 88] width 37 height 19
click at [70, 128] on div "Send Email" at bounding box center [75, 129] width 34 height 10
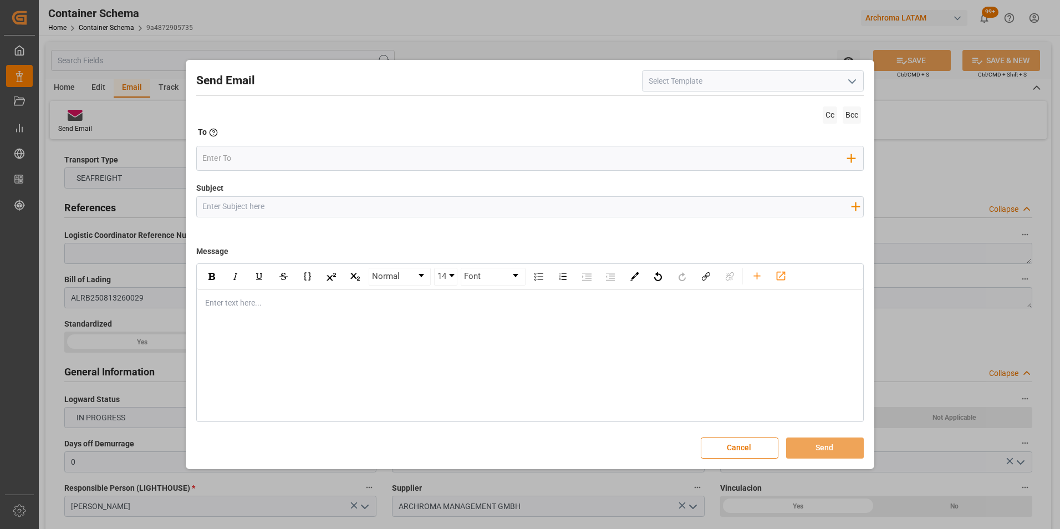
click at [264, 205] on input "Subject" at bounding box center [527, 206] width 660 height 19
paste input "PE || TRACKING | PO 4504634064 | Contenedor MRKU2709473 | TEXTIL | Prioridad | …"
type input "PE || TRACKING | PO 4504634064 | Contenedor MRKU2709473 | TEXTIL | Prioridad | …"
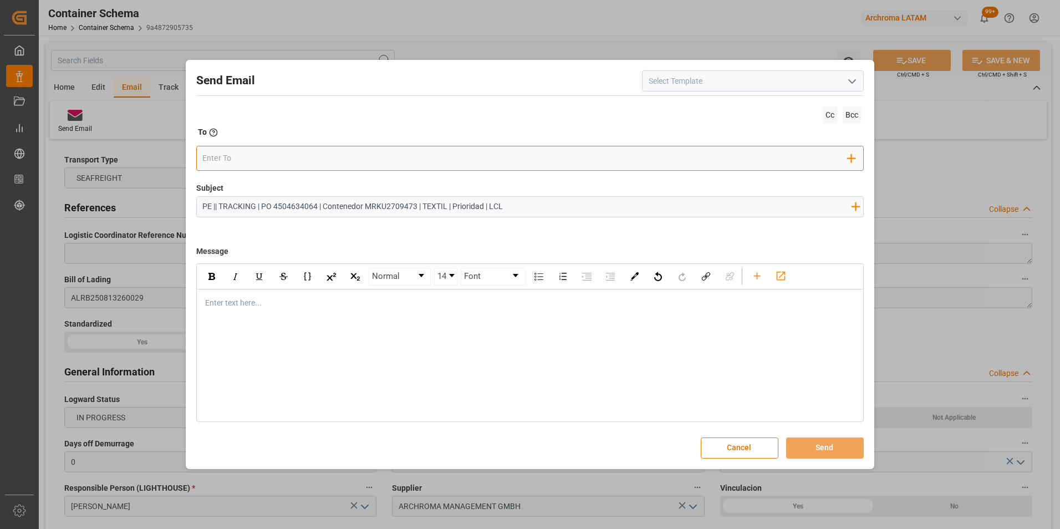
click at [247, 159] on input "email" at bounding box center [524, 158] width 645 height 17
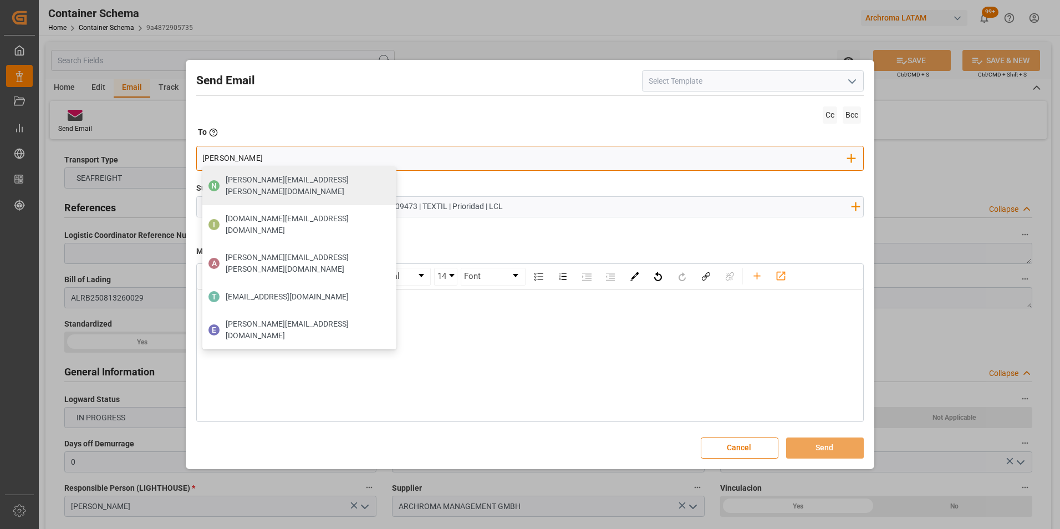
type input "angiee"
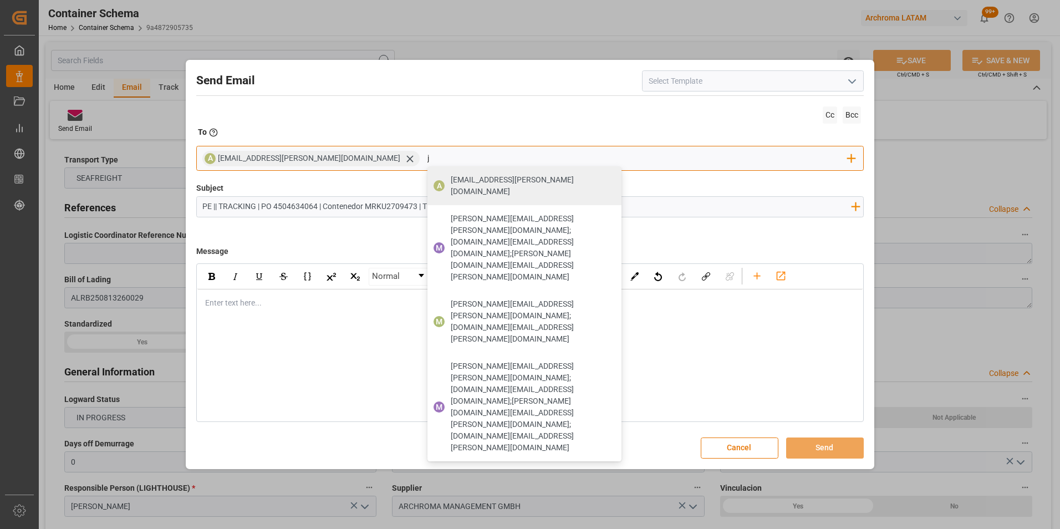
type input "jt"
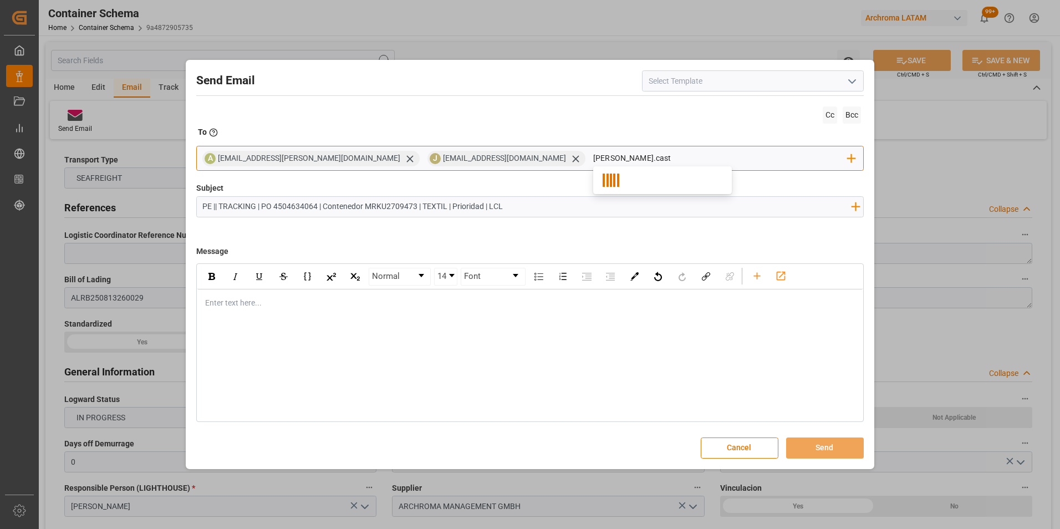
type input "[PERSON_NAME].caste"
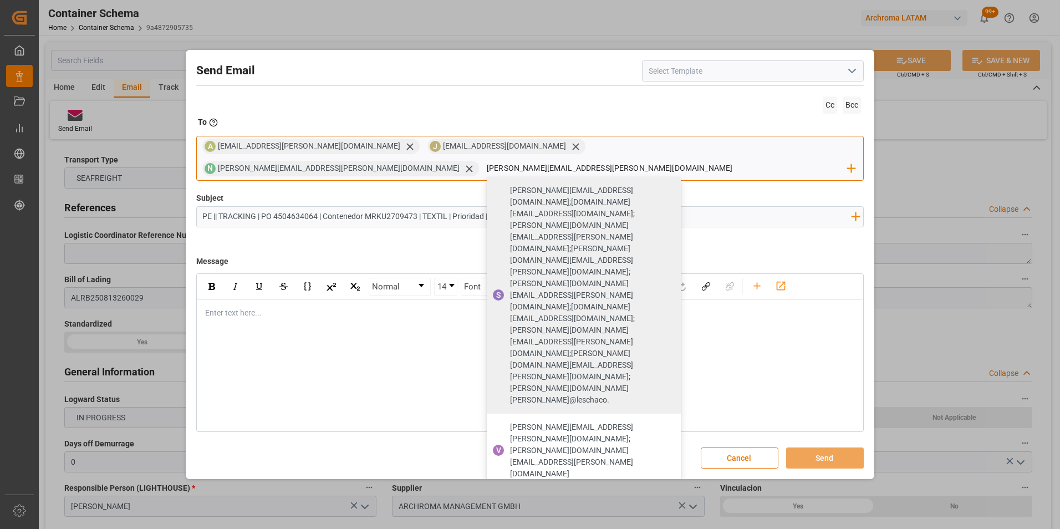
type input "[PERSON_NAME][EMAIL_ADDRESS][PERSON_NAME][DOMAIN_NAME]"
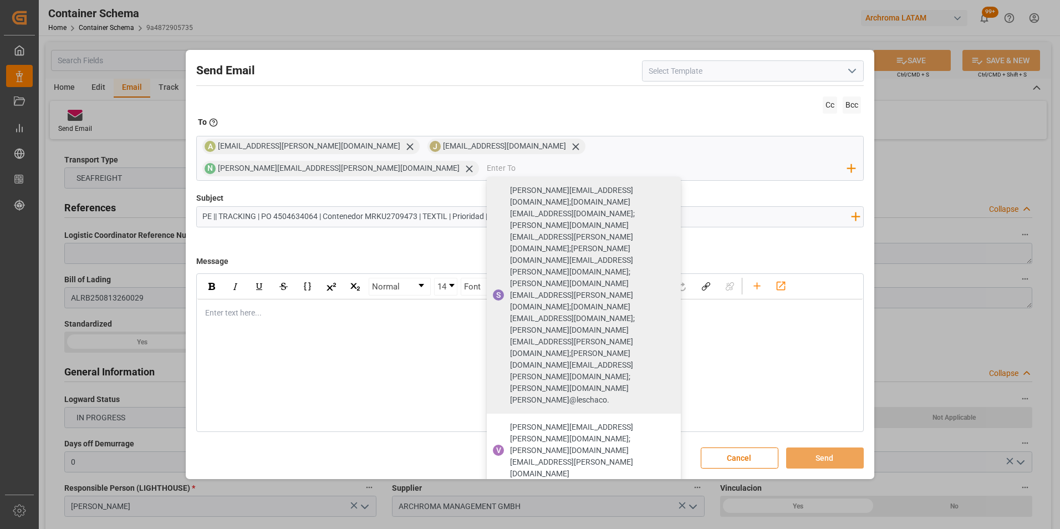
click at [562, 186] on div "Send Email Cc Bcc To Enter the TO Email address A [EMAIL_ADDRESS][PERSON_NAME][…" at bounding box center [530, 265] width 684 height 424
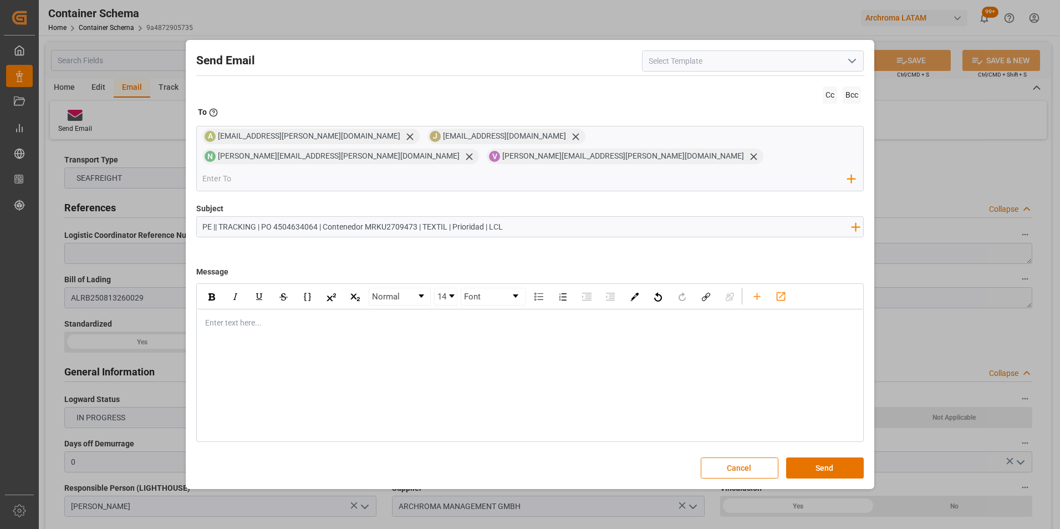
click at [342, 309] on div "Enter text here..." at bounding box center [530, 322] width 666 height 27
click at [273, 327] on div "Normal 14 Font Enter text here..." at bounding box center [530, 362] width 668 height 159
click at [249, 317] on div "rdw-editor" at bounding box center [531, 323] width 650 height 12
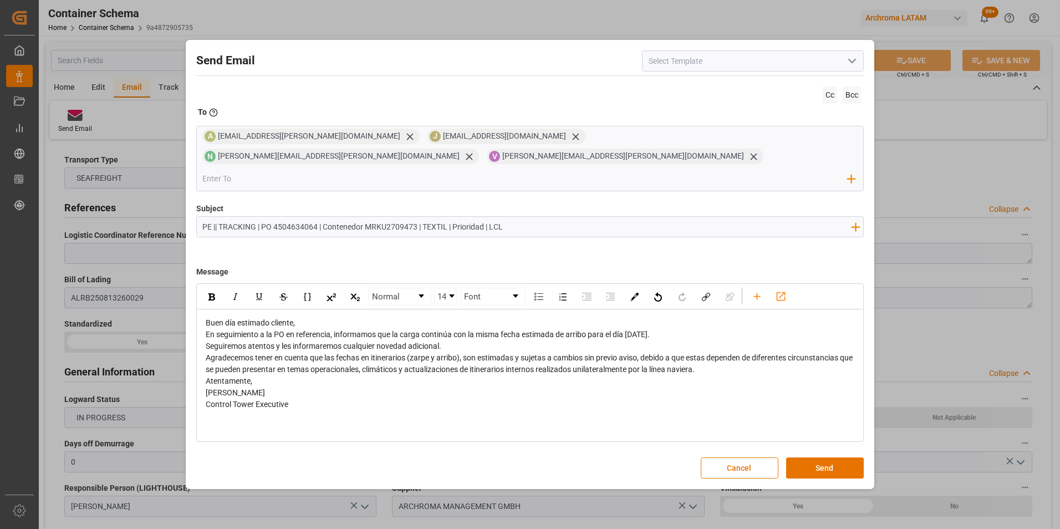
click at [303, 317] on div "Buen día estimado cliente," at bounding box center [531, 323] width 650 height 12
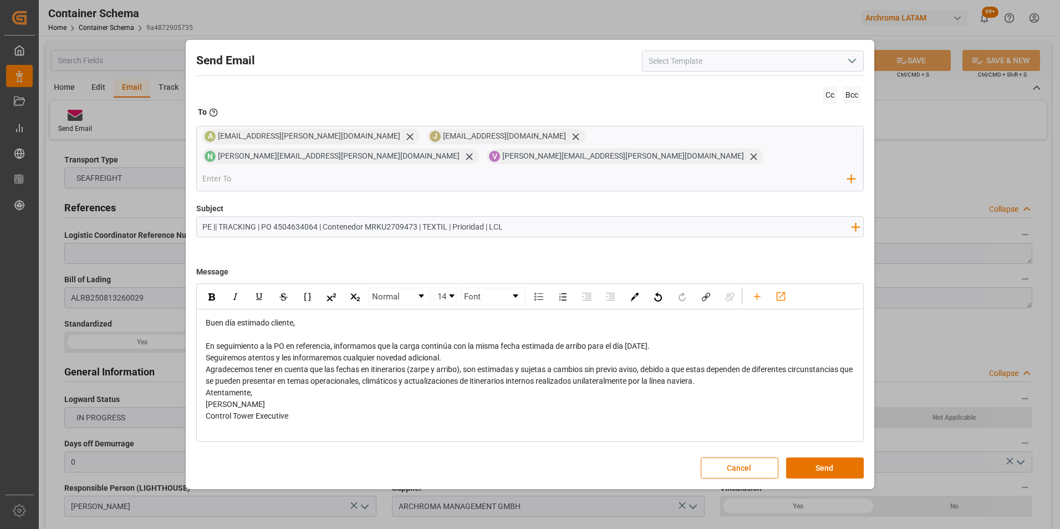
click at [699, 340] on div "En seguimiento a la PO en referencia, informamos que la carga continúa con la m…" at bounding box center [531, 346] width 650 height 12
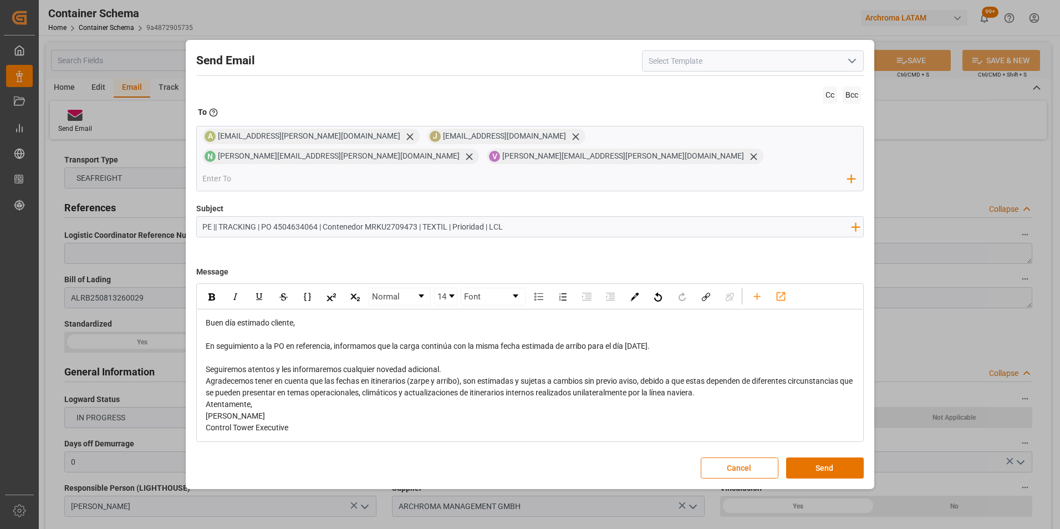
click at [533, 364] on div "Seguiremos atentos y les informaremos cualquier novedad adicional." at bounding box center [531, 370] width 650 height 12
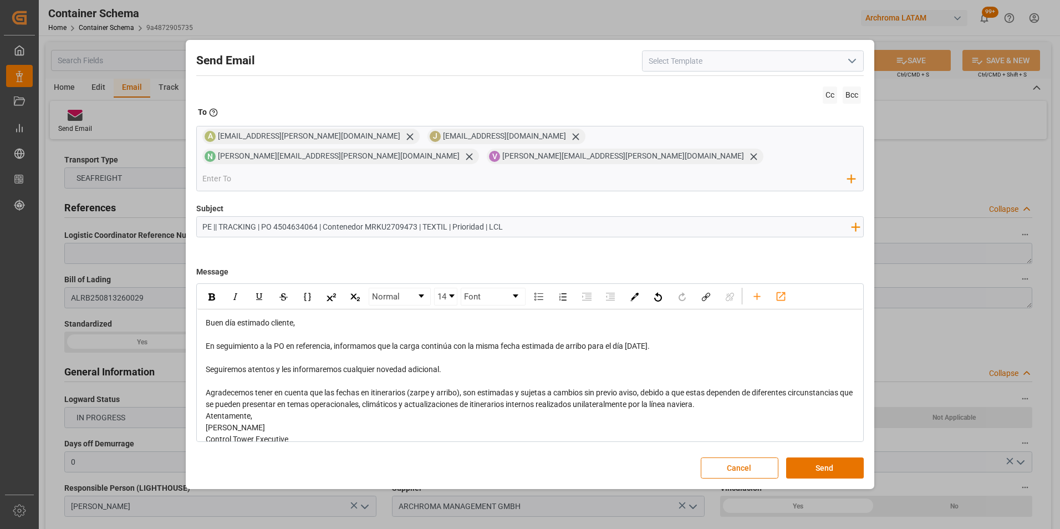
click at [763, 410] on div "Atentamente," at bounding box center [531, 416] width 650 height 12
click at [207, 411] on span "Atentamente," at bounding box center [229, 415] width 47 height 9
click at [684, 340] on div "En seguimiento a la PO en referencia, informamos que la carga continúa con la m…" at bounding box center [531, 346] width 650 height 12
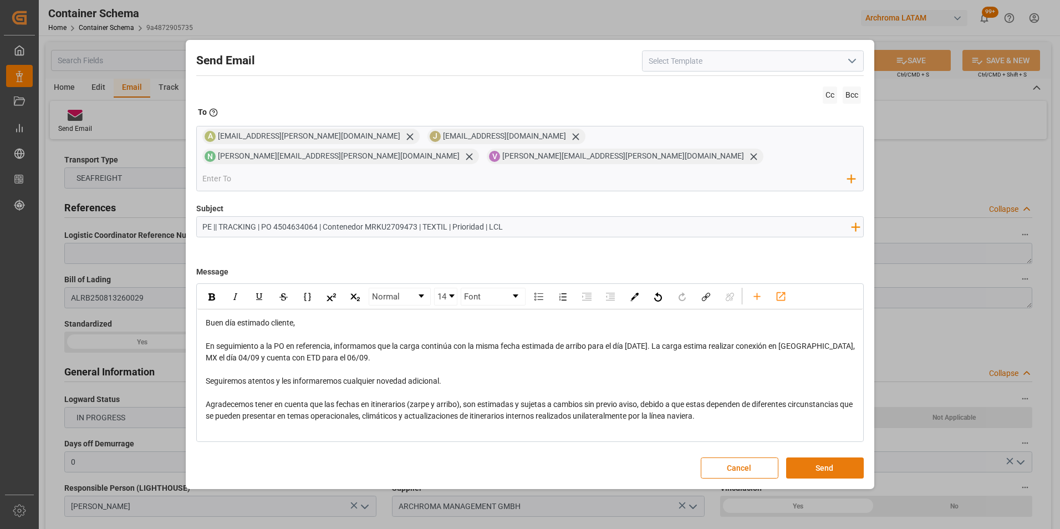
click at [829, 457] on button "Send" at bounding box center [825, 467] width 78 height 21
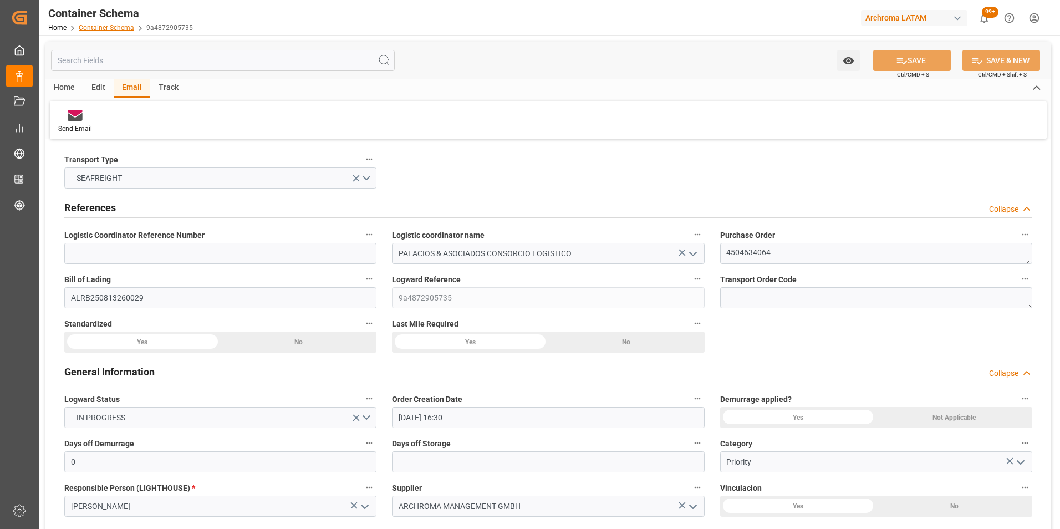
click at [119, 24] on link "Container Schema" at bounding box center [106, 28] width 55 height 8
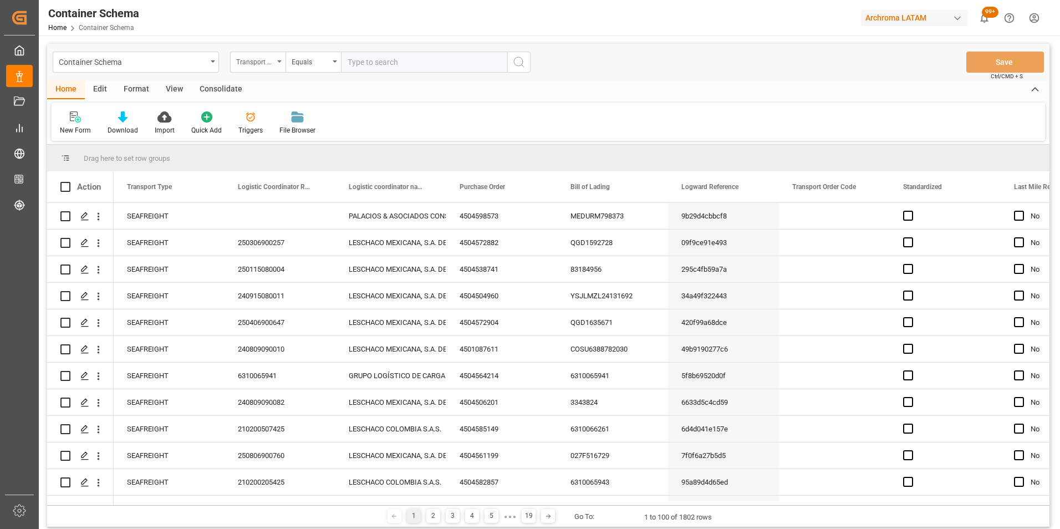
click at [262, 70] on div "Transport Type" at bounding box center [257, 62] width 55 height 21
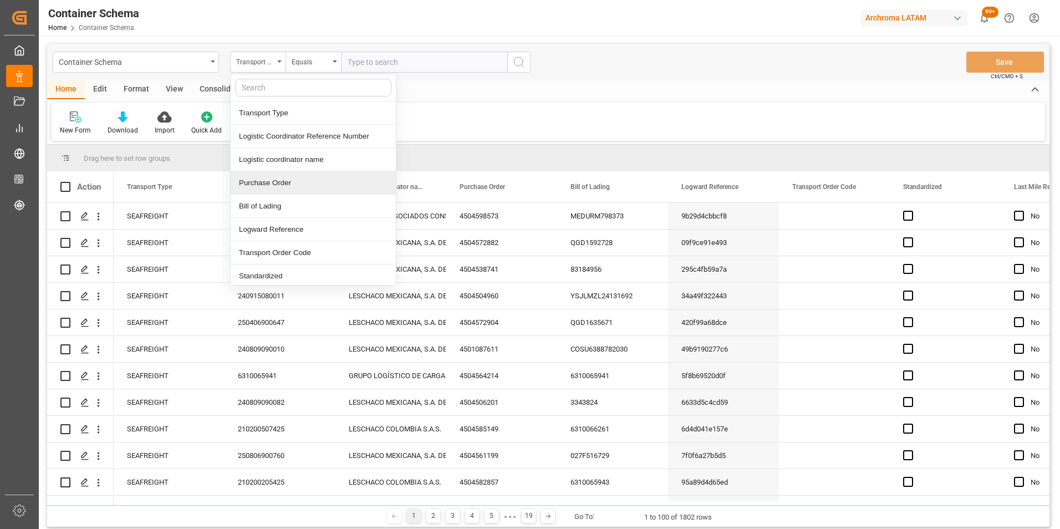
click at [278, 178] on div "Purchase Order" at bounding box center [313, 182] width 165 height 23
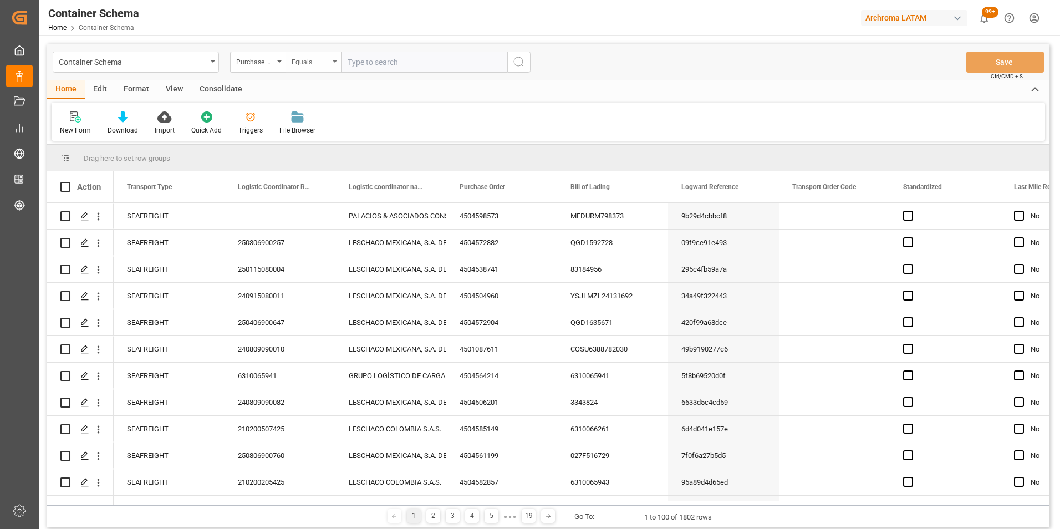
click at [310, 66] on div "Equals" at bounding box center [311, 60] width 38 height 13
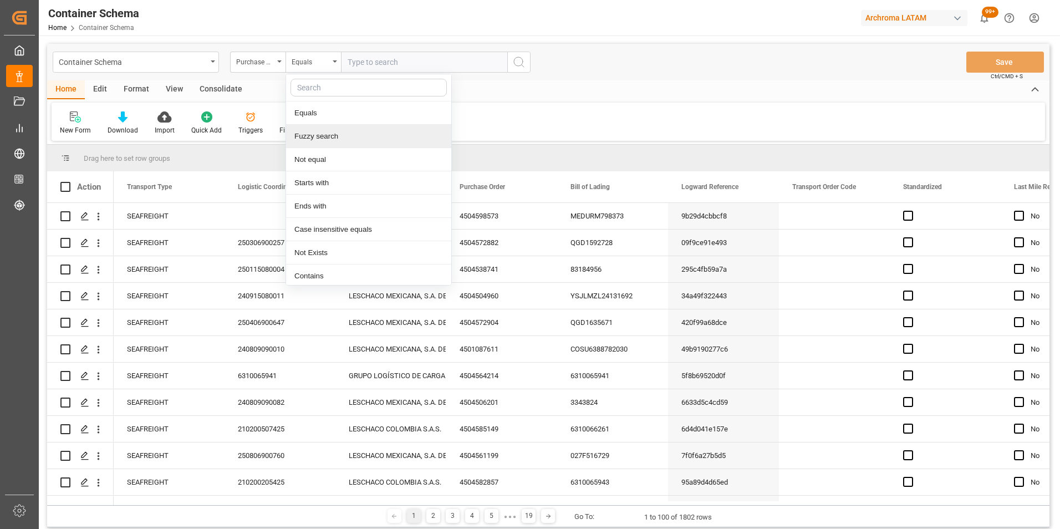
click at [327, 140] on div "Fuzzy search" at bounding box center [368, 136] width 165 height 23
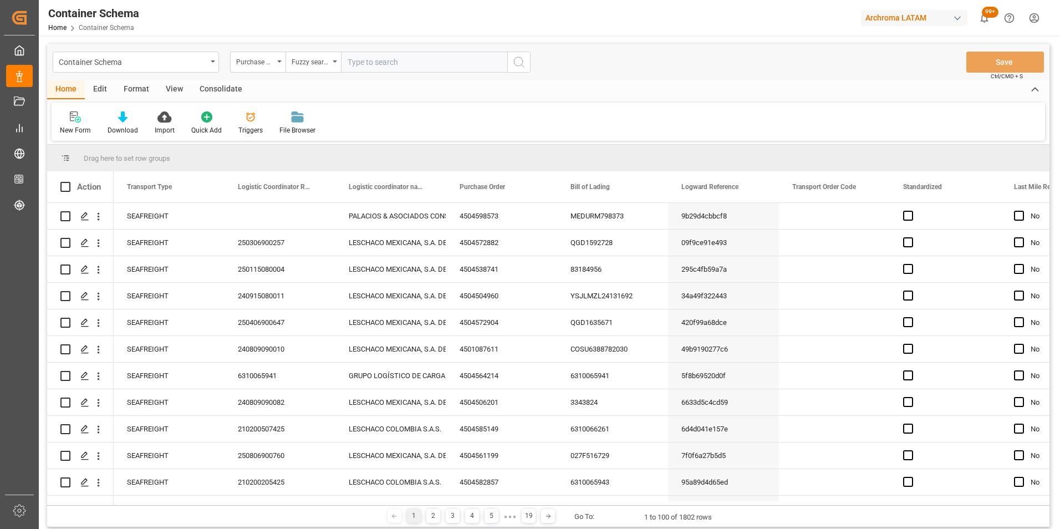
paste input "4504622452"
type input "4504622452"
click at [514, 63] on icon "search button" at bounding box center [518, 61] width 13 height 13
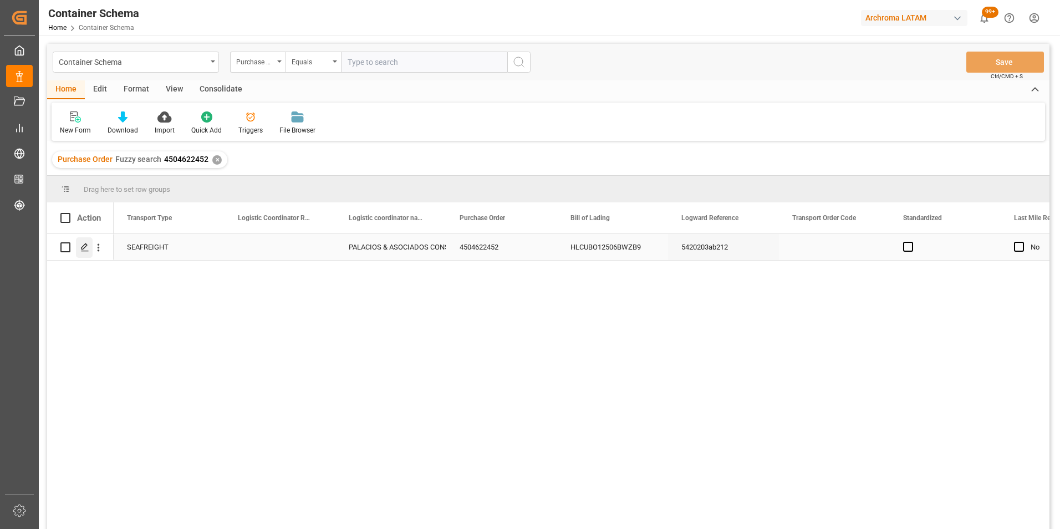
click at [79, 252] on div "Press SPACE to select this row." at bounding box center [84, 247] width 17 height 21
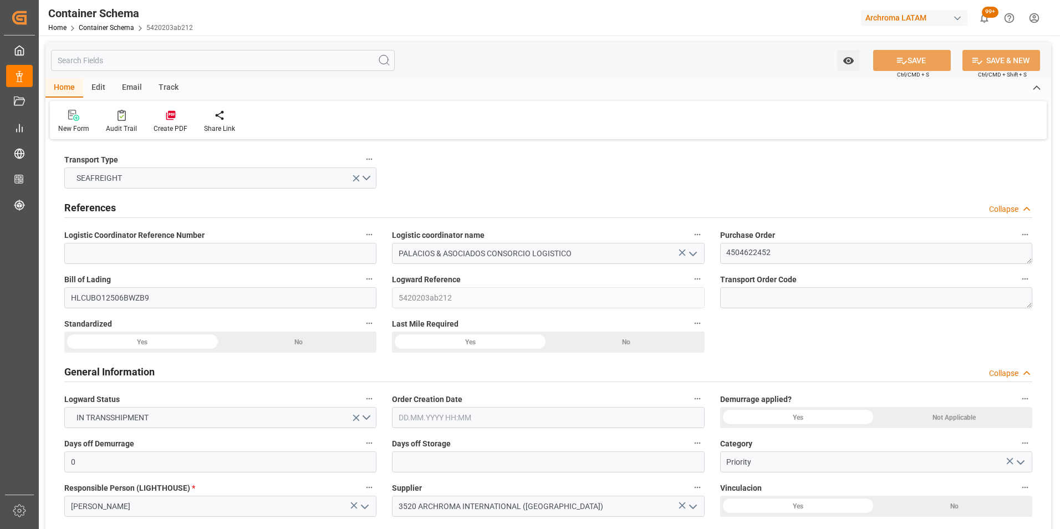
type input "0"
type input "3"
type input "18"
type input "5200"
type input "5823.6"
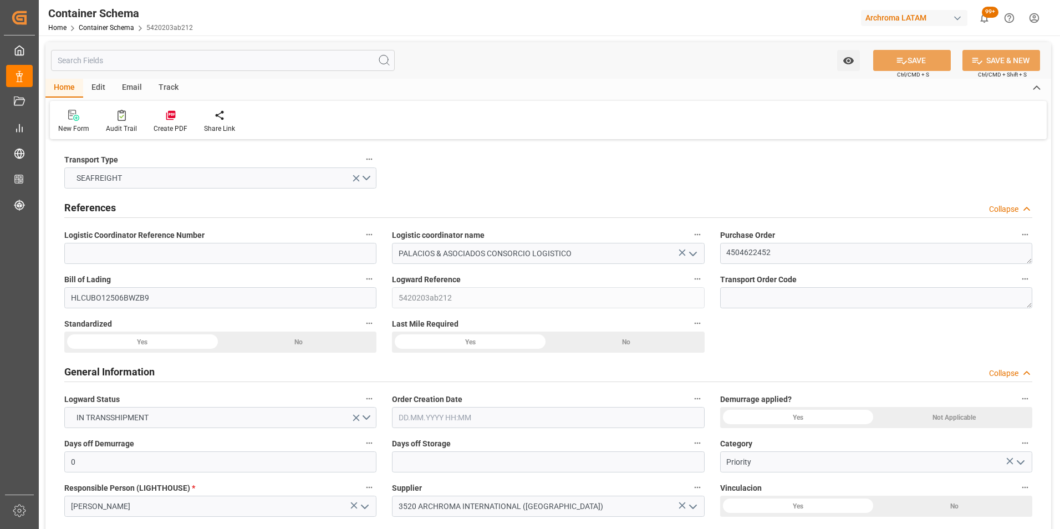
type input "Hapag [PERSON_NAME]"
type input "Hapag [PERSON_NAME] Aktiengesellschaft"
type input "INMUN"
type input "PECLL"
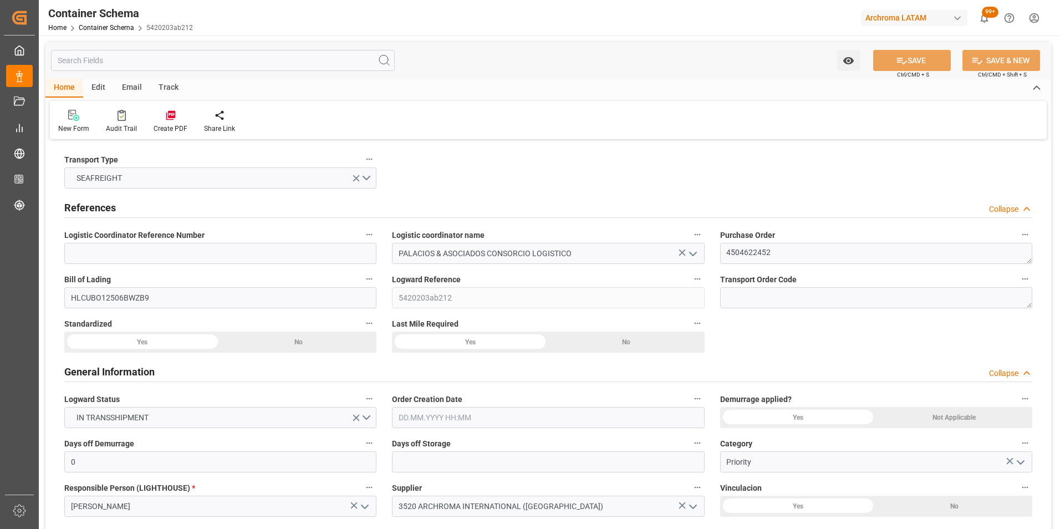
type input "9936408"
type input "[DATE] 14:15"
type input "[DATE]"
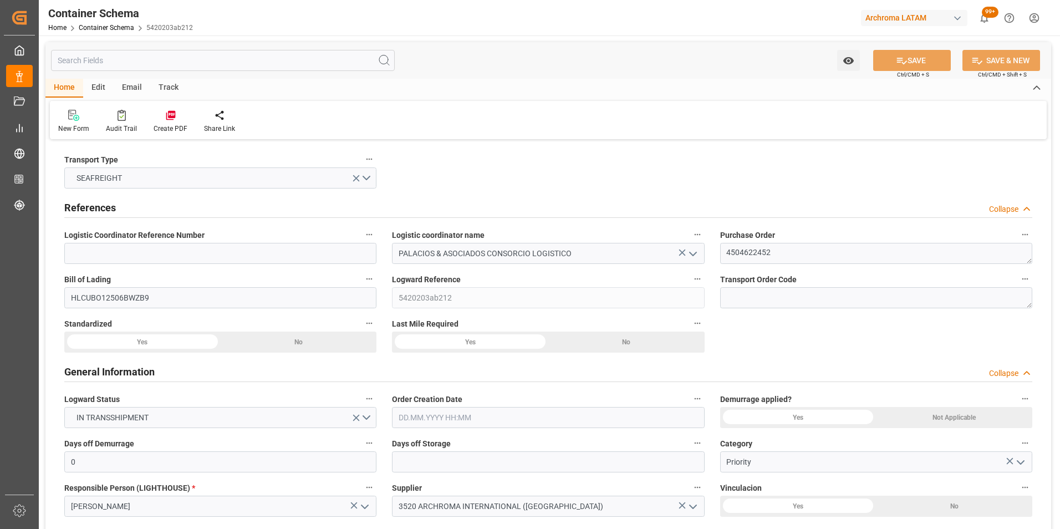
type input "[DATE]"
type input "[DATE] 00:00"
type input "[DATE] 21:00"
type input "[DATE] 00:00"
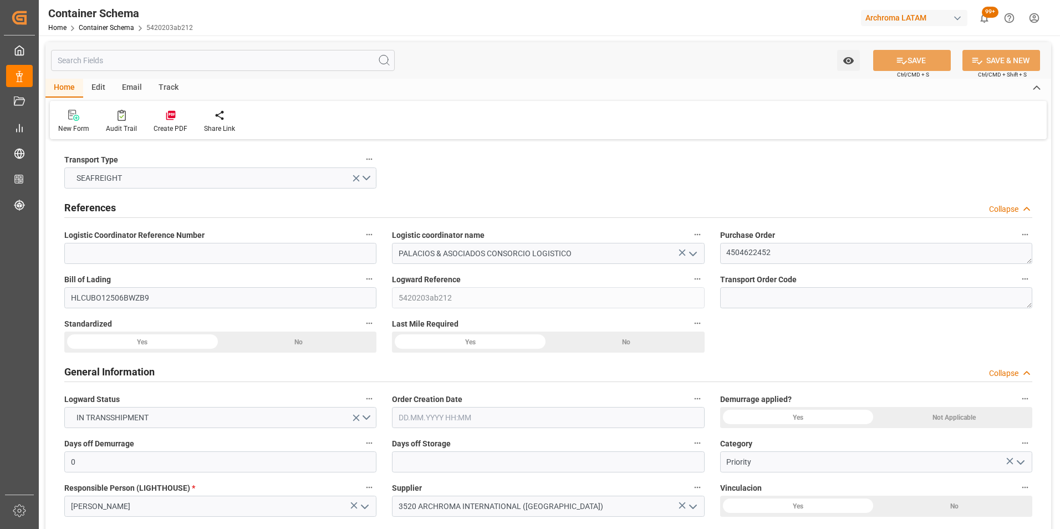
type input "[DATE] 00:00"
type input "[DATE] 14:00"
type input "[DATE] 00:00"
type input "[DATE] 14:00"
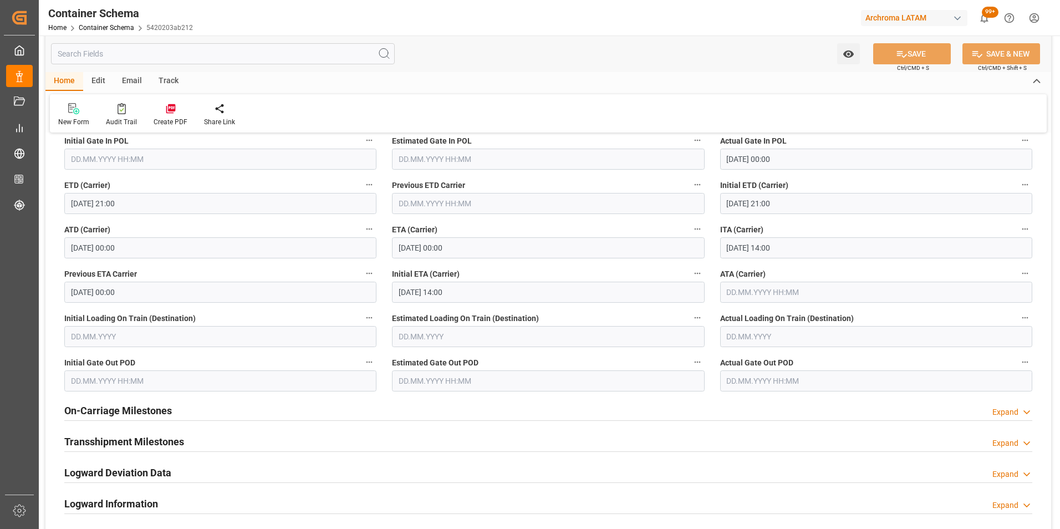
scroll to position [1386, 0]
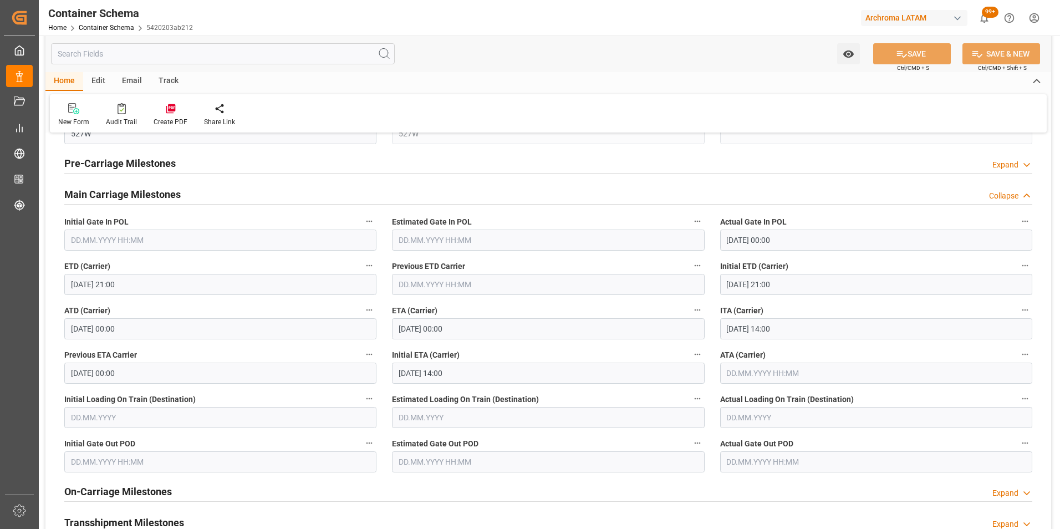
drag, startPoint x: 138, startPoint y: 78, endPoint x: 115, endPoint y: 94, distance: 28.3
click at [138, 78] on div "Email" at bounding box center [132, 81] width 37 height 19
click at [81, 113] on icon at bounding box center [75, 110] width 15 height 8
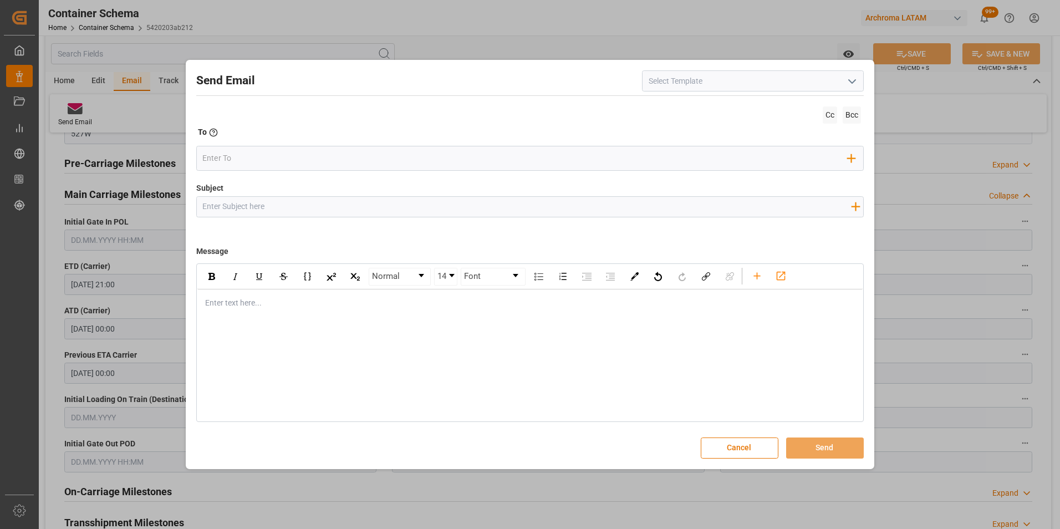
click at [848, 87] on icon "open menu" at bounding box center [851, 81] width 13 height 13
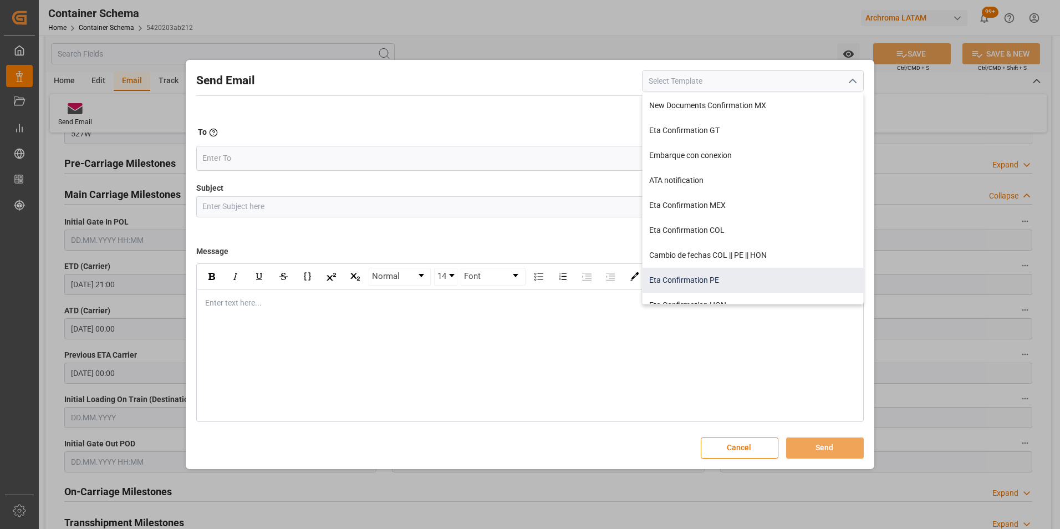
scroll to position [55, 0]
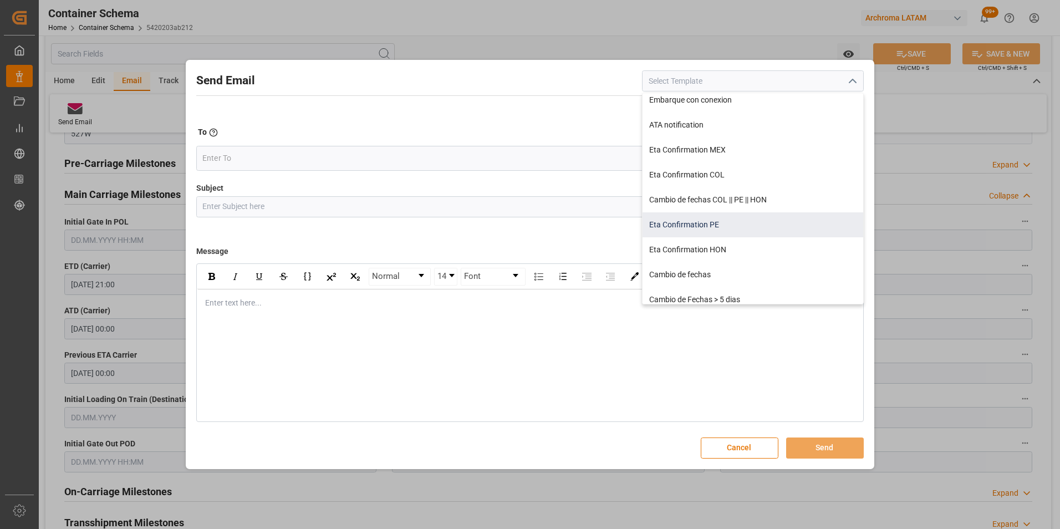
click at [723, 273] on div "Cambio de fechas" at bounding box center [753, 274] width 221 height 25
type input "Cambio de fechas"
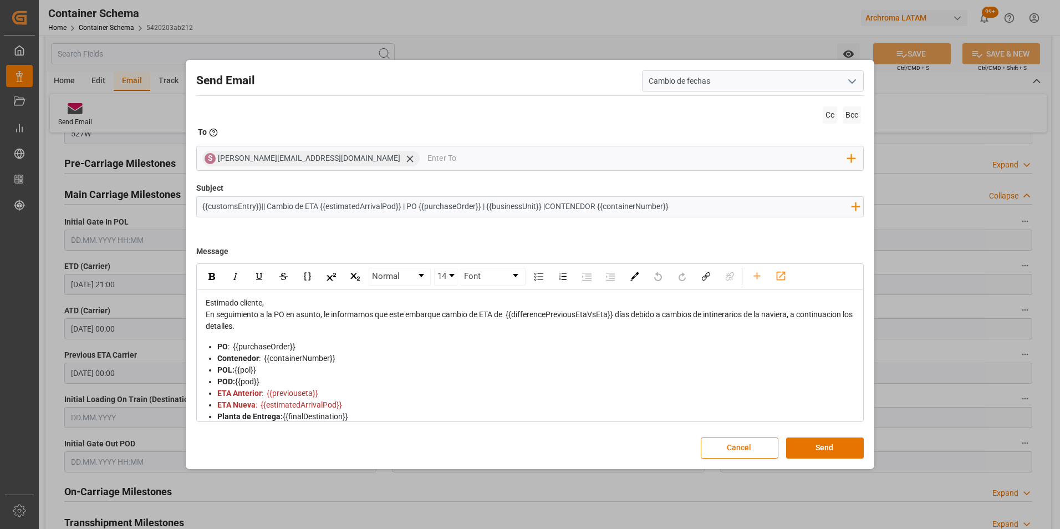
click at [689, 207] on input "{{customsEntry}}|| Cambio de ETA {{estimatedArrivalPod}} | PO {{purchaseOrder}}…" at bounding box center [527, 206] width 660 height 19
paste input "| TEXTIL | Prioridad | FCL"
type input "{{customsEntry}}|| Cambio de ETA {{estimatedArrivalPod}} | PO {{purchaseOrder}}…"
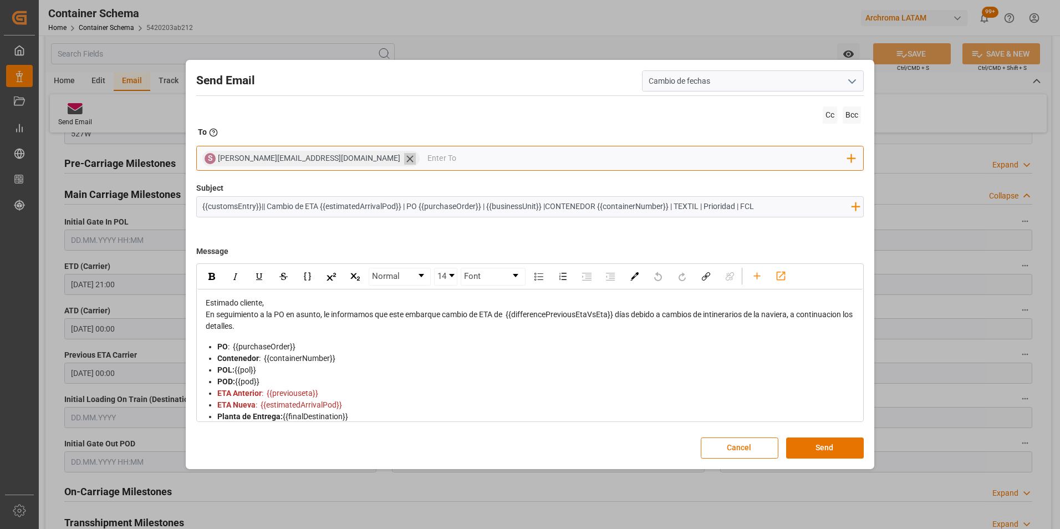
click at [404, 158] on icon at bounding box center [410, 159] width 12 height 12
click at [320, 159] on input "email" at bounding box center [524, 158] width 645 height 17
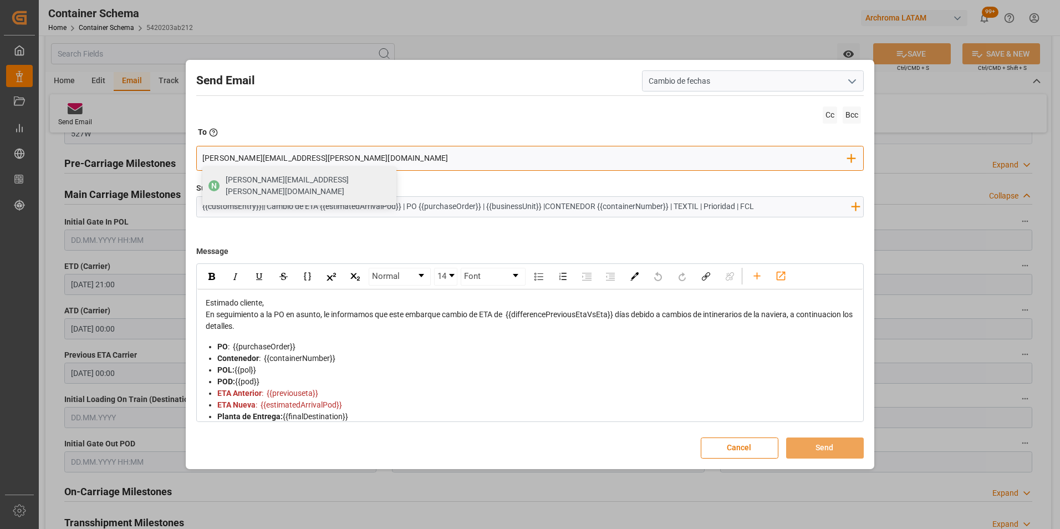
type input "[PERSON_NAME][EMAIL_ADDRESS][PERSON_NAME][DOMAIN_NAME]"
click at [276, 185] on span "[PERSON_NAME][EMAIL_ADDRESS][PERSON_NAME][DOMAIN_NAME]" at bounding box center [307, 185] width 163 height 23
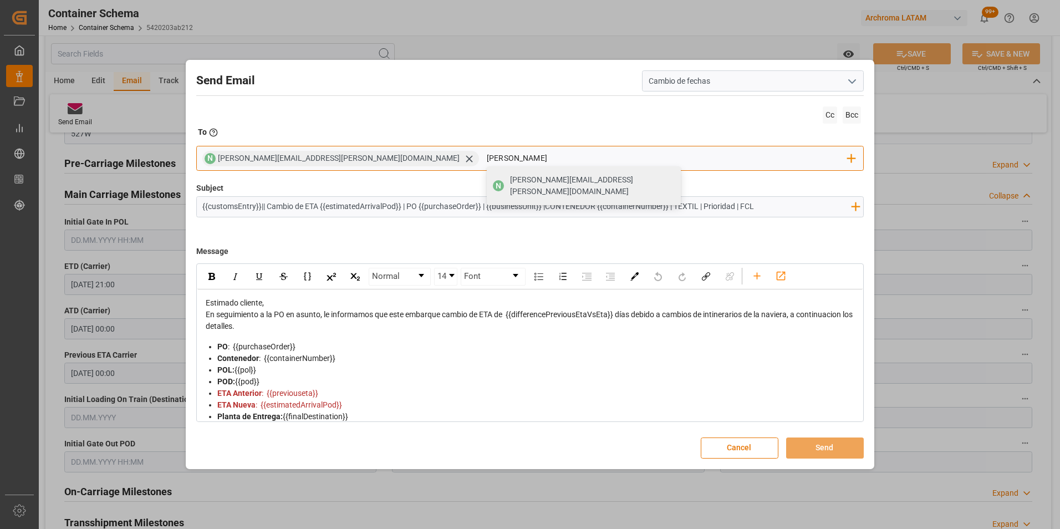
type input "angiee"
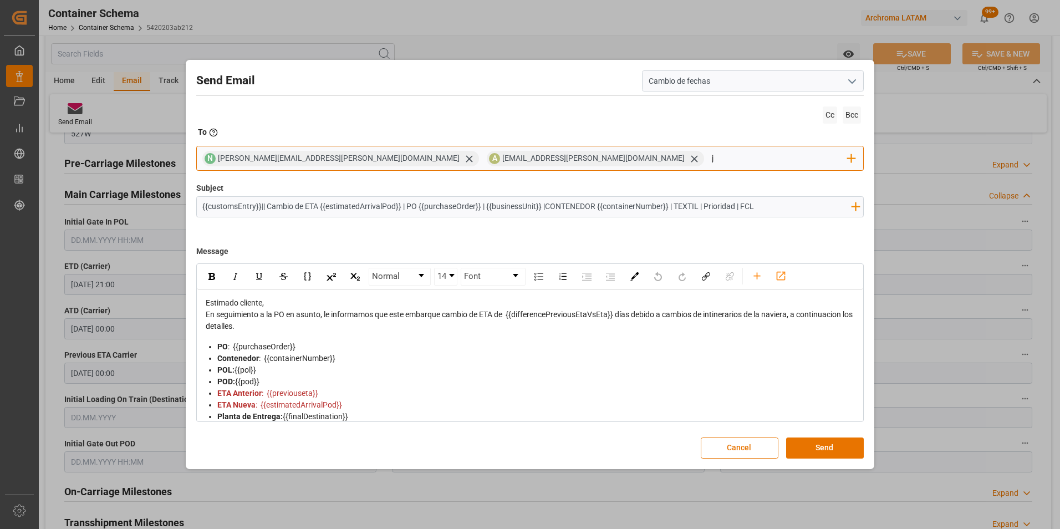
type input "jt"
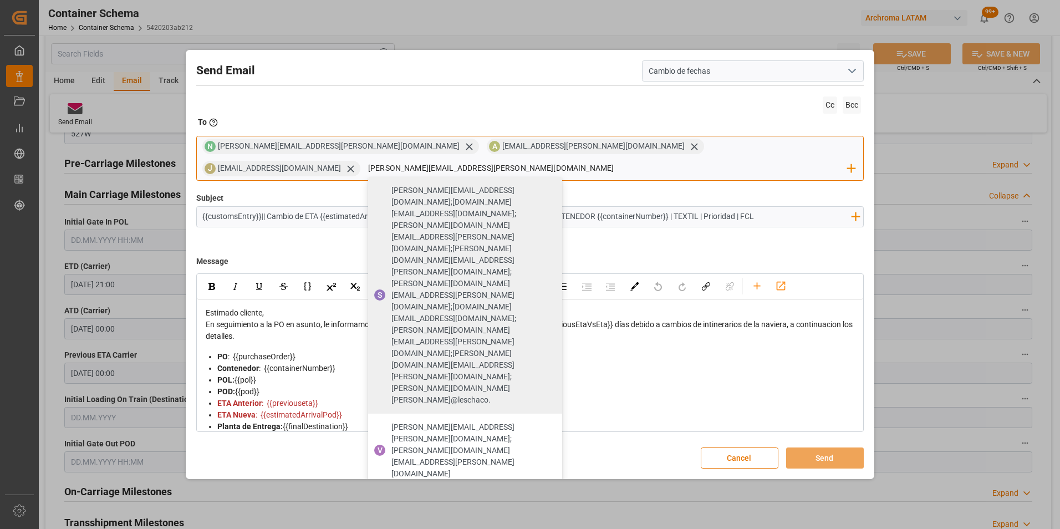
type input "[PERSON_NAME][EMAIL_ADDRESS][PERSON_NAME][DOMAIN_NAME]"
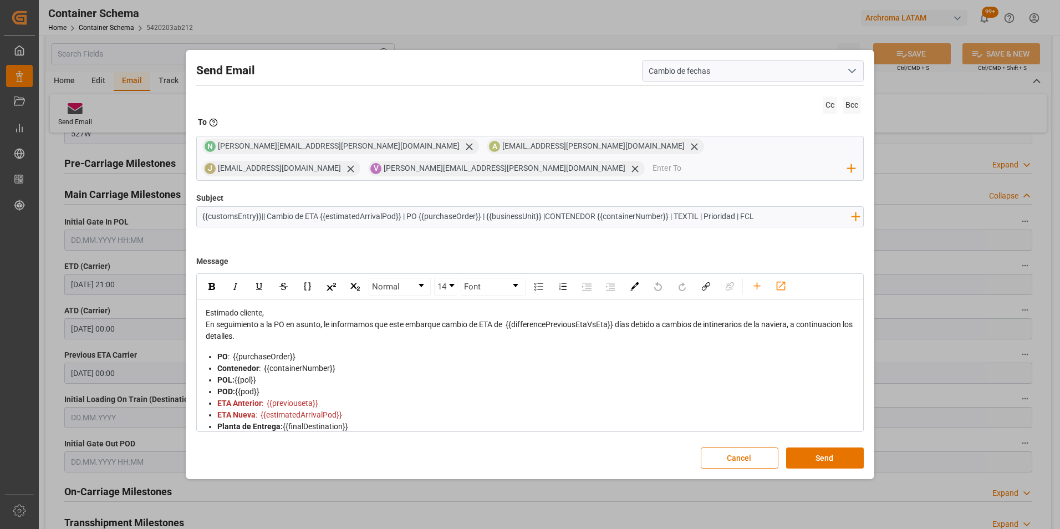
click at [506, 186] on div "Send Email Cambio de fechas Cc Bcc To Enter the TO Email address N [PERSON_NAME…" at bounding box center [530, 265] width 684 height 424
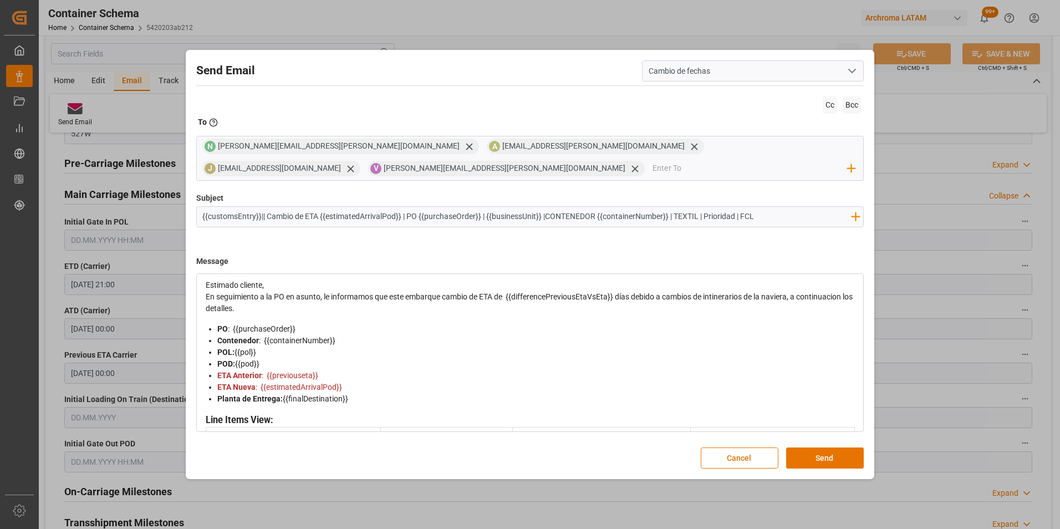
scroll to position [0, 0]
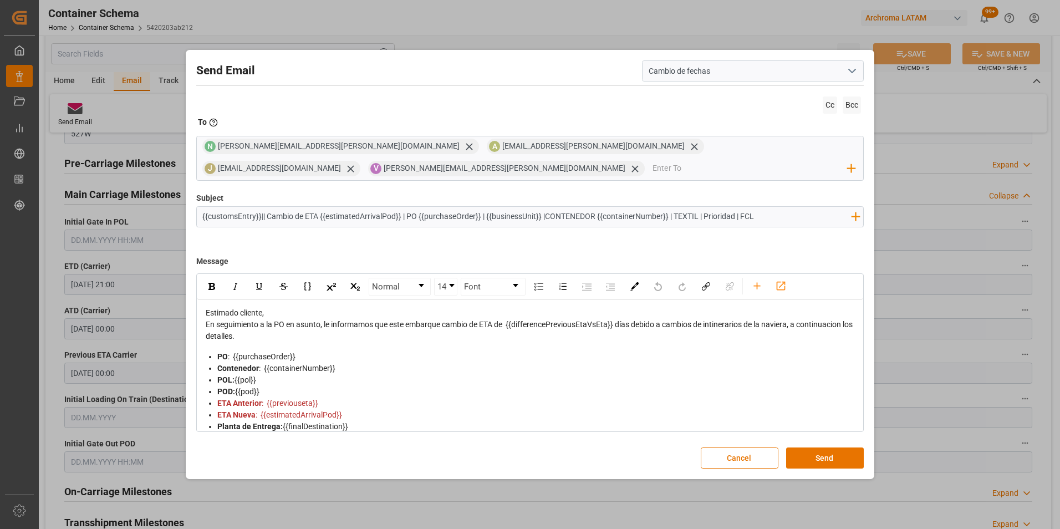
click at [298, 310] on div "Estimado cliente," at bounding box center [531, 313] width 650 height 12
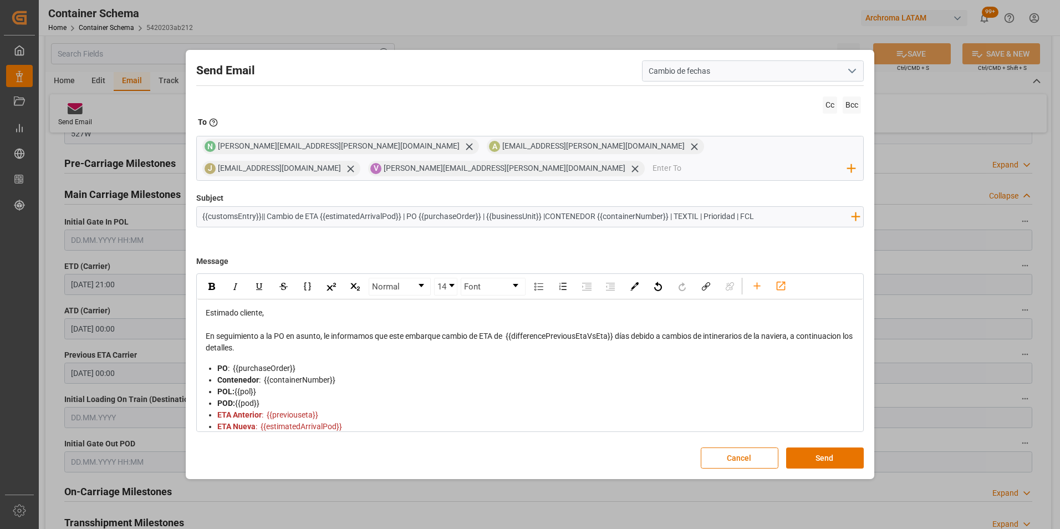
click at [298, 345] on div "En seguimiento a la PO en asunto, le informamos que este embarque cambio de ETA…" at bounding box center [531, 341] width 650 height 23
click at [367, 373] on span "La carga cuenta con estimado de zarpe desde [GEOGRAPHIC_DATA]" at bounding box center [323, 370] width 234 height 9
click at [475, 369] on div "La carga cuenta con estimado de zarpe desde su conexión en [GEOGRAPHIC_DATA]" at bounding box center [531, 371] width 650 height 12
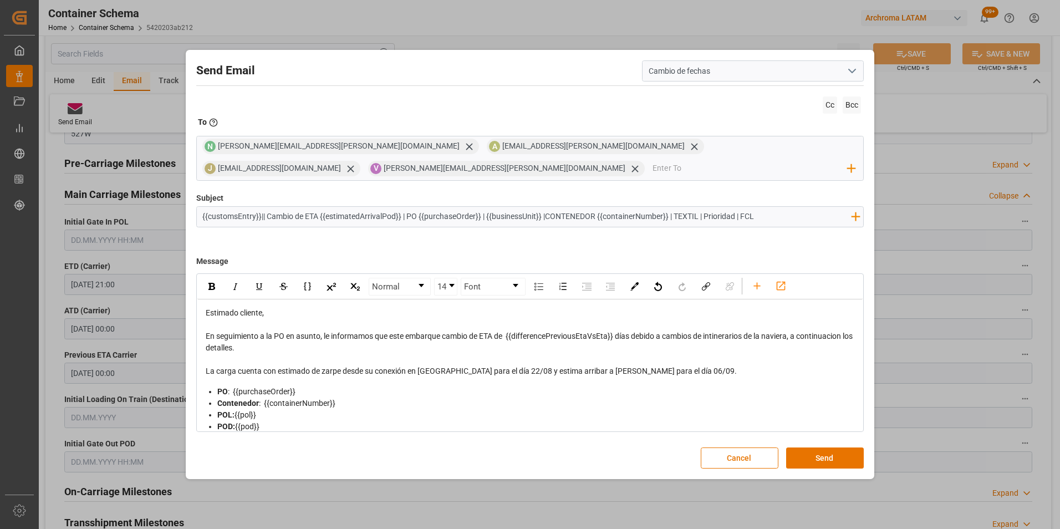
click at [634, 373] on span "La carga cuenta con estimado de zarpe desde su conexión en [GEOGRAPHIC_DATA] pa…" at bounding box center [471, 370] width 531 height 9
click at [651, 370] on span "La carga cuenta con estimado de zarpe desde su conexión en [GEOGRAPHIC_DATA] pa…" at bounding box center [471, 370] width 531 height 9
click at [848, 371] on div "La carga cuenta con estimado de zarpe desde su conexión en [GEOGRAPHIC_DATA] pa…" at bounding box center [531, 371] width 650 height 12
click at [820, 457] on button "Send" at bounding box center [825, 457] width 78 height 21
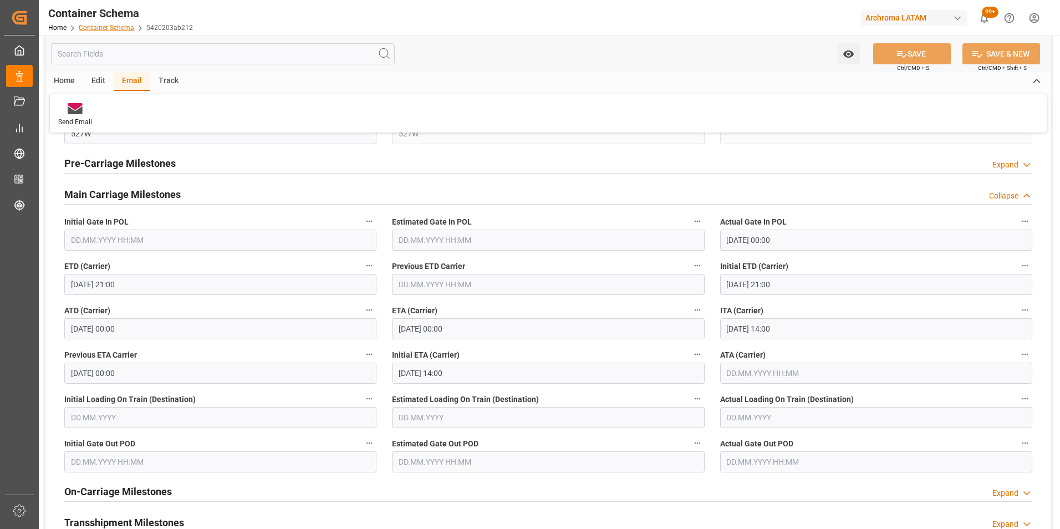
click at [114, 29] on link "Container Schema" at bounding box center [106, 28] width 55 height 8
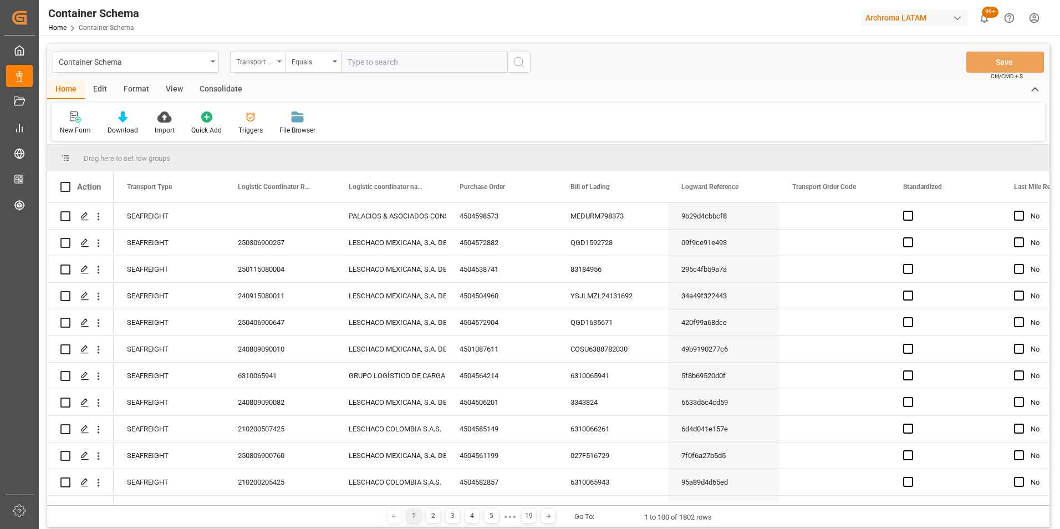
click at [276, 65] on div "Transport Type" at bounding box center [257, 62] width 55 height 21
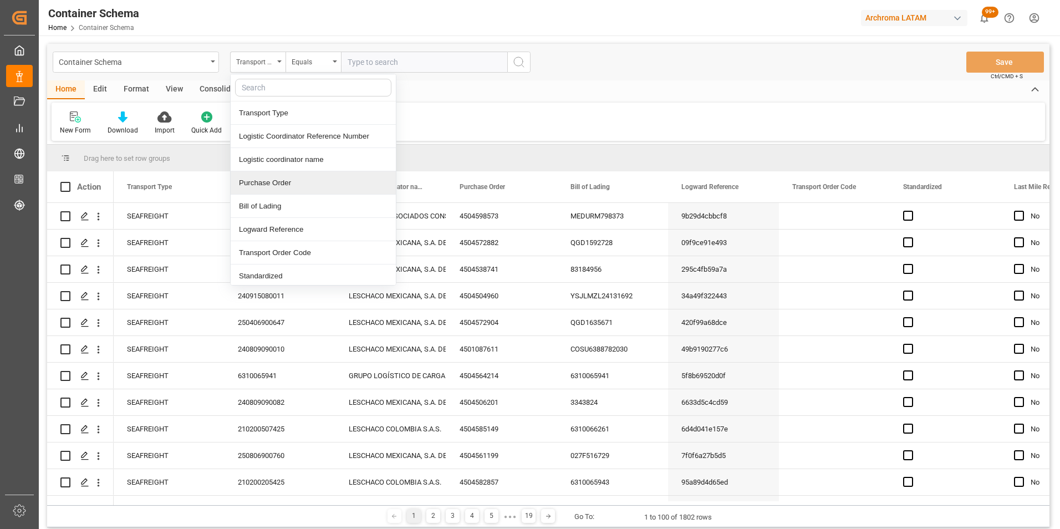
click at [281, 177] on div "Purchase Order" at bounding box center [313, 182] width 165 height 23
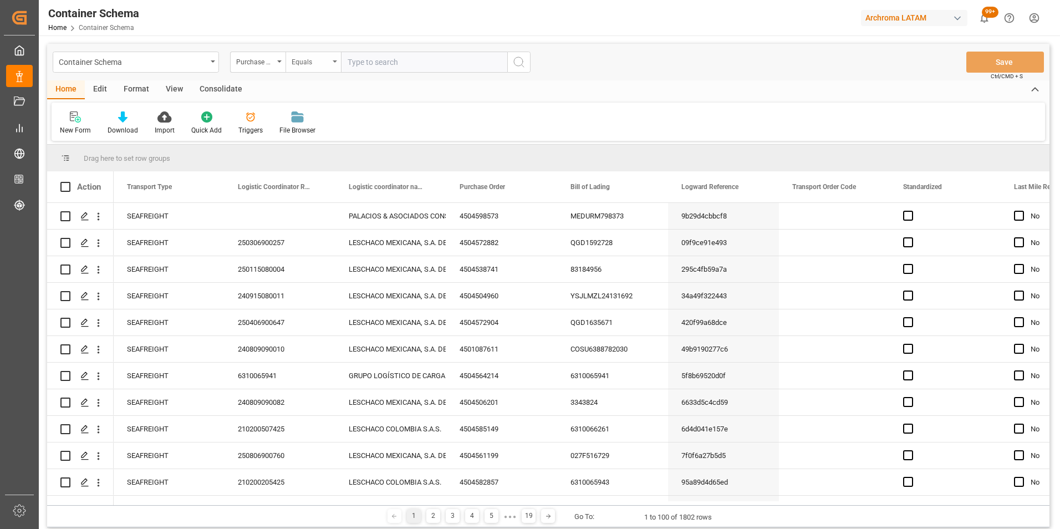
click at [299, 62] on div "Equals" at bounding box center [311, 60] width 38 height 13
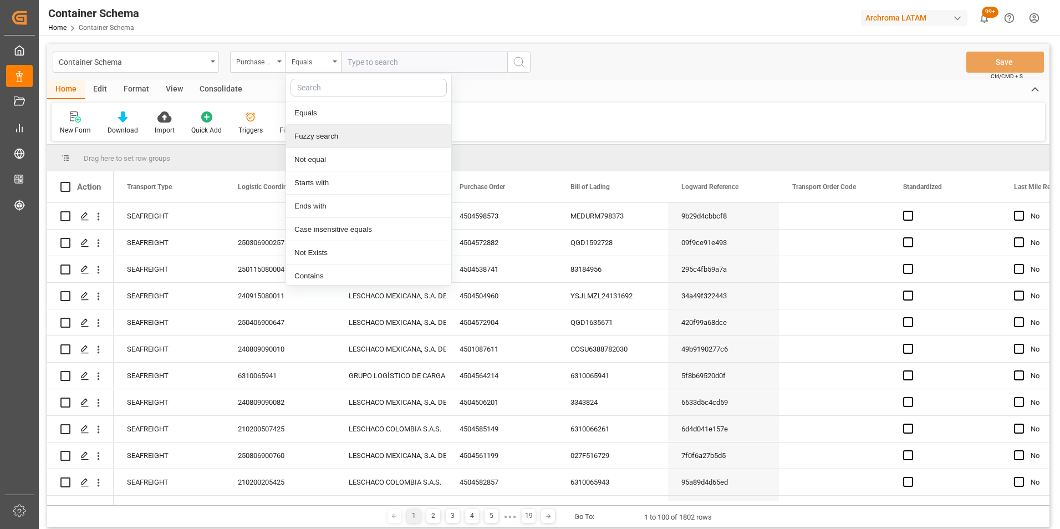
click at [312, 141] on div "Fuzzy search" at bounding box center [368, 136] width 165 height 23
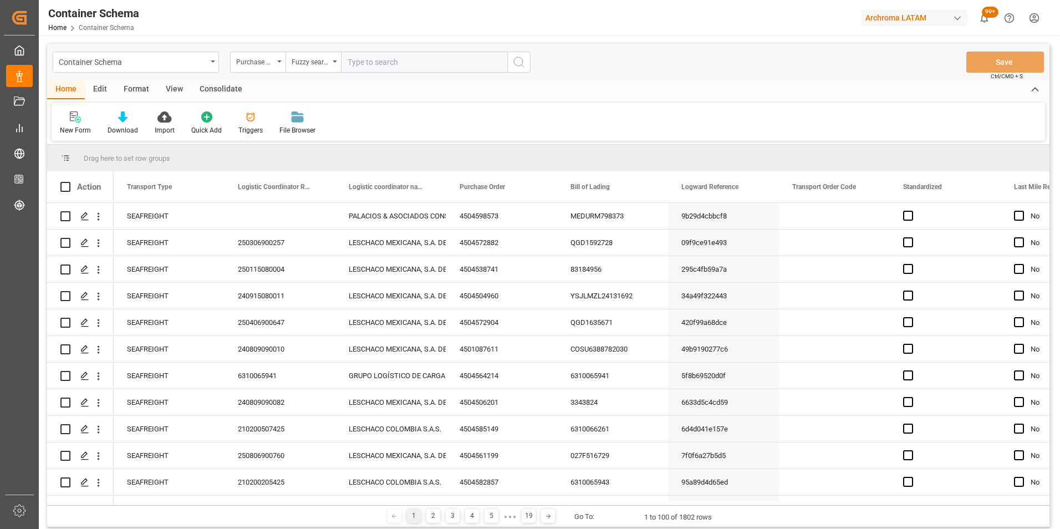
click at [462, 62] on input "text" at bounding box center [424, 62] width 166 height 21
click at [447, 59] on input "text" at bounding box center [424, 62] width 166 height 21
paste input "4504647387"
click at [524, 60] on icon "search button" at bounding box center [518, 61] width 13 height 13
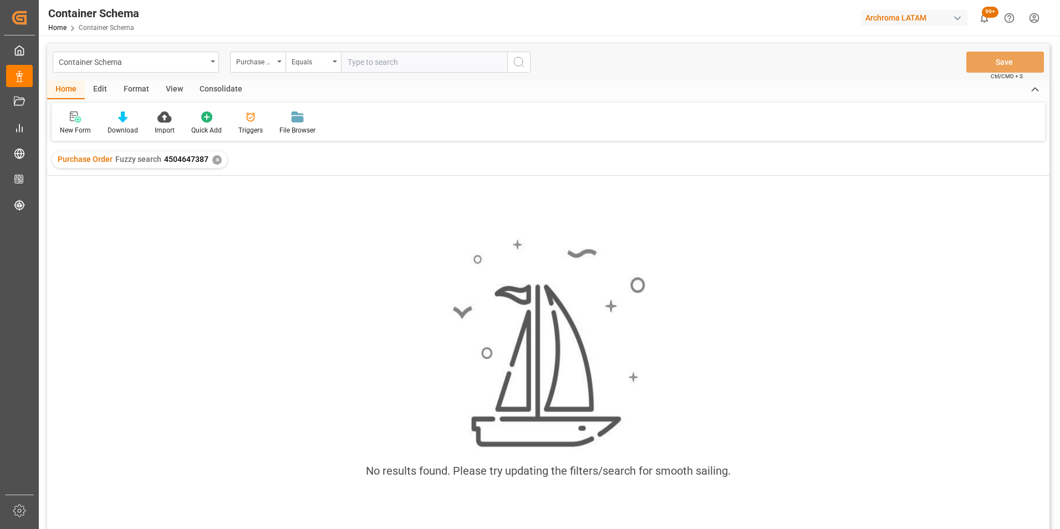
click at [218, 157] on div "✕" at bounding box center [216, 159] width 9 height 9
